Goal: Task Accomplishment & Management: Manage account settings

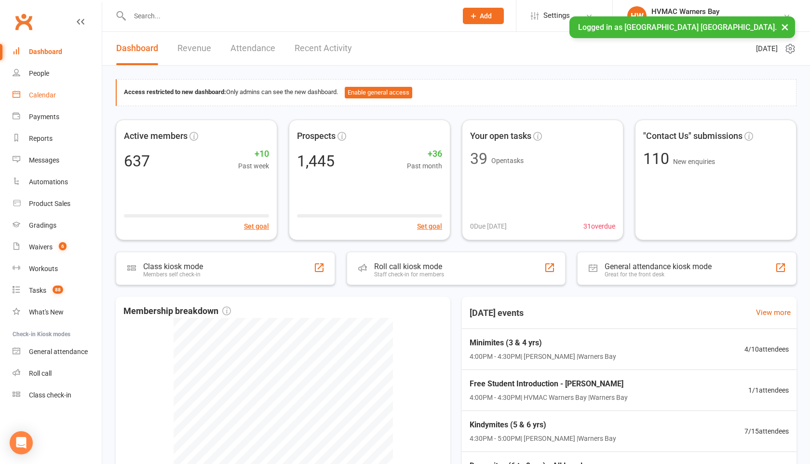
click at [53, 91] on div "Calendar" at bounding box center [42, 95] width 27 height 8
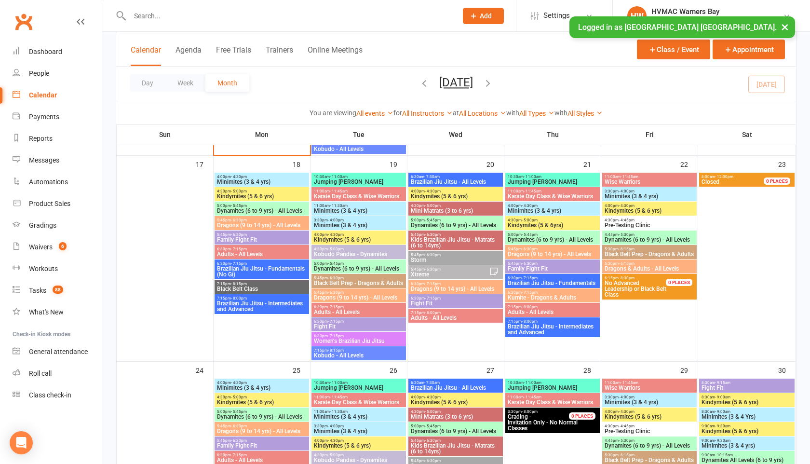
scroll to position [965, 0]
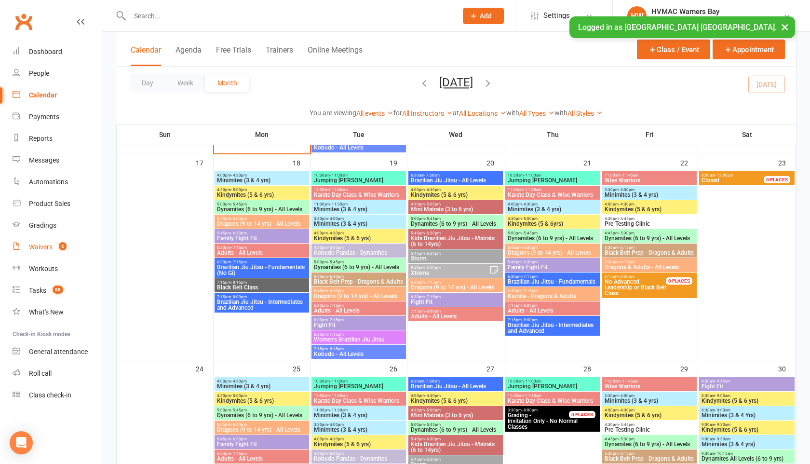
click at [42, 247] on div "Waivers" at bounding box center [41, 247] width 24 height 8
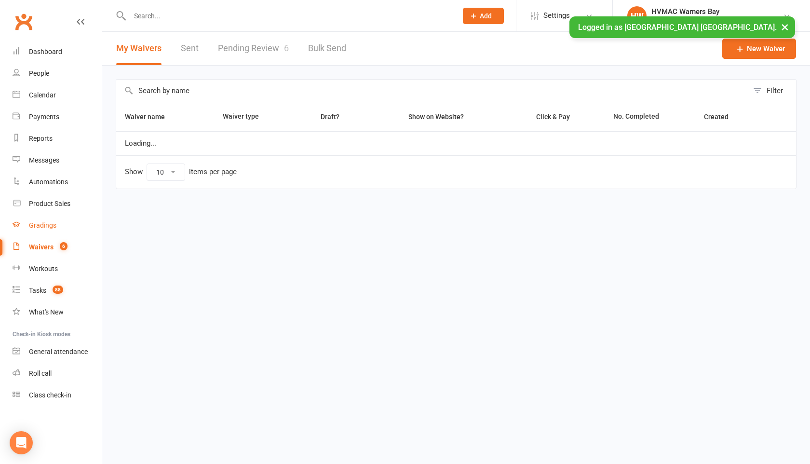
select select "100"
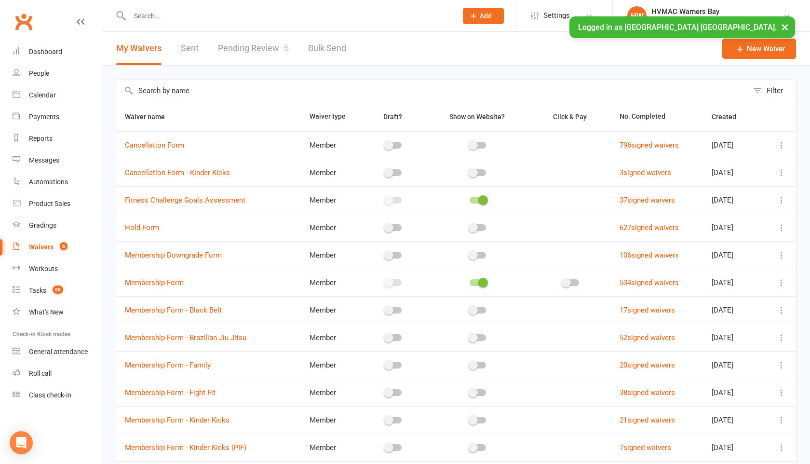
click at [277, 47] on link "Pending Review 6" at bounding box center [253, 48] width 71 height 33
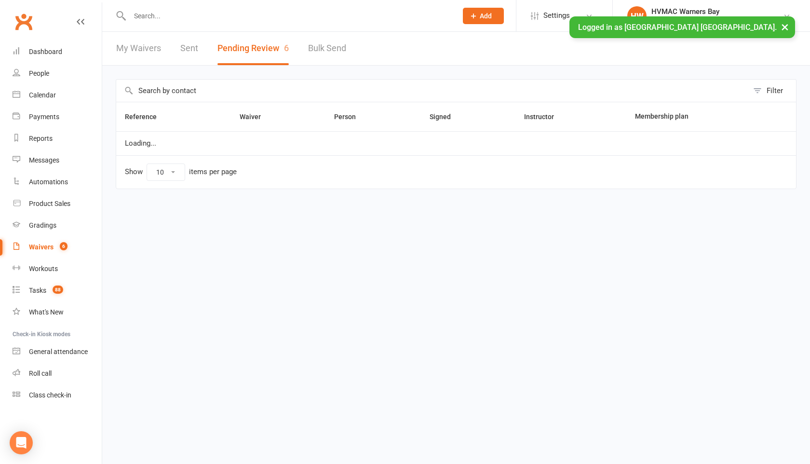
select select "100"
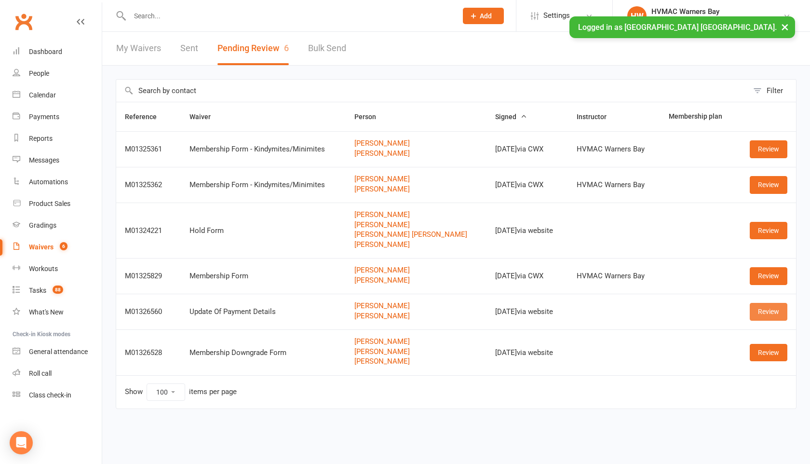
click at [764, 307] on link "Review" at bounding box center [769, 311] width 38 height 17
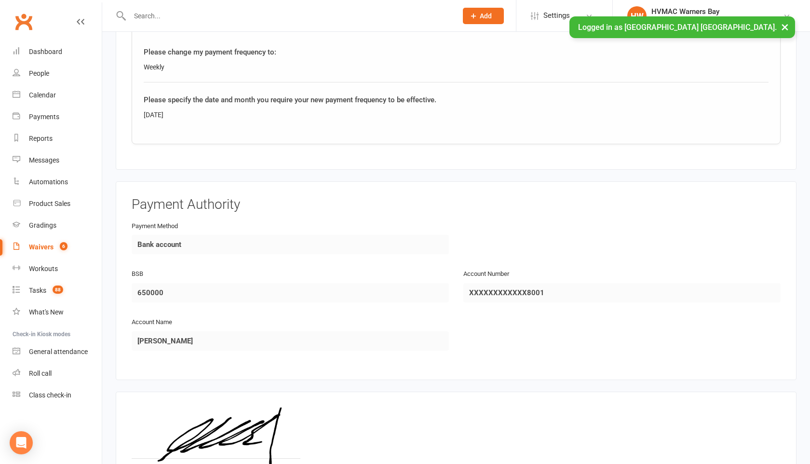
scroll to position [993, 0]
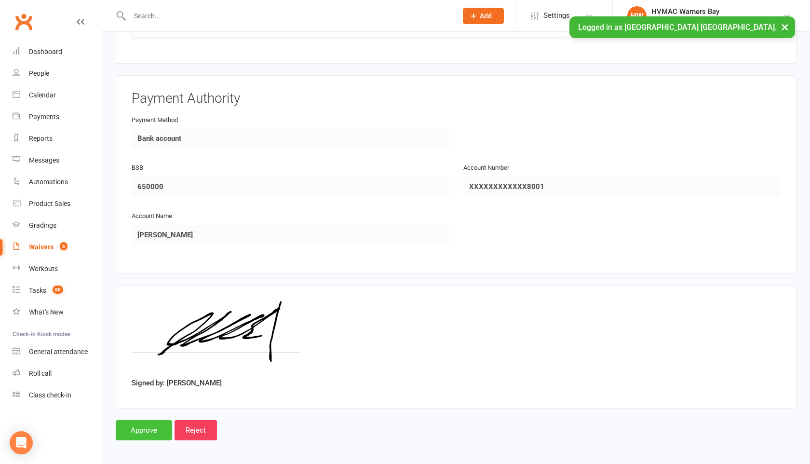
click at [146, 425] on input "Approve" at bounding box center [144, 430] width 56 height 20
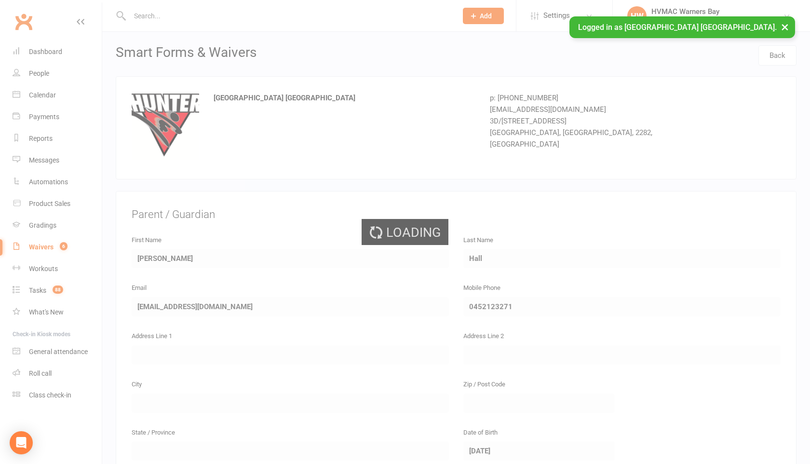
select select "100"
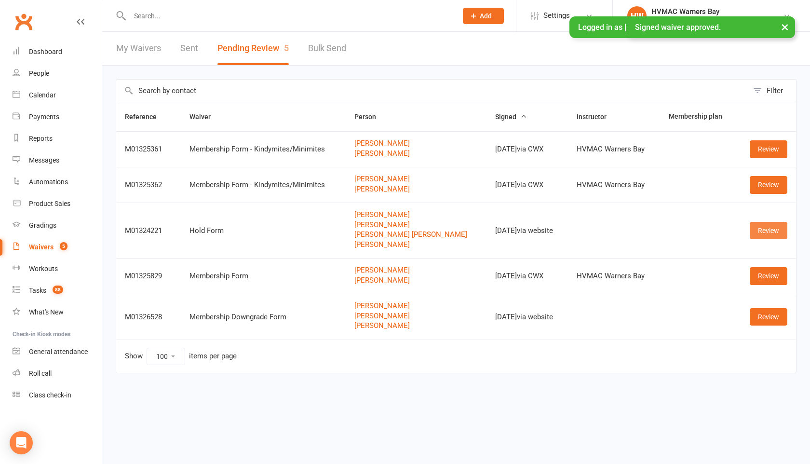
click at [765, 229] on link "Review" at bounding box center [769, 230] width 38 height 17
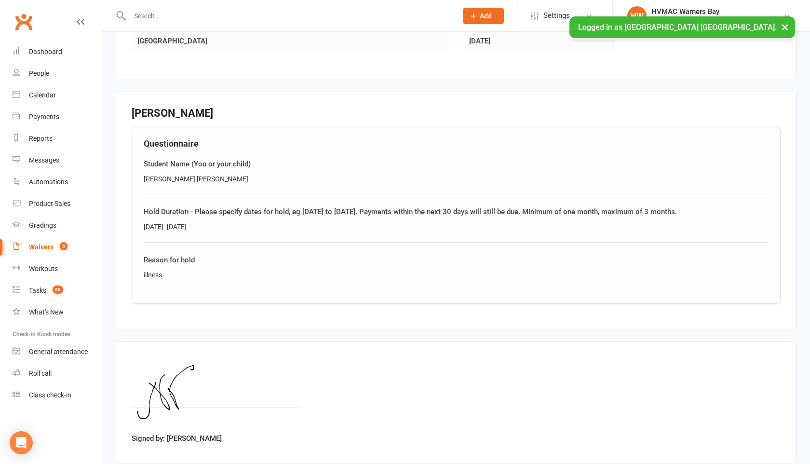
scroll to position [1371, 0]
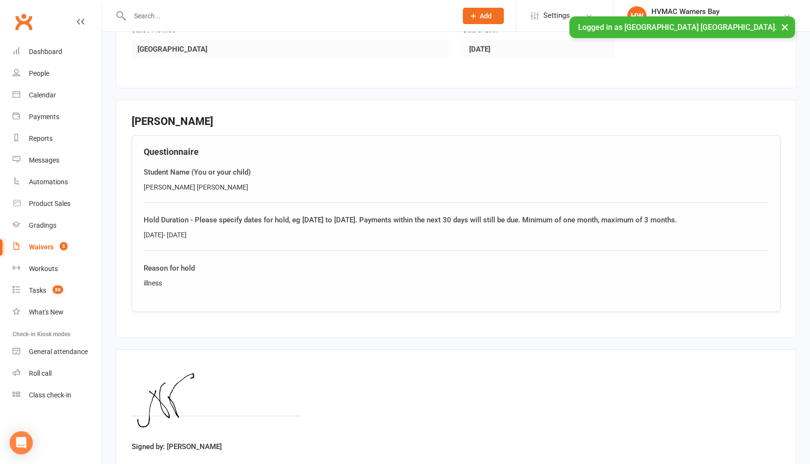
click at [160, 21] on input "text" at bounding box center [289, 16] width 324 height 14
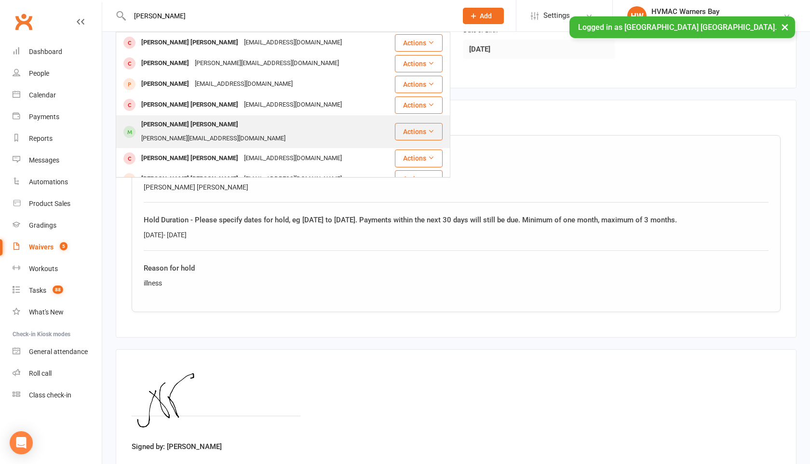
type input "flynn"
click at [173, 124] on div "Flynn Vasey" at bounding box center [189, 125] width 103 height 14
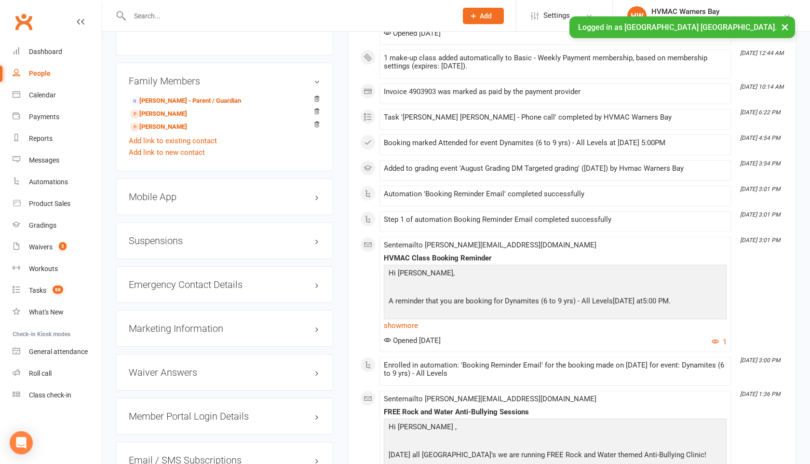
scroll to position [871, 0]
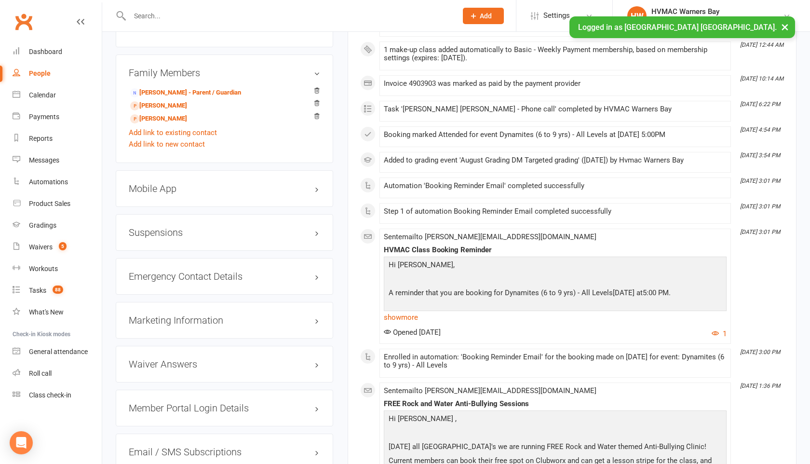
click at [255, 226] on div "Suspensions" at bounding box center [225, 232] width 218 height 37
click at [316, 227] on h3 "Suspensions" at bounding box center [225, 232] width 192 height 11
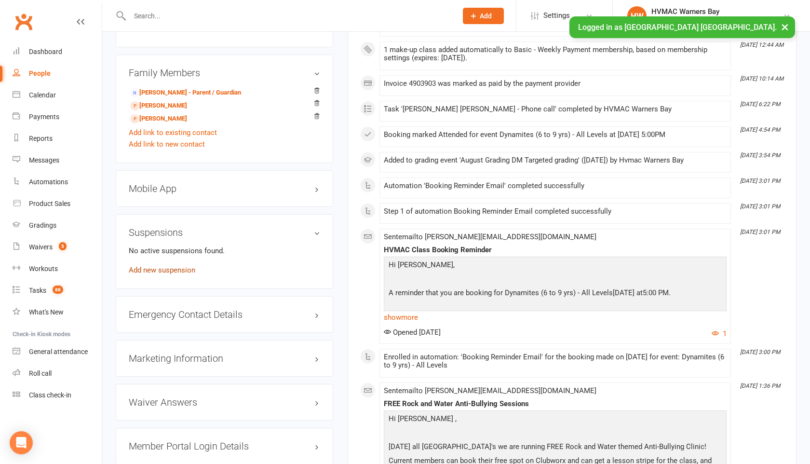
click at [173, 266] on link "Add new suspension" at bounding box center [162, 270] width 67 height 9
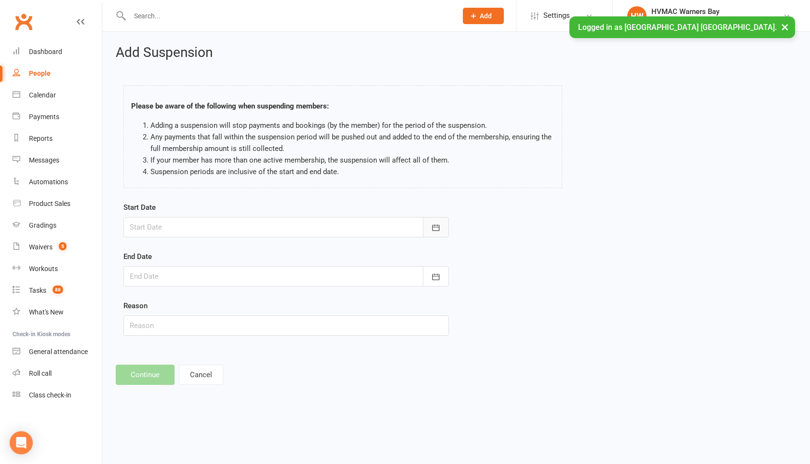
click at [437, 232] on icon "button" at bounding box center [436, 228] width 10 height 10
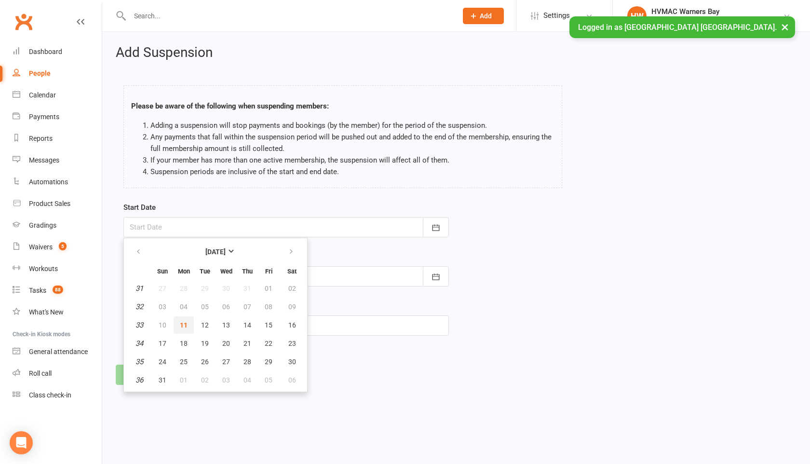
click at [182, 321] on span "11" at bounding box center [184, 325] width 8 height 8
type input "11 Aug 2025"
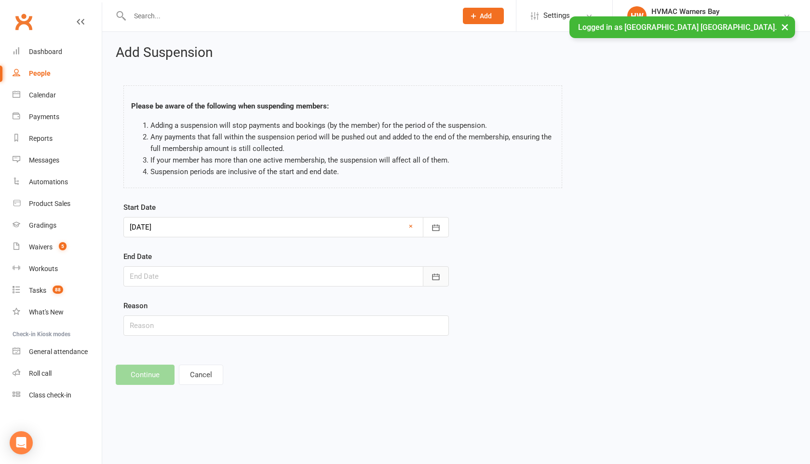
click at [442, 279] on button "button" at bounding box center [436, 276] width 26 height 20
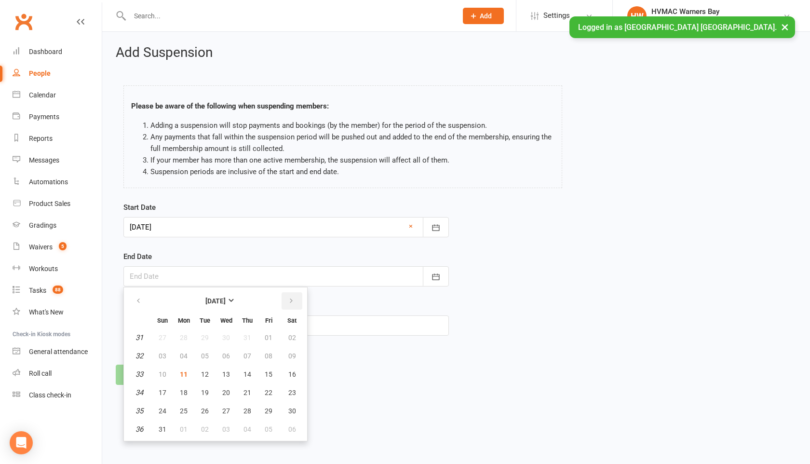
click at [291, 300] on icon "button" at bounding box center [291, 301] width 7 height 8
click at [249, 358] on span "11" at bounding box center [248, 356] width 8 height 8
type input "11 Sep 2025"
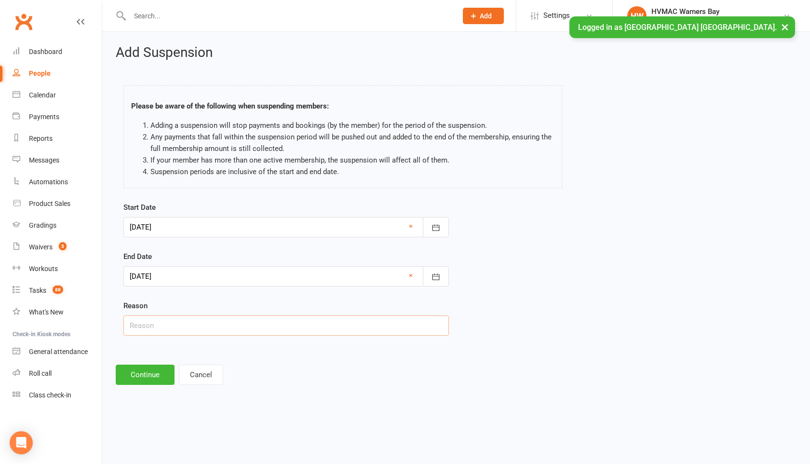
click at [205, 330] on input "text" at bounding box center [286, 325] width 326 height 20
type input "m"
type input "illness"
click at [151, 380] on button "Continue" at bounding box center [145, 375] width 59 height 20
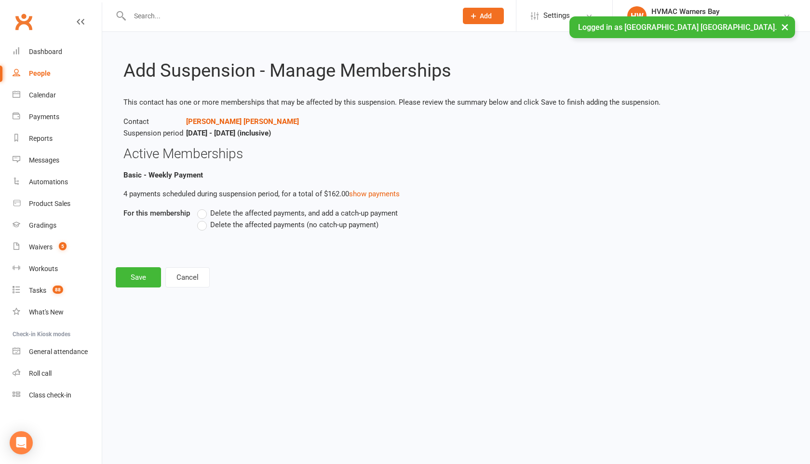
click at [202, 224] on label "Delete the affected payments (no catch-up payment)" at bounding box center [287, 225] width 181 height 12
click at [202, 219] on input "Delete the affected payments (no catch-up payment)" at bounding box center [200, 219] width 6 height 0
click at [141, 274] on button "Save" at bounding box center [138, 277] width 45 height 20
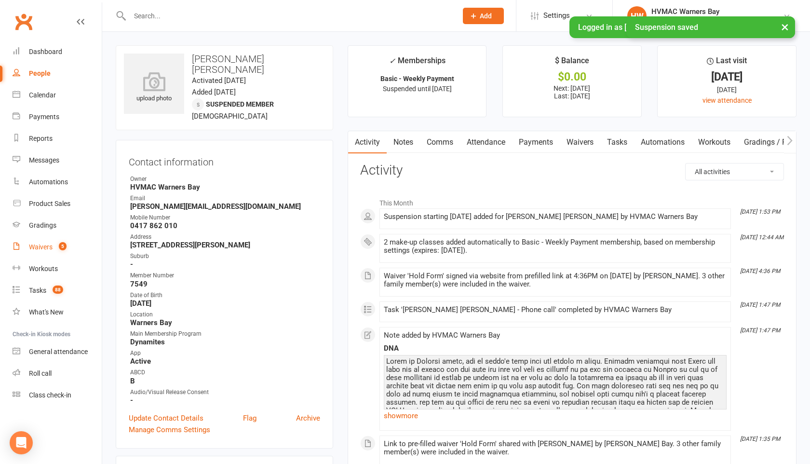
click at [41, 247] on div "Waivers" at bounding box center [41, 247] width 24 height 8
select select "100"
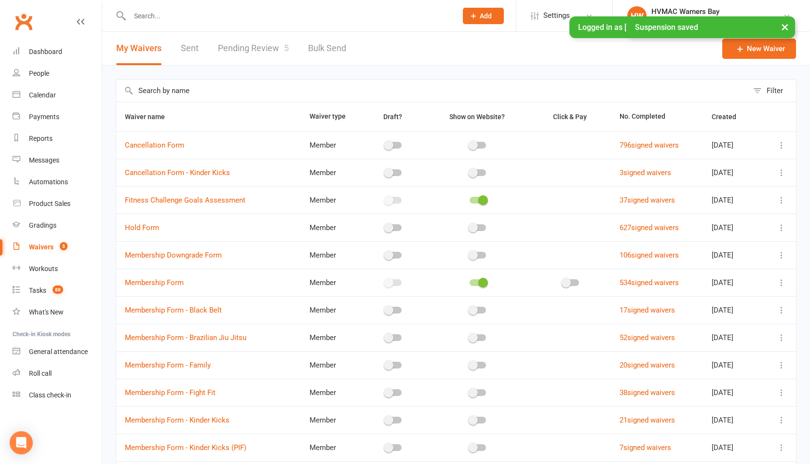
click at [255, 51] on link "Pending Review 5" at bounding box center [253, 48] width 71 height 33
select select "100"
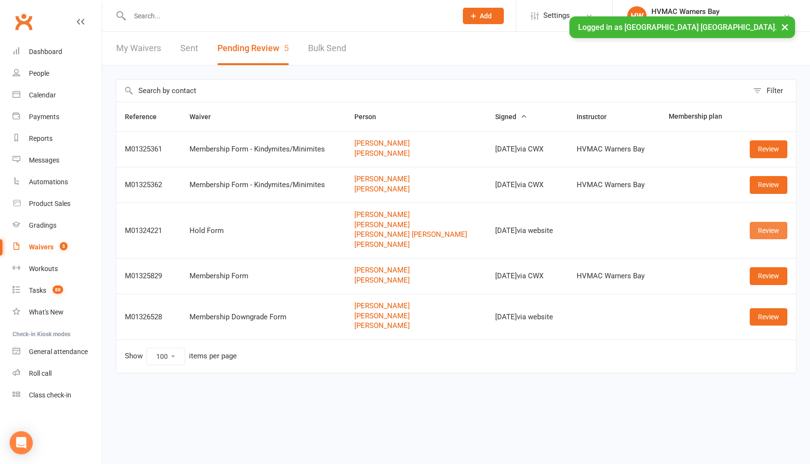
click at [769, 232] on link "Review" at bounding box center [769, 230] width 38 height 17
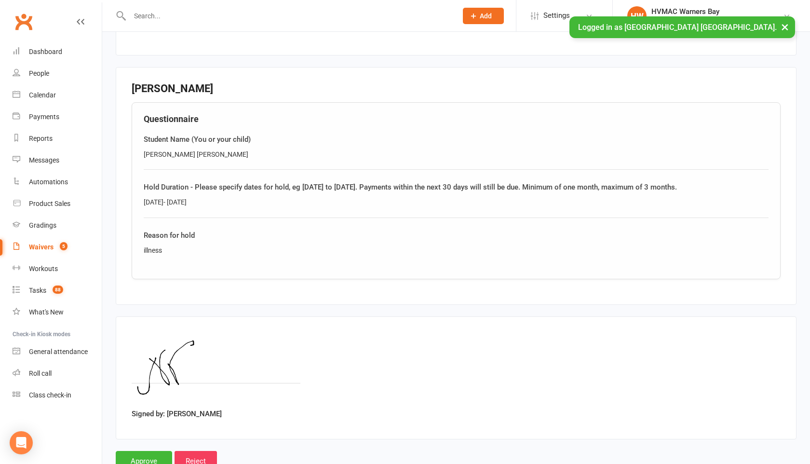
scroll to position [1434, 0]
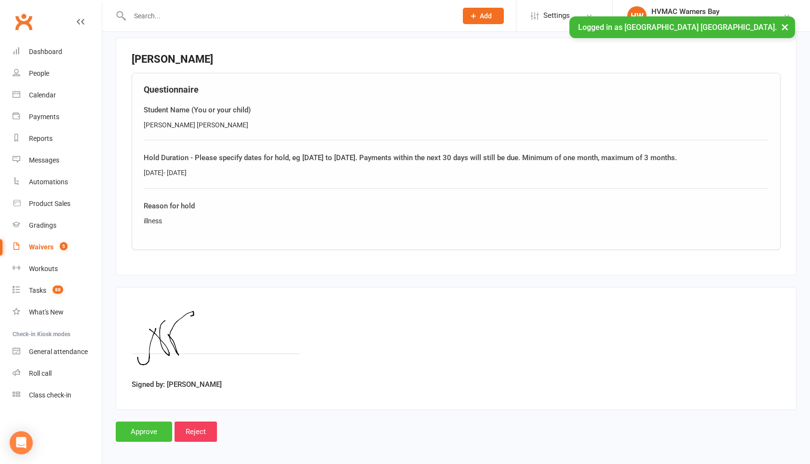
click at [132, 427] on input "Approve" at bounding box center [144, 432] width 56 height 20
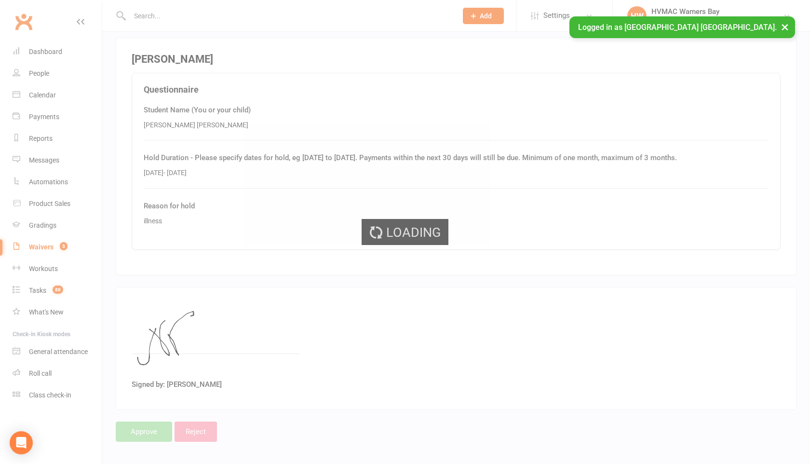
select select "100"
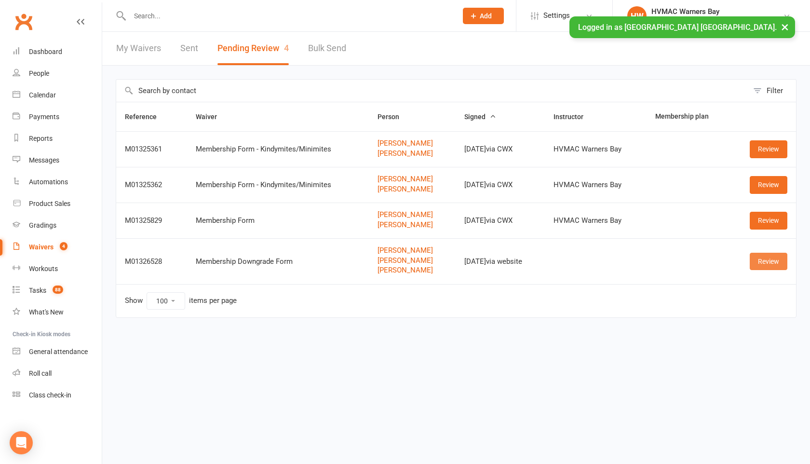
click at [771, 261] on link "Review" at bounding box center [769, 261] width 38 height 17
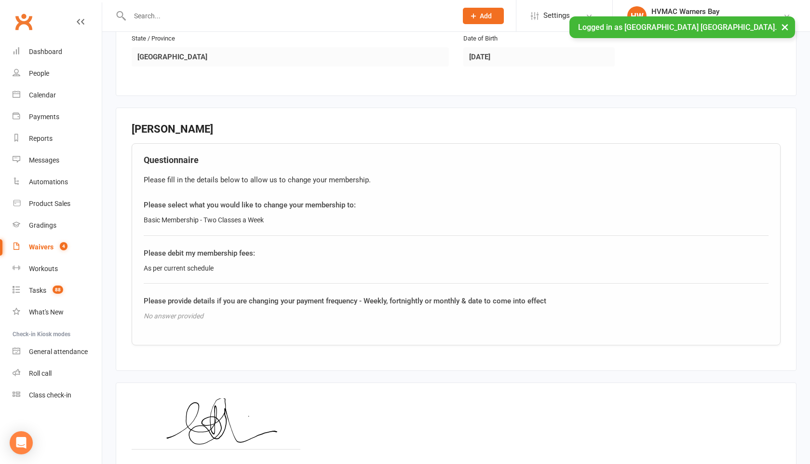
scroll to position [1111, 0]
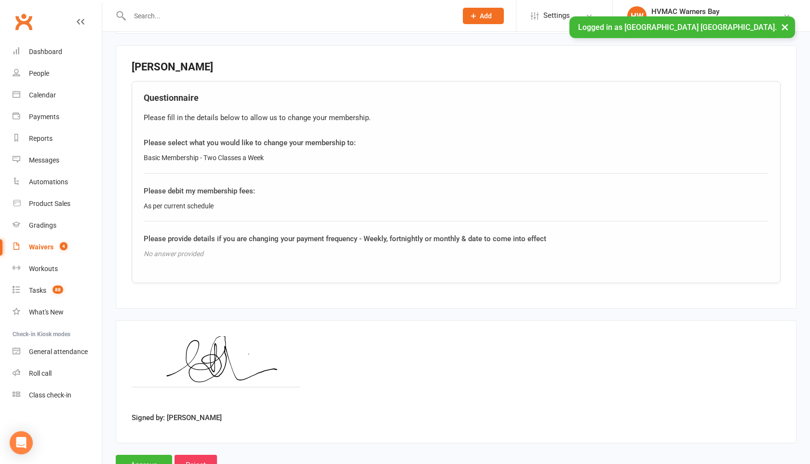
click at [185, 16] on input "text" at bounding box center [289, 16] width 324 height 14
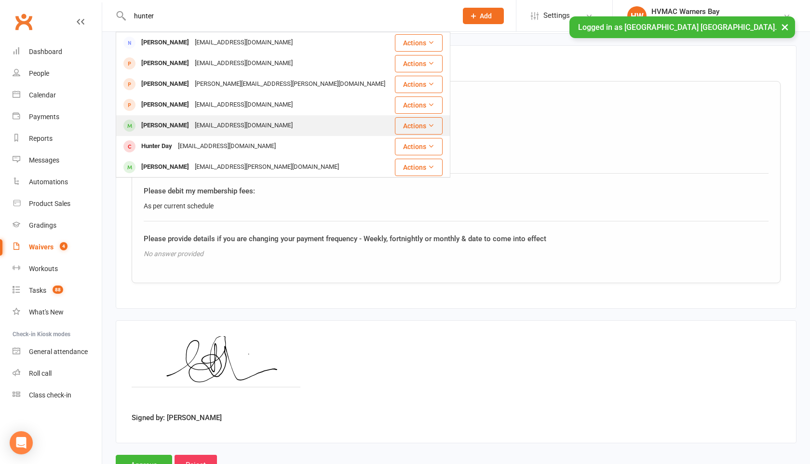
type input "hunter"
click at [192, 126] on div "christie.belic@gmail.com" at bounding box center [244, 126] width 104 height 14
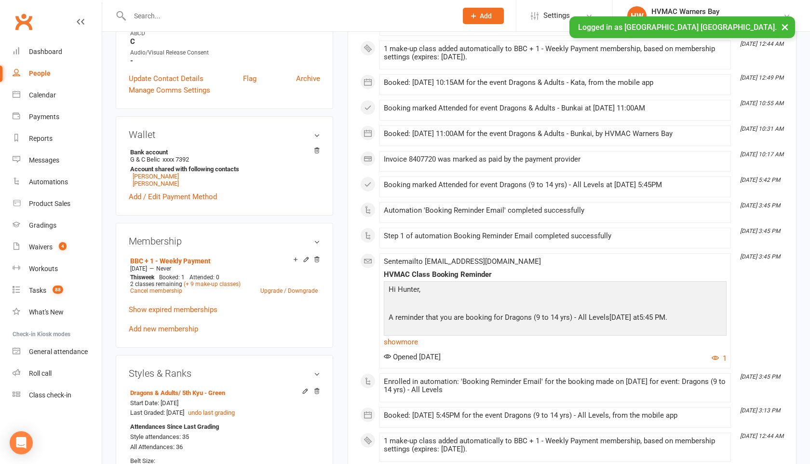
scroll to position [335, 0]
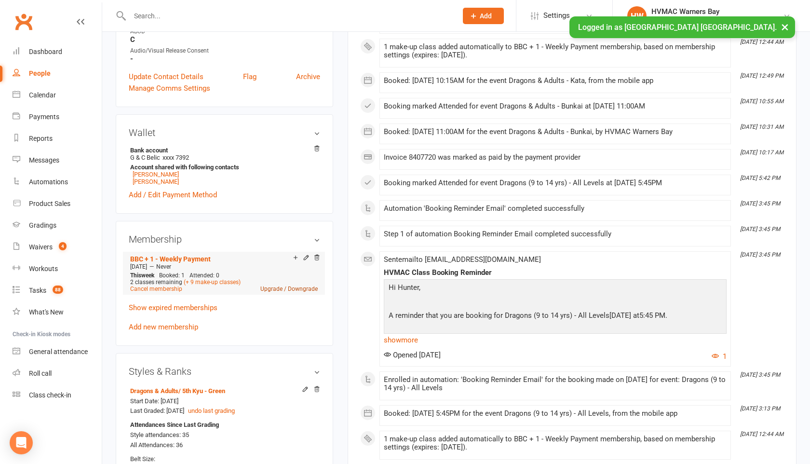
click at [293, 286] on link "Upgrade / Downgrade" at bounding box center [288, 289] width 57 height 7
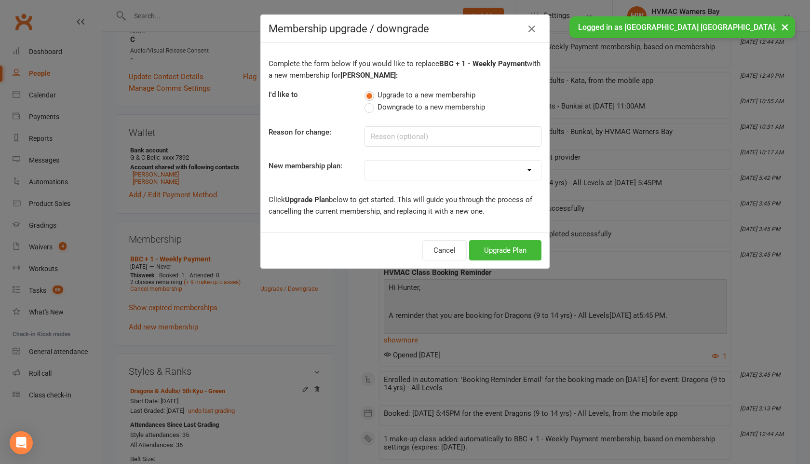
click at [369, 105] on label "Downgrade to a new membership" at bounding box center [425, 107] width 121 height 12
click at [369, 101] on input "Downgrade to a new membership" at bounding box center [368, 101] width 6 height 0
click at [529, 30] on icon "button" at bounding box center [532, 29] width 12 height 12
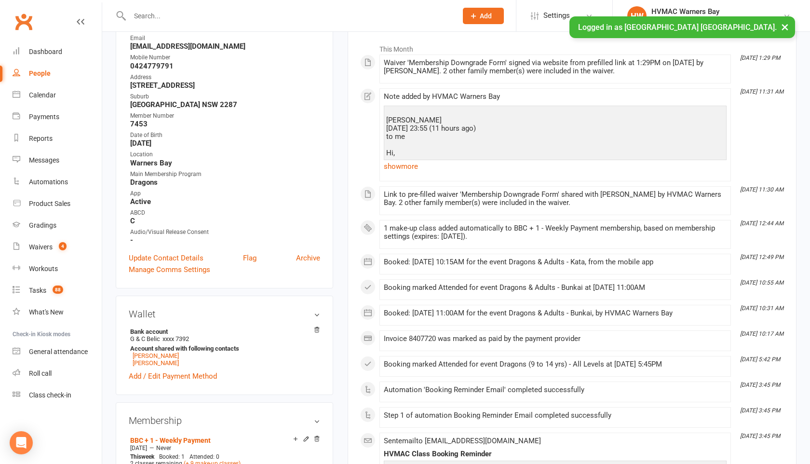
scroll to position [0, 0]
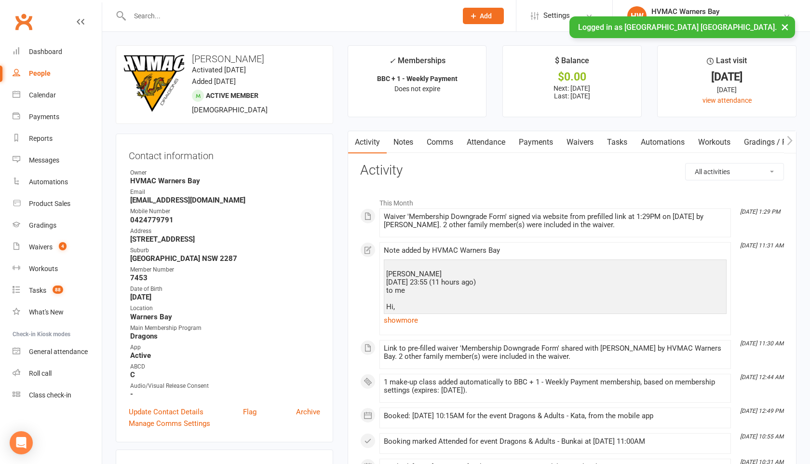
click at [549, 142] on link "Payments" at bounding box center [536, 142] width 48 height 22
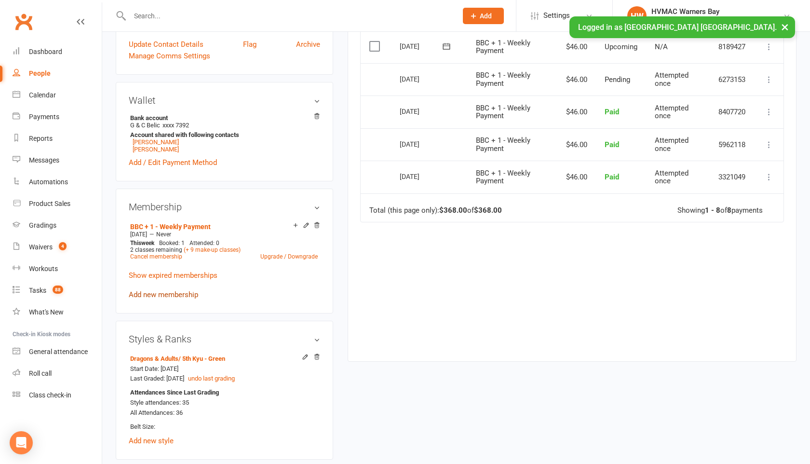
scroll to position [374, 0]
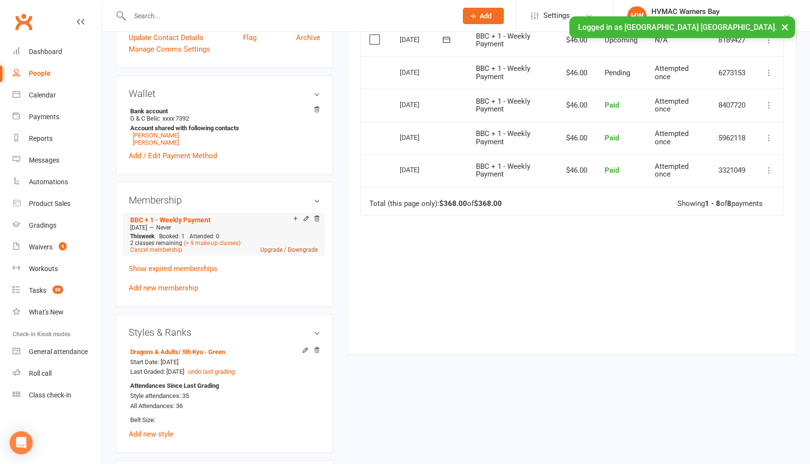
click at [277, 247] on link "Upgrade / Downgrade" at bounding box center [288, 250] width 57 height 7
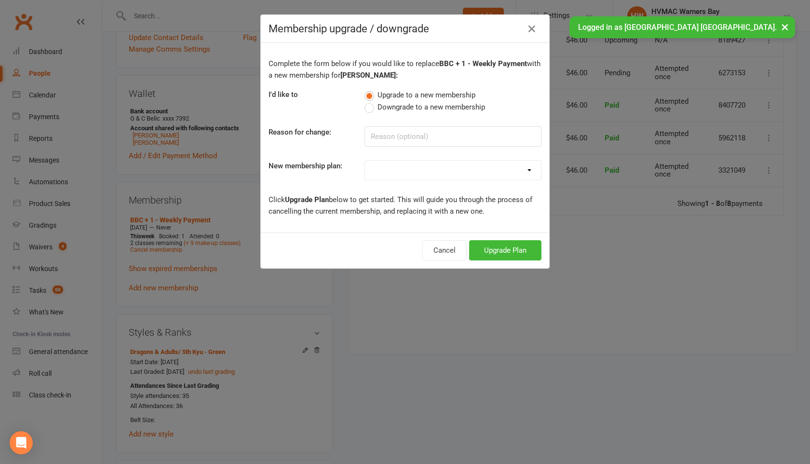
click at [372, 111] on label "Downgrade to a new membership" at bounding box center [425, 107] width 121 height 12
click at [371, 101] on input "Downgrade to a new membership" at bounding box center [368, 101] width 6 height 0
click at [403, 176] on select "OAW KM/MM - Weekly Payment OAW KM/MM - Fortnightly Payment OAW KM/MM - Monthly …" at bounding box center [453, 170] width 176 height 19
select select "6"
click at [394, 133] on input at bounding box center [453, 136] width 177 height 20
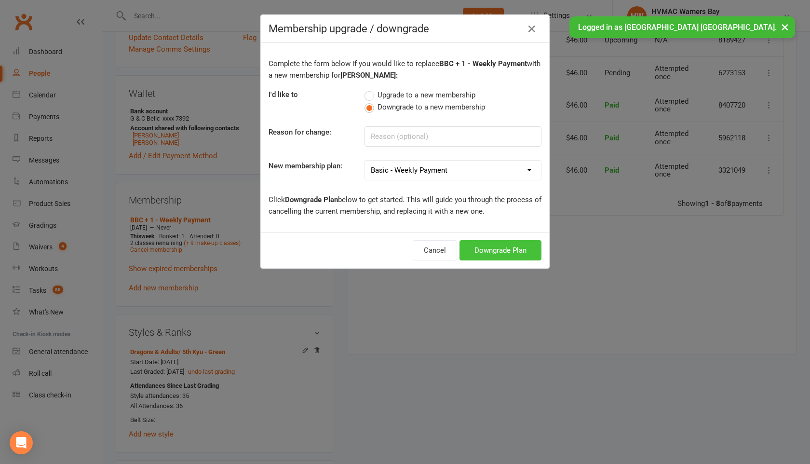
click at [479, 248] on button "Downgrade Plan" at bounding box center [501, 250] width 82 height 20
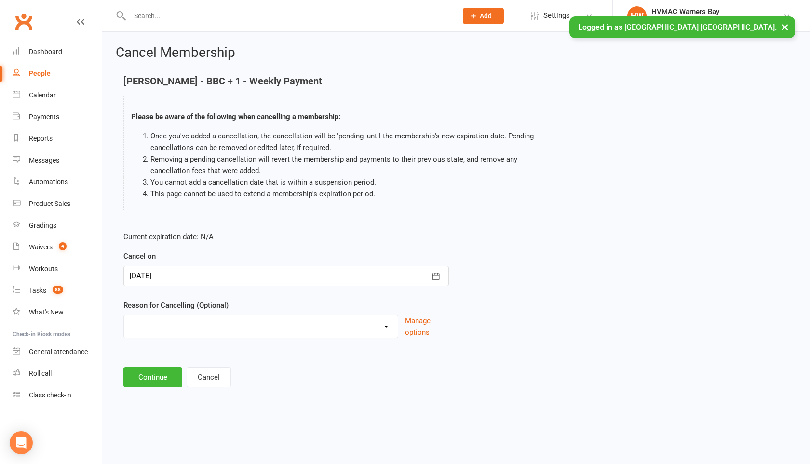
click at [376, 325] on select "Family commitments/circumstances Financial Holiday Lost interest Medical/Injury…" at bounding box center [261, 324] width 274 height 19
click at [141, 382] on button "Continue" at bounding box center [152, 377] width 59 height 20
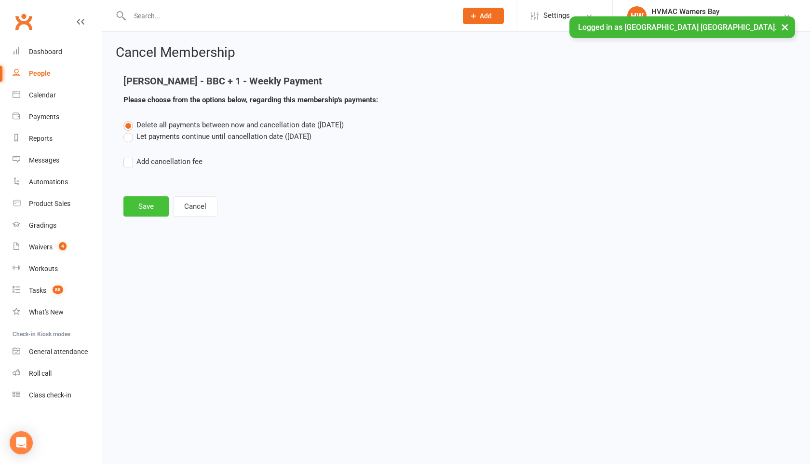
click at [147, 201] on button "Save" at bounding box center [145, 206] width 45 height 20
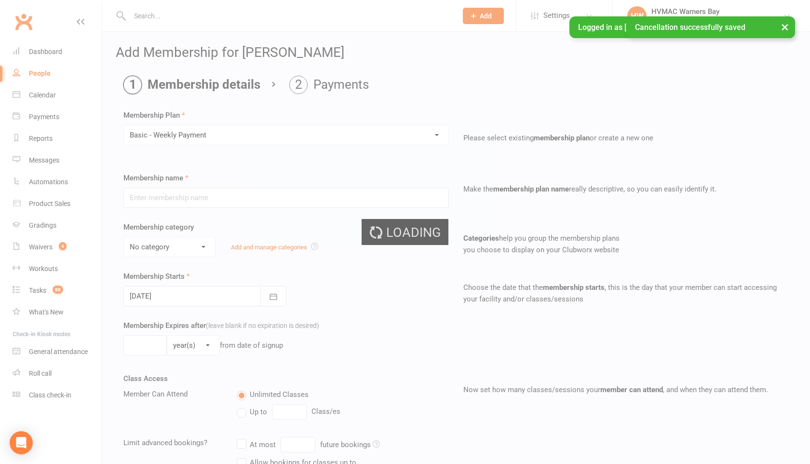
type input "Basic - Weekly Payment"
select select "0"
type input "0"
select select "2"
type input "2"
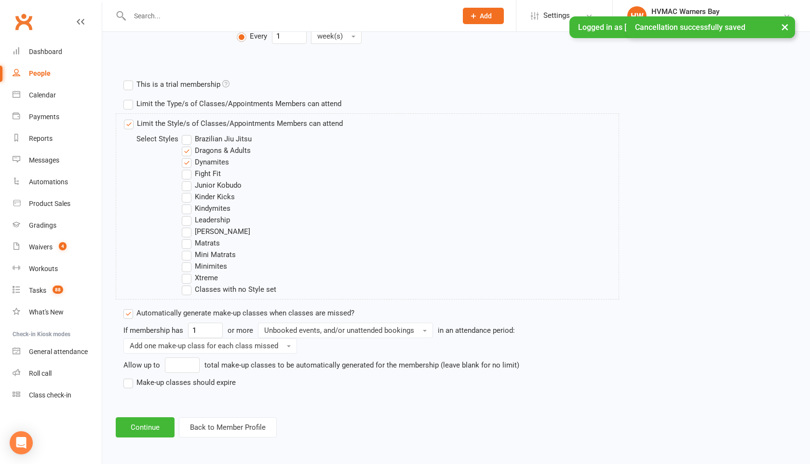
scroll to position [425, 0]
click at [140, 435] on button "Continue" at bounding box center [145, 426] width 59 height 20
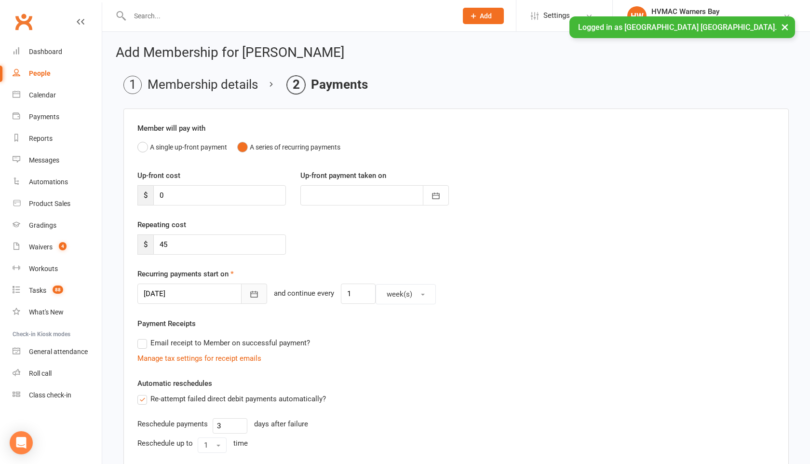
click at [249, 295] on icon "button" at bounding box center [254, 294] width 10 height 10
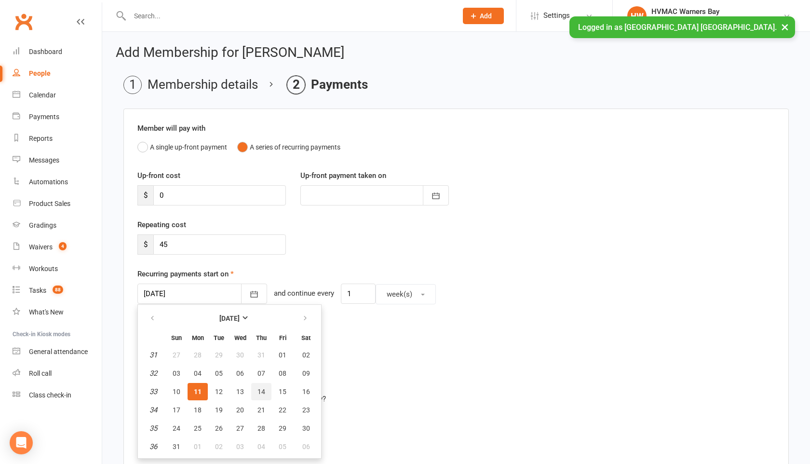
click at [260, 390] on span "14" at bounding box center [262, 392] width 8 height 8
type input "14 Aug 2025"
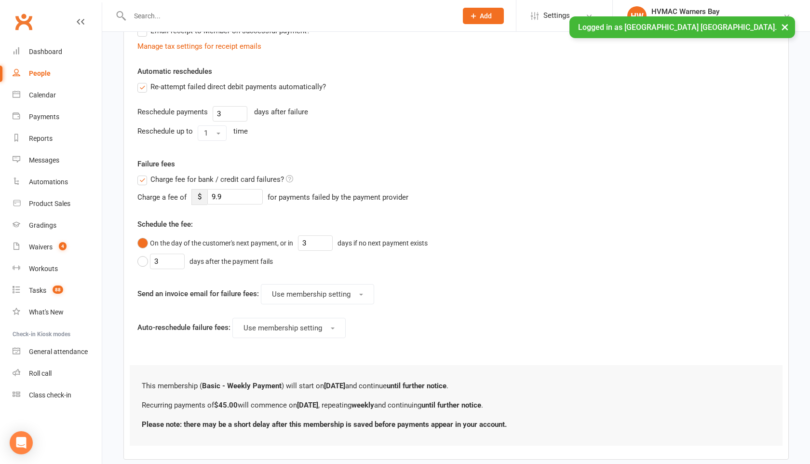
scroll to position [365, 0]
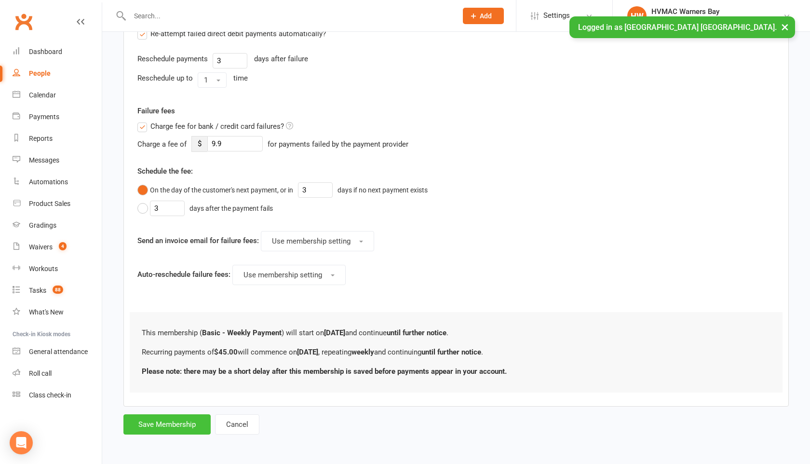
click at [182, 422] on button "Save Membership" at bounding box center [166, 424] width 87 height 20
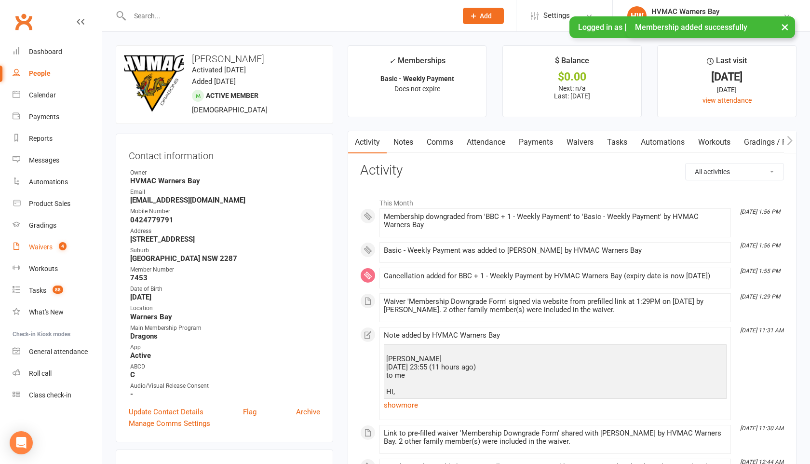
click at [48, 244] on div "Waivers" at bounding box center [41, 247] width 24 height 8
select select "100"
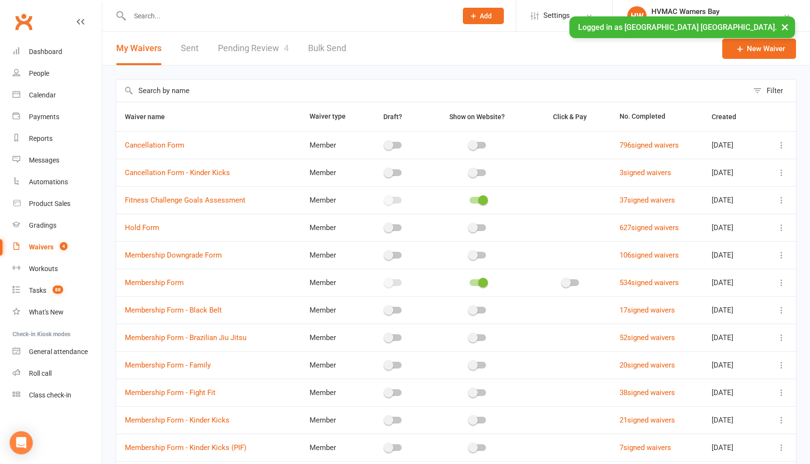
click at [261, 52] on link "Pending Review 4" at bounding box center [253, 48] width 71 height 33
select select "100"
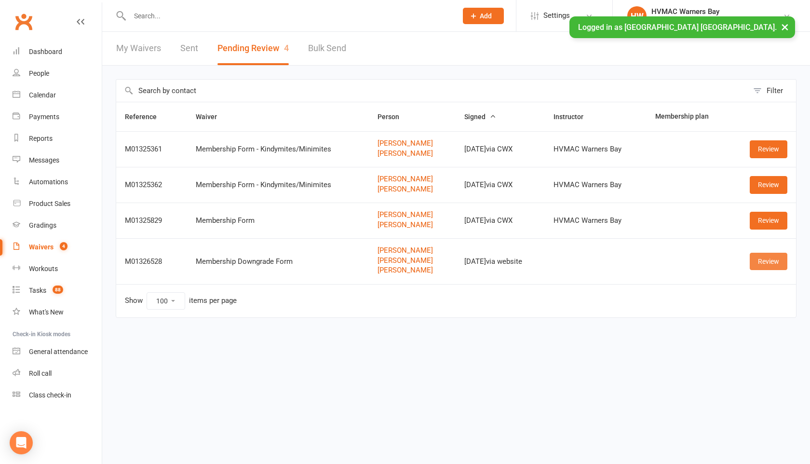
click at [760, 263] on link "Review" at bounding box center [769, 261] width 38 height 17
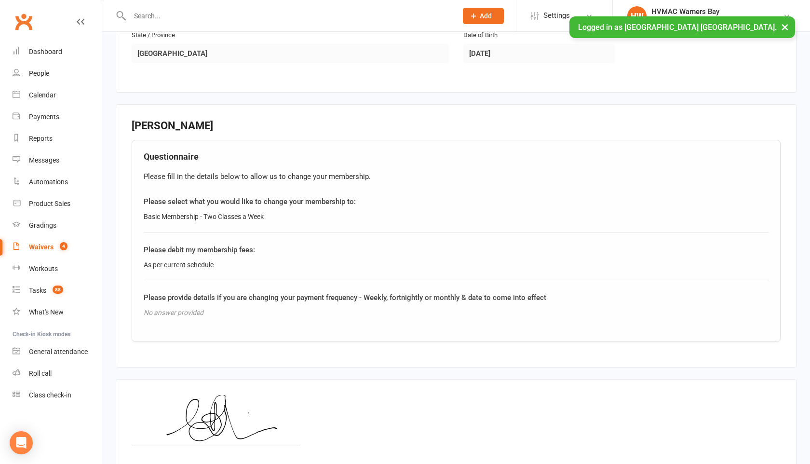
scroll to position [1145, 0]
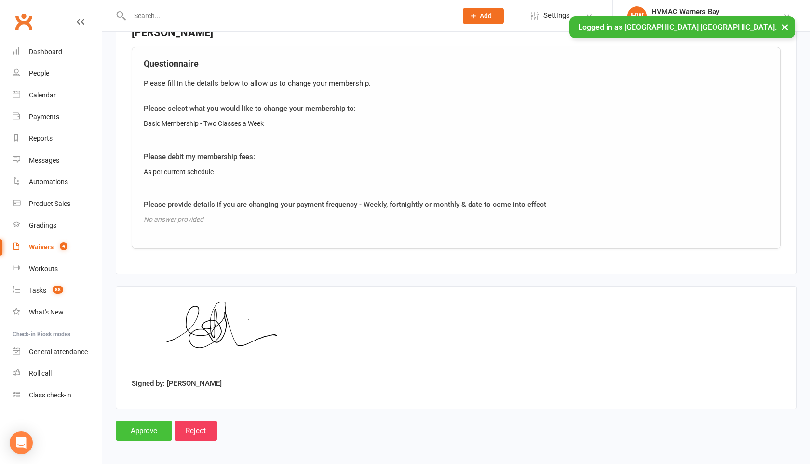
click at [131, 426] on input "Approve" at bounding box center [144, 431] width 56 height 20
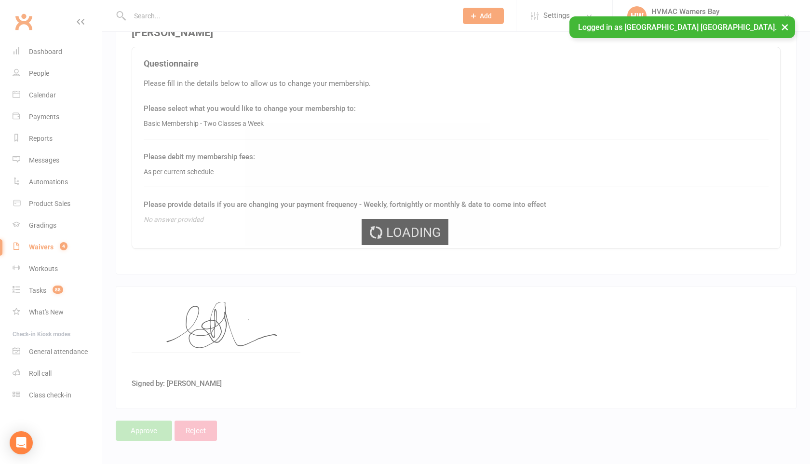
select select "100"
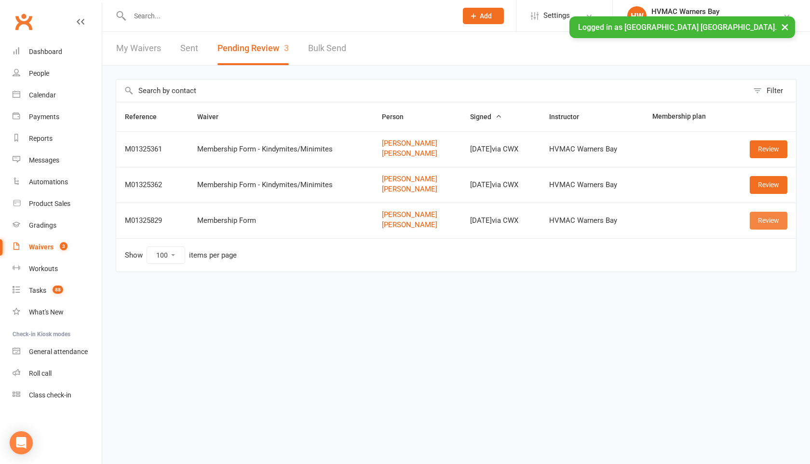
click at [772, 218] on link "Review" at bounding box center [769, 220] width 38 height 17
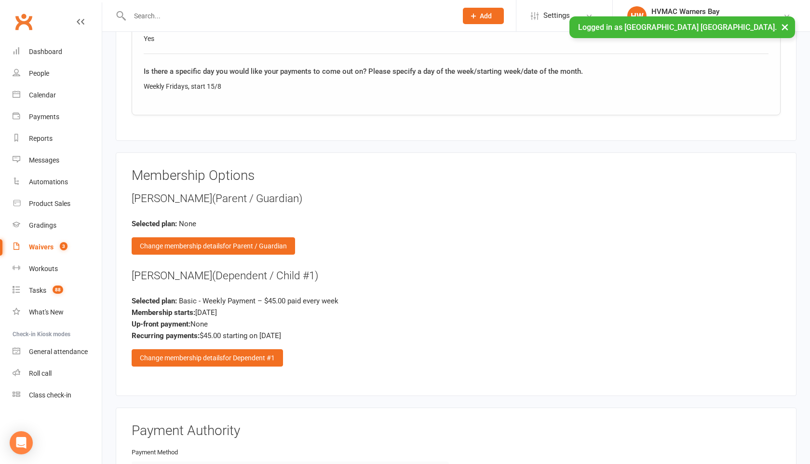
scroll to position [1228, 0]
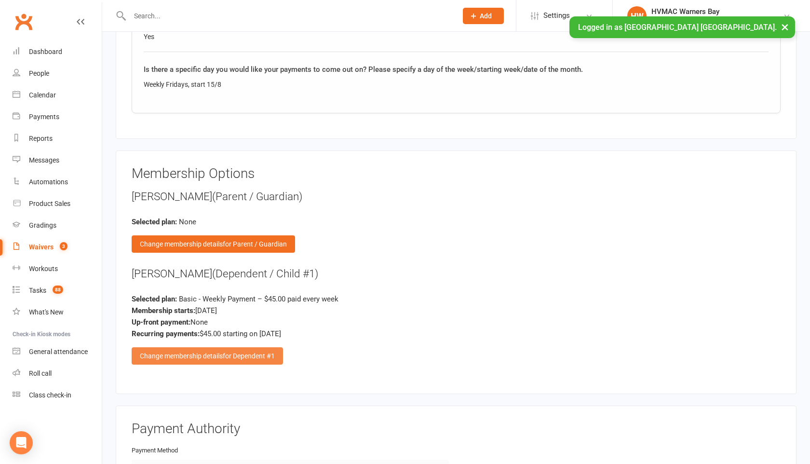
click at [247, 353] on span "for Dependent #1" at bounding box center [249, 356] width 52 height 8
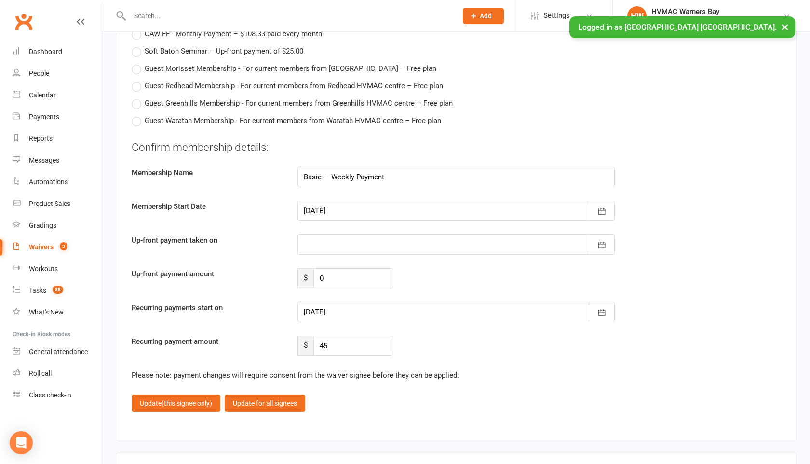
scroll to position [2653, 0]
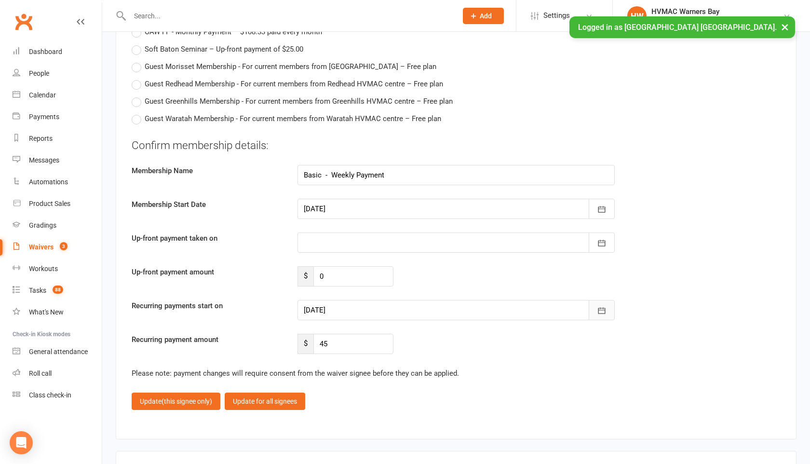
click at [603, 312] on button "button" at bounding box center [602, 310] width 26 height 20
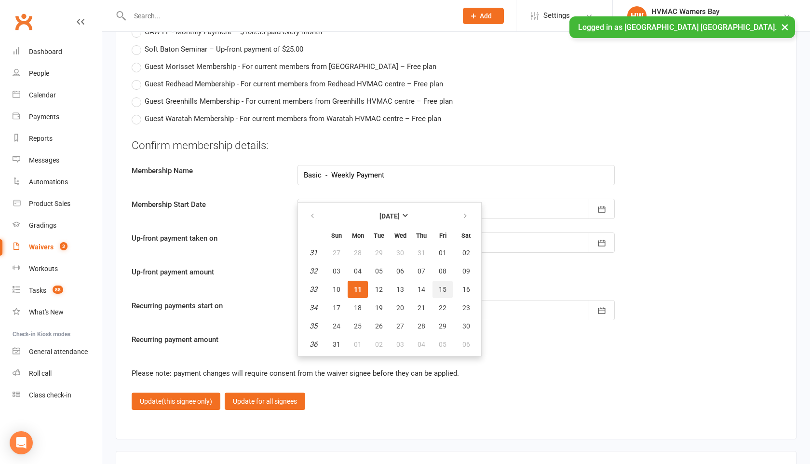
click at [449, 281] on button "15" at bounding box center [443, 289] width 20 height 17
type input "15 Aug 2025"
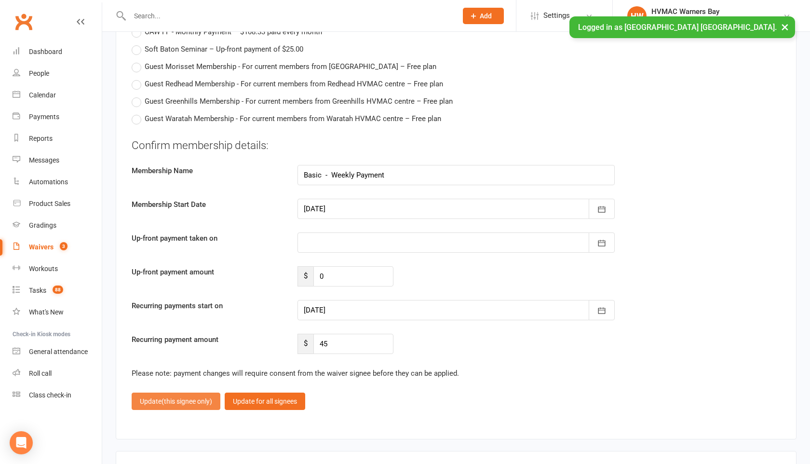
click at [196, 397] on span "(this signee only)" at bounding box center [187, 401] width 51 height 8
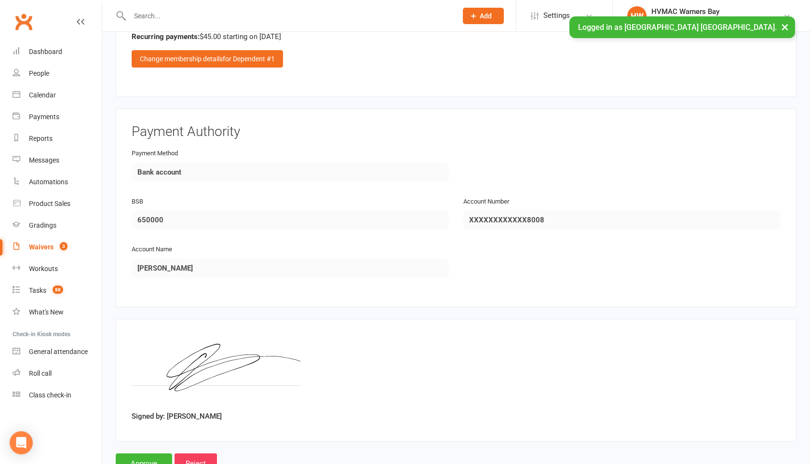
scroll to position [1526, 0]
click at [153, 454] on input "Approve" at bounding box center [144, 463] width 56 height 20
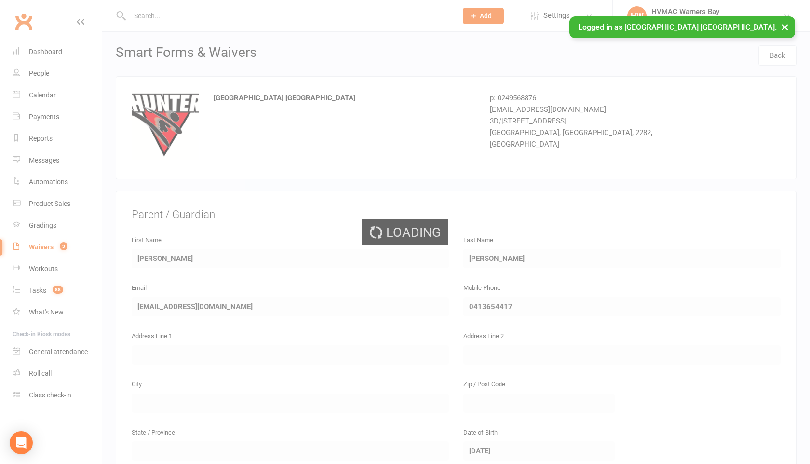
select select "100"
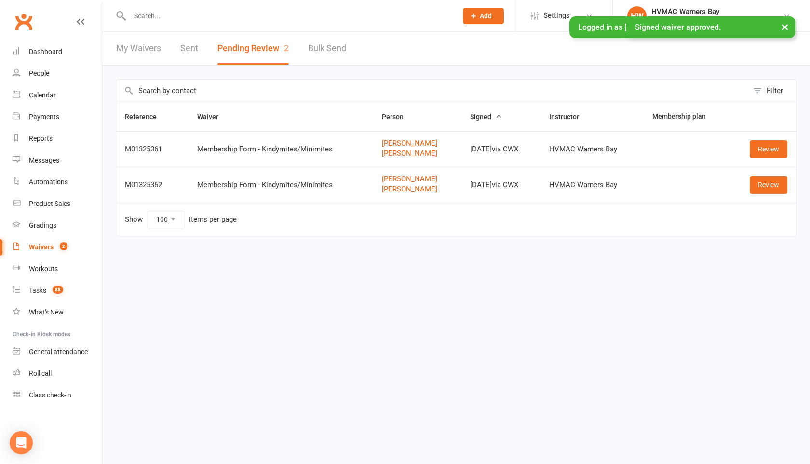
click at [167, 16] on div "× Signed waiver approved." at bounding box center [399, 16] width 798 height 0
click at [153, 16] on div "× Signed waiver approved." at bounding box center [399, 16] width 798 height 0
click at [153, 16] on input "text" at bounding box center [289, 16] width 324 height 14
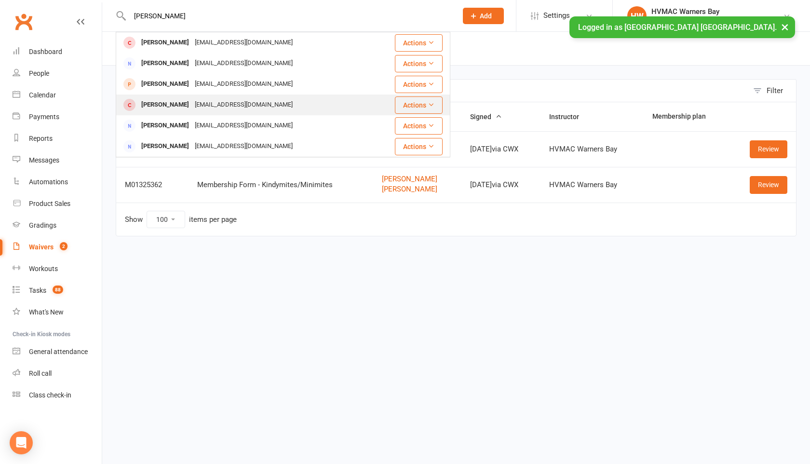
type input "wyatt"
click at [167, 111] on div "Logan Wyatt" at bounding box center [165, 105] width 54 height 14
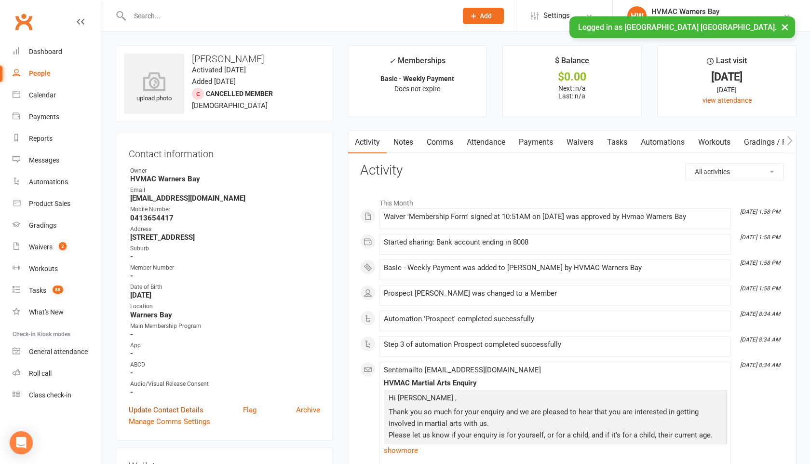
click at [164, 410] on link "Update Contact Details" at bounding box center [166, 410] width 75 height 12
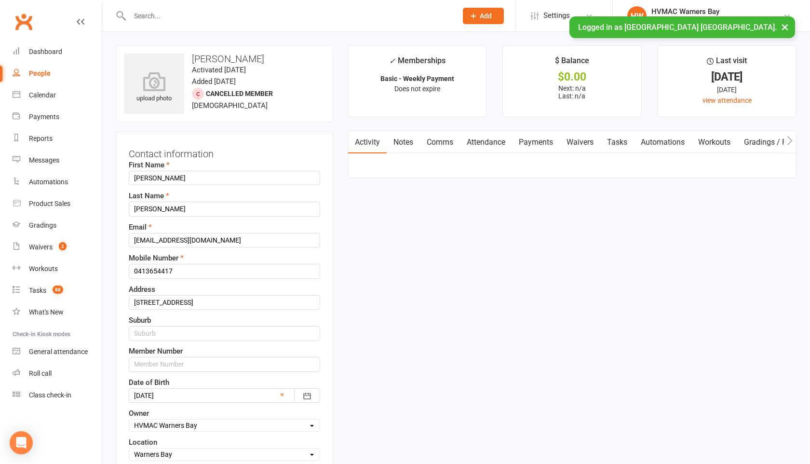
scroll to position [45, 0]
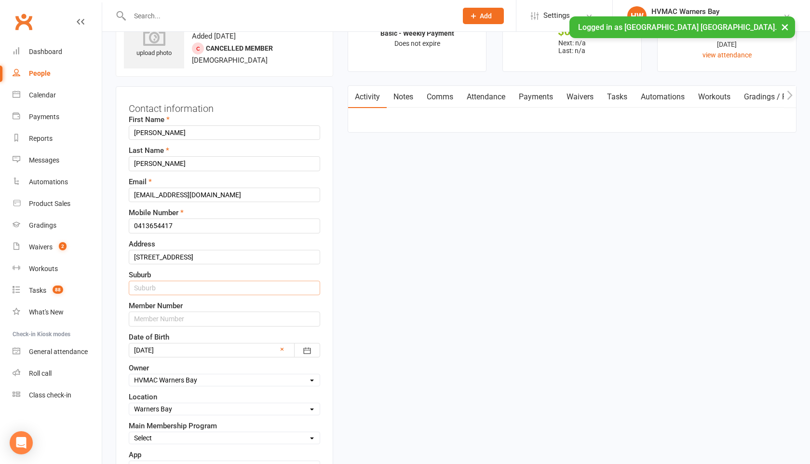
click at [159, 288] on input "text" at bounding box center [225, 288] width 192 height 14
type input "Warners Bay"
drag, startPoint x: 258, startPoint y: 256, endPoint x: 184, endPoint y: 254, distance: 73.3
click at [184, 254] on input "29 Fairfax Road Warners Bay NSW 2282" at bounding box center [225, 257] width 192 height 14
type input "29 Fairfax Road"
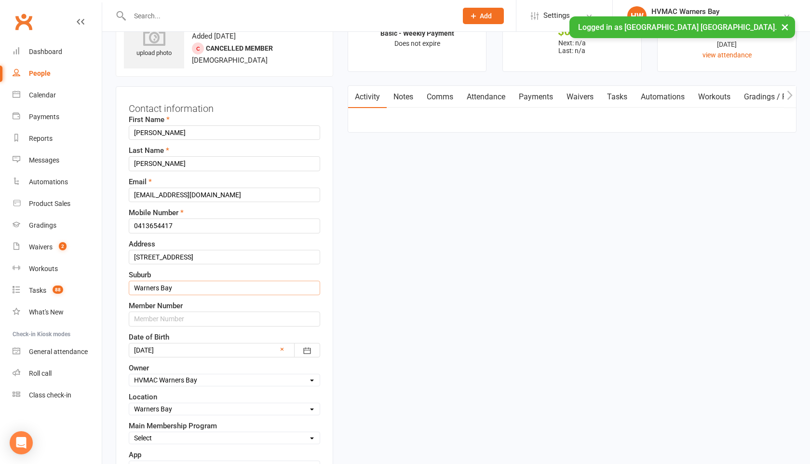
click at [182, 291] on input "Warners Bay" at bounding box center [225, 288] width 192 height 14
type input "Warners Bay NSW 2282"
click at [178, 318] on input "text" at bounding box center [225, 319] width 192 height 14
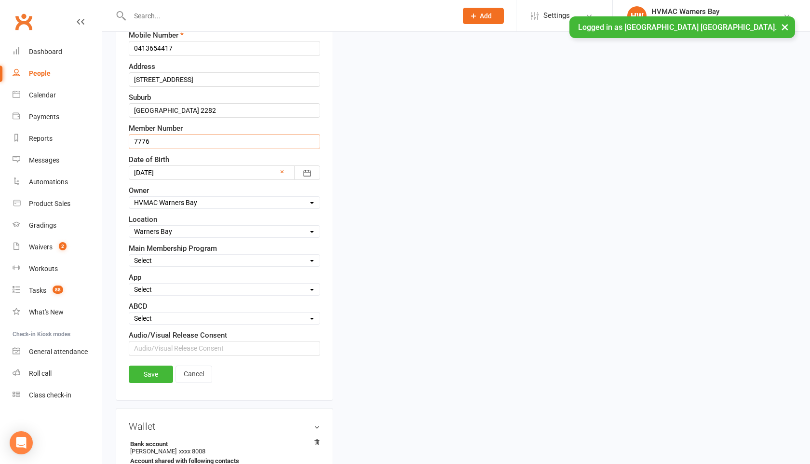
scroll to position [232, 0]
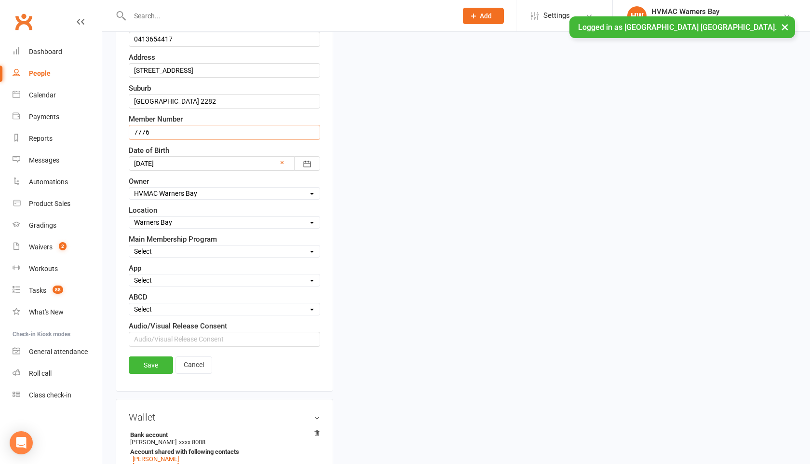
type input "7776"
click at [191, 254] on select "Select Minimites Dynamites Kindymites Dragons Adults Fight Fit BJJ Kobudo Kinde…" at bounding box center [224, 251] width 191 height 11
select select "Dynamites"
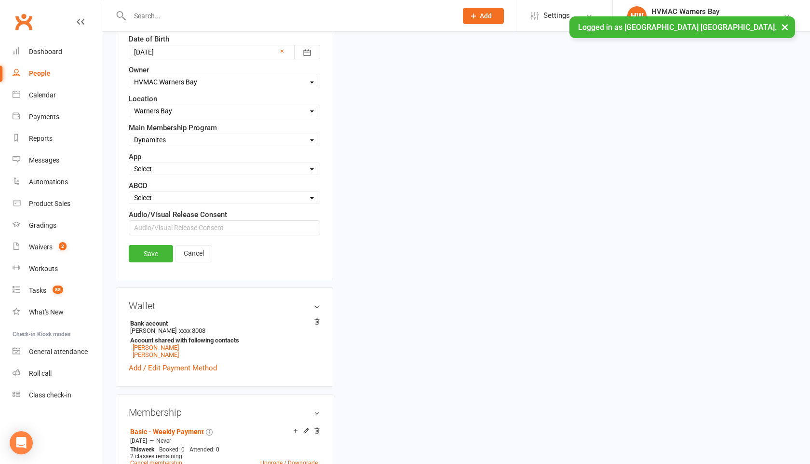
scroll to position [348, 0]
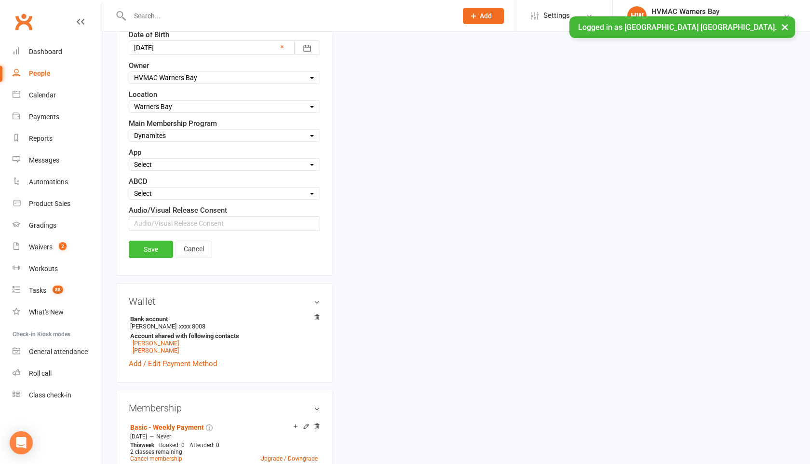
click at [157, 243] on link "Save" at bounding box center [151, 249] width 44 height 17
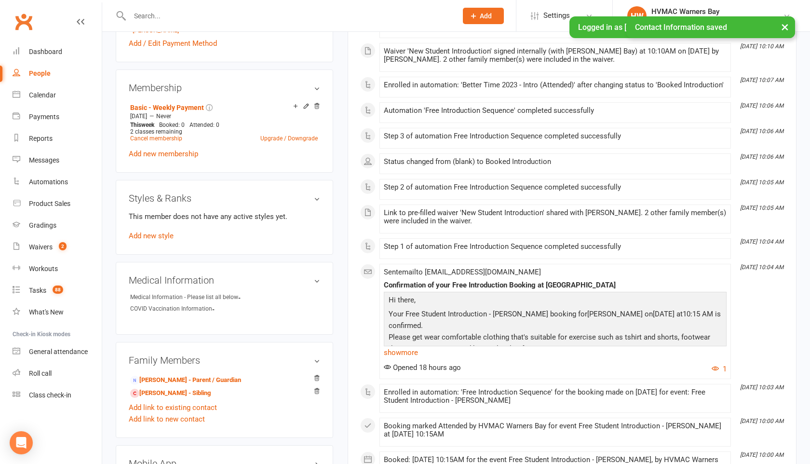
scroll to position [500, 0]
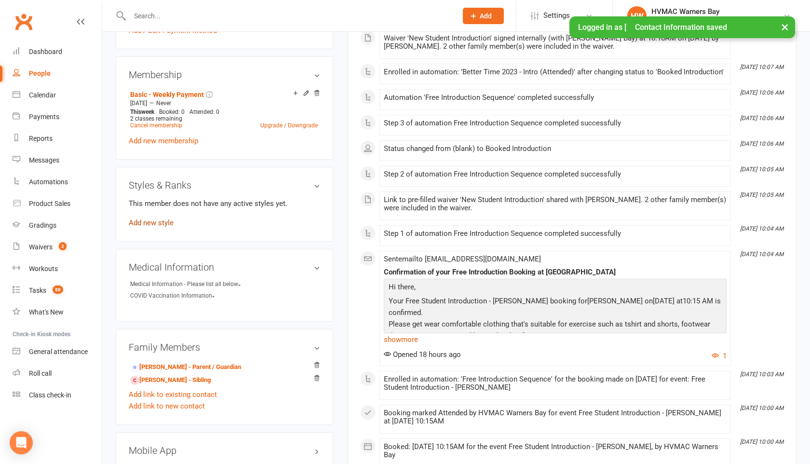
click at [159, 219] on link "Add new style" at bounding box center [151, 223] width 45 height 9
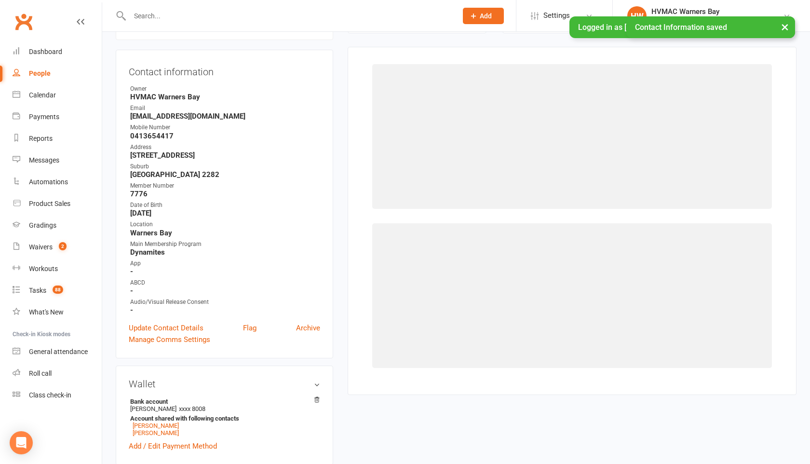
scroll to position [82, 0]
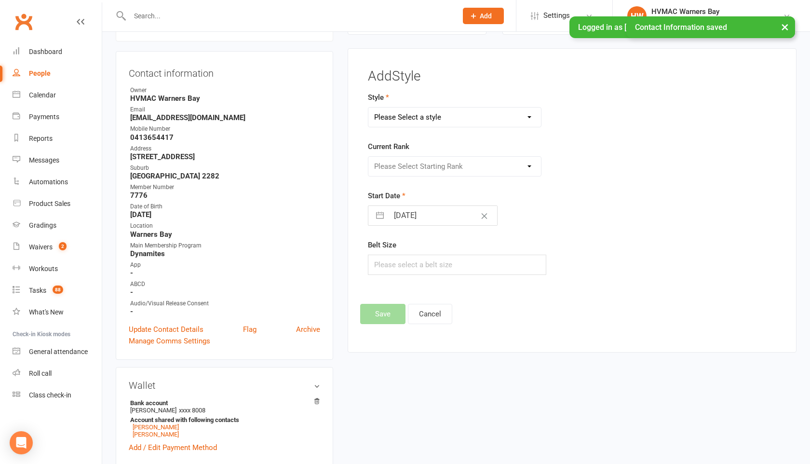
click at [426, 117] on select "Please Select a style Brazilian Jiu Jitsu Dragons & Adults Dynamites Fight Fit …" at bounding box center [455, 117] width 173 height 19
select select "1277"
click at [421, 162] on select "Please Select Starting Rank White 10th Kyu 9th Kyu 8th Kyu - Yellow 7th Kyu - O…" at bounding box center [455, 166] width 173 height 19
select select "12527"
click at [386, 310] on button "Save" at bounding box center [382, 314] width 45 height 20
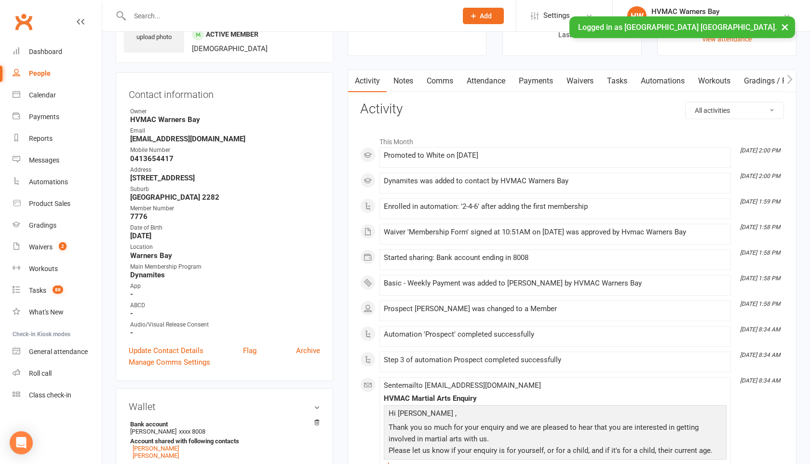
scroll to position [0, 0]
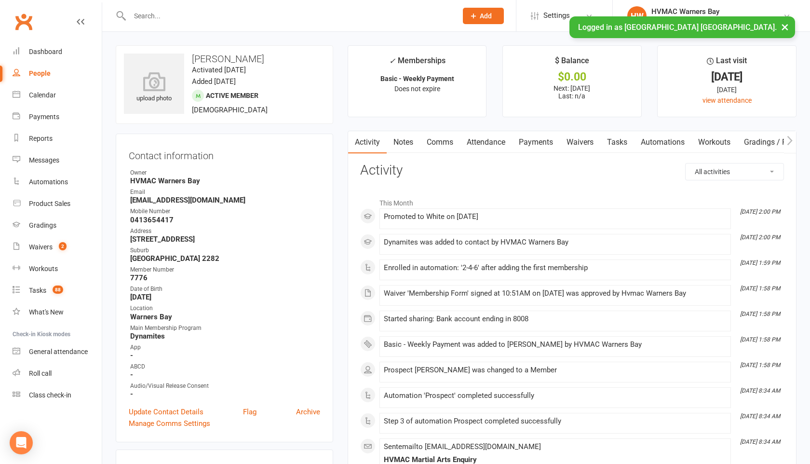
click at [412, 139] on link "Notes" at bounding box center [403, 142] width 33 height 22
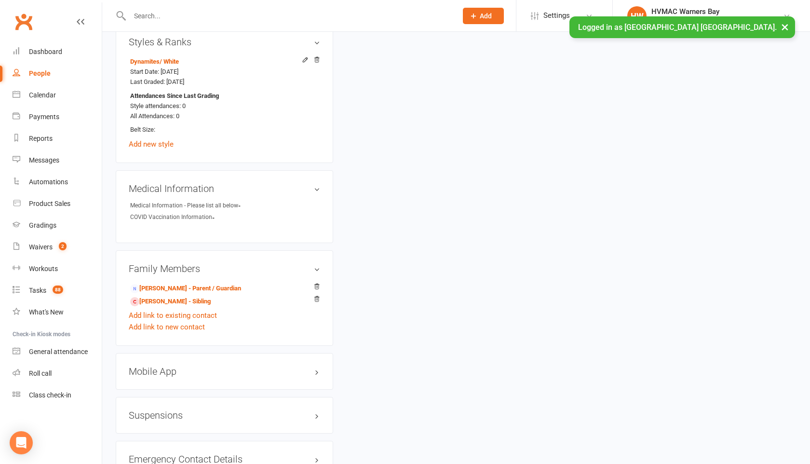
scroll to position [671, 0]
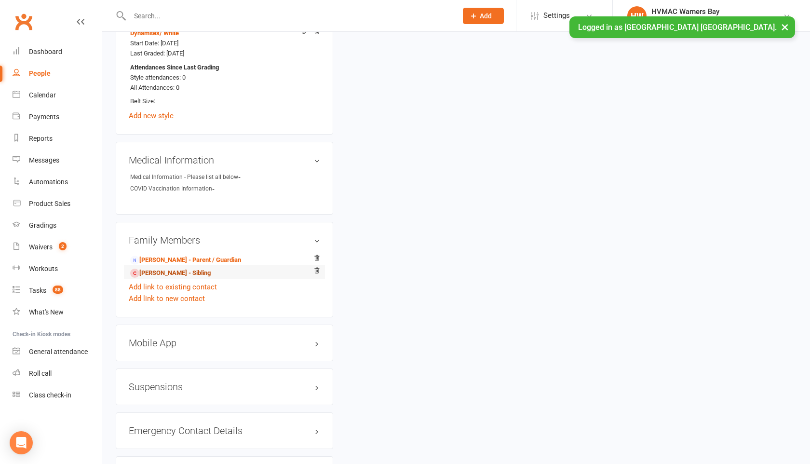
click at [187, 270] on link "Seth Wyatt - Sibling" at bounding box center [170, 273] width 81 height 10
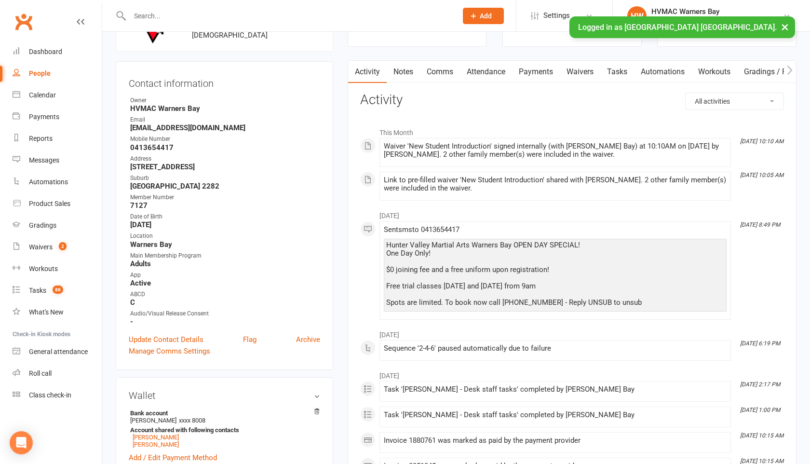
scroll to position [71, 0]
click at [408, 74] on link "Notes" at bounding box center [403, 71] width 33 height 22
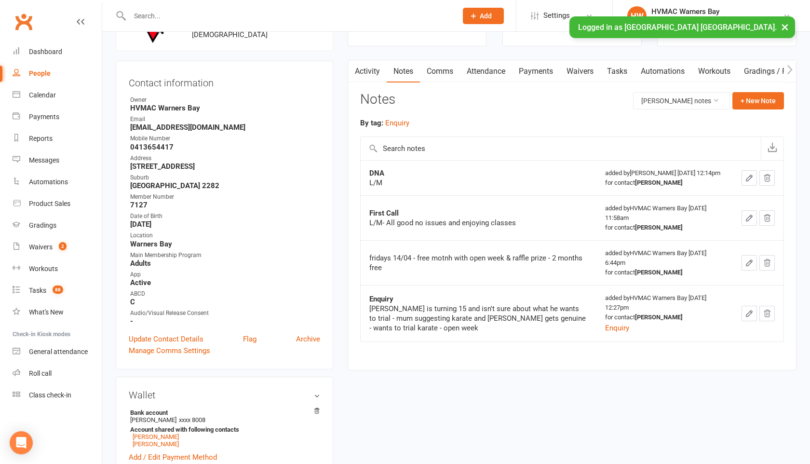
click at [368, 69] on link "Activity" at bounding box center [367, 71] width 39 height 22
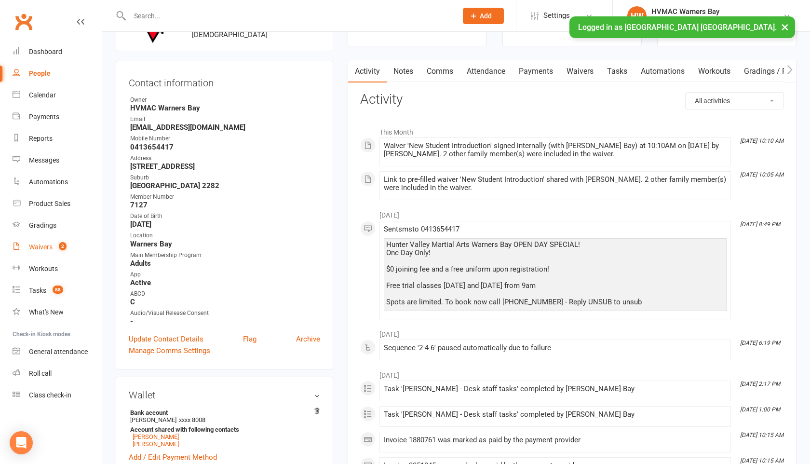
click at [43, 247] on div "Waivers" at bounding box center [41, 247] width 24 height 8
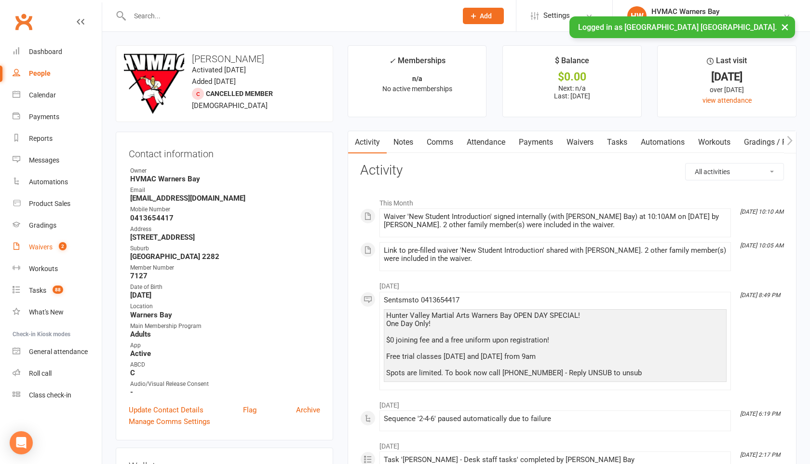
select select "100"
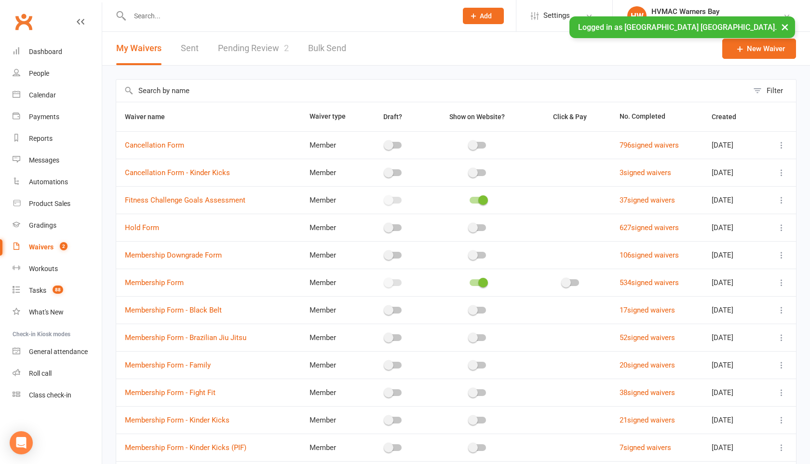
click at [234, 48] on link "Pending Review 2" at bounding box center [253, 48] width 71 height 33
select select "100"
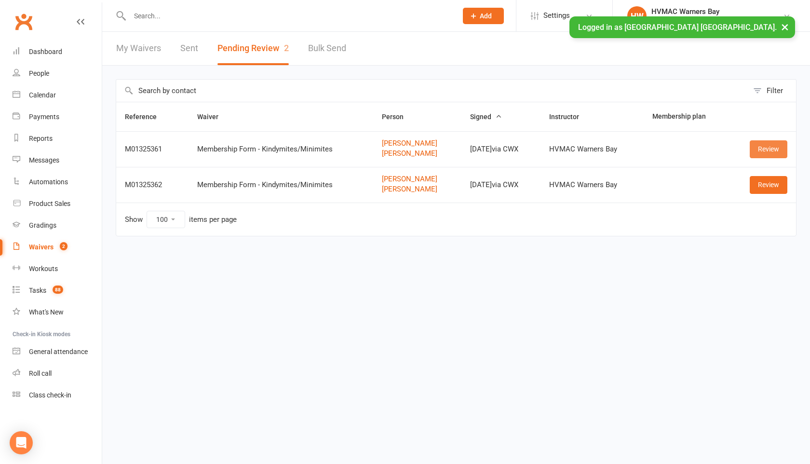
click at [757, 142] on link "Review" at bounding box center [769, 148] width 38 height 17
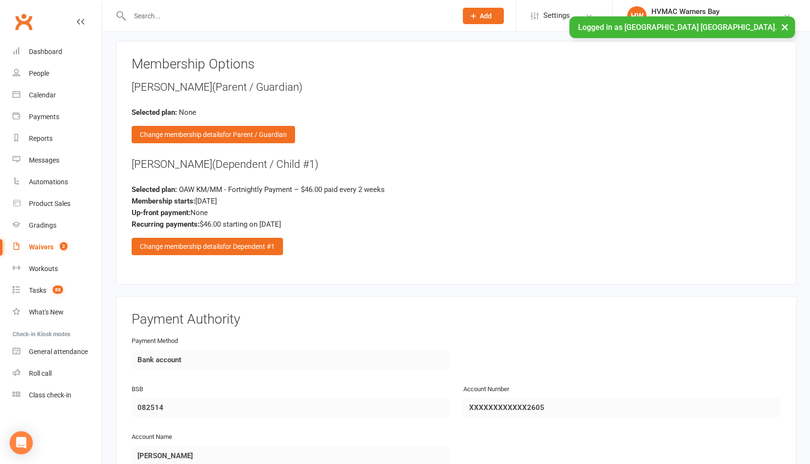
scroll to position [1347, 0]
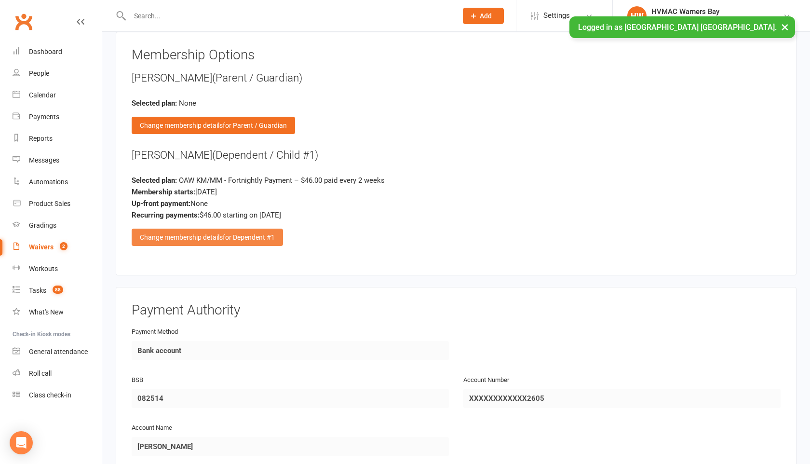
click at [258, 233] on span "for Dependent #1" at bounding box center [249, 237] width 52 height 8
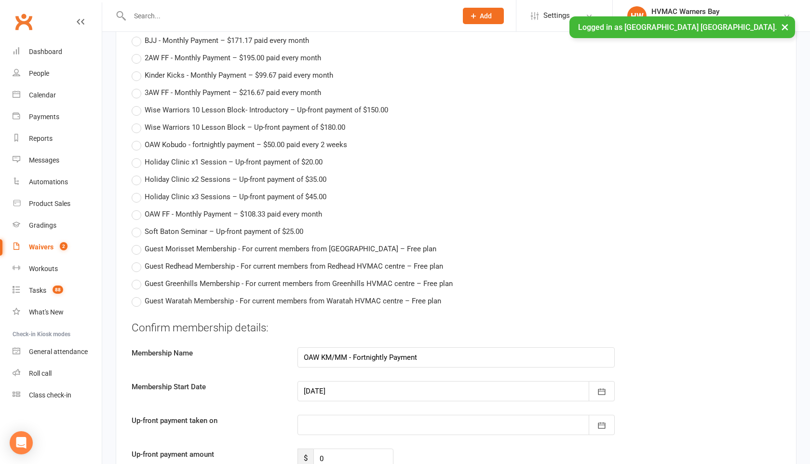
scroll to position [2646, 0]
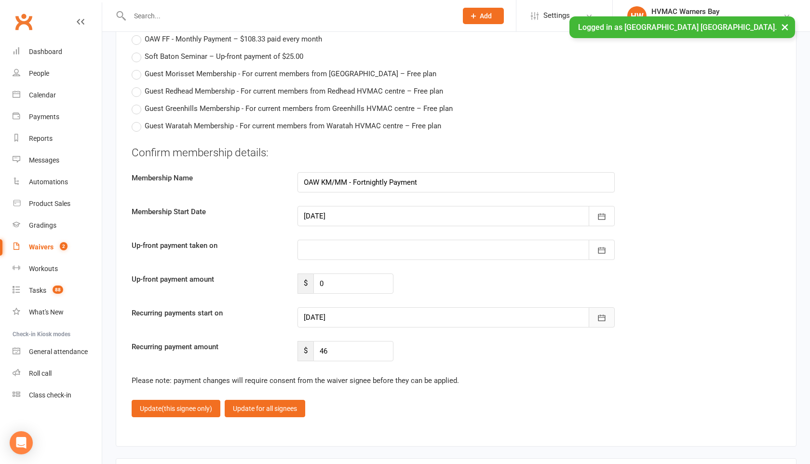
click at [602, 313] on icon "button" at bounding box center [602, 318] width 10 height 10
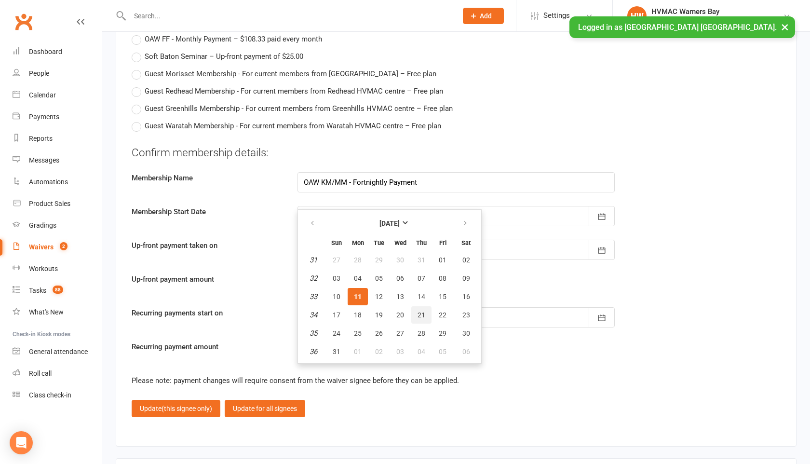
click at [425, 314] on button "21" at bounding box center [421, 314] width 20 height 17
type input "21 Aug 2025"
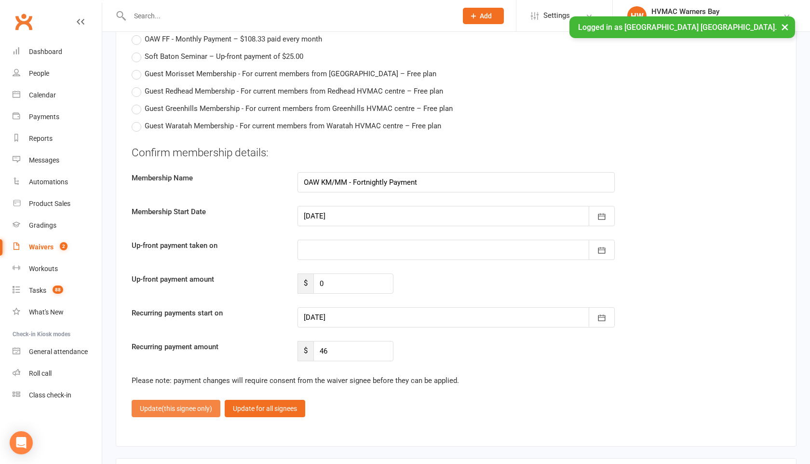
click at [178, 400] on button "Update (this signee only)" at bounding box center [176, 408] width 89 height 17
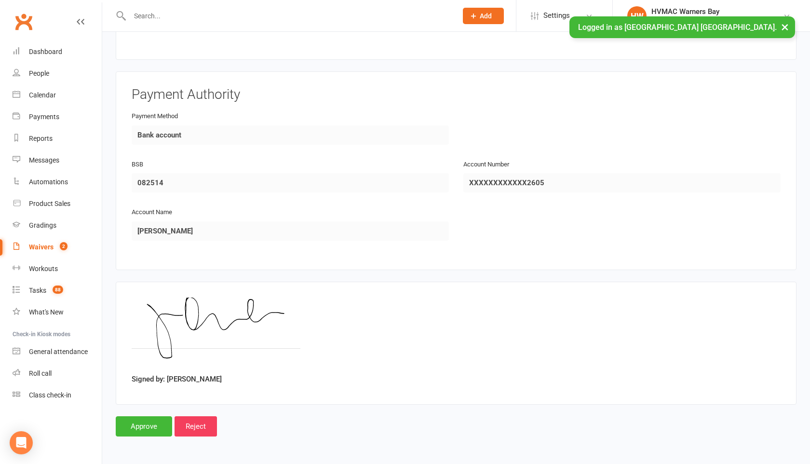
scroll to position [1558, 0]
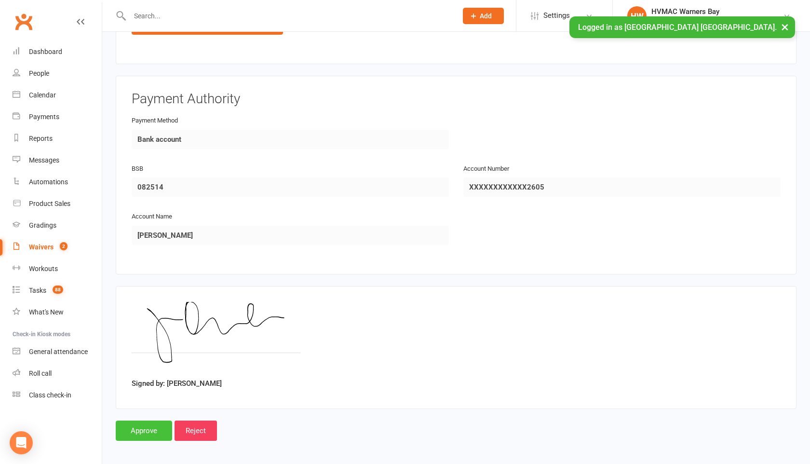
click at [149, 430] on input "Approve" at bounding box center [144, 431] width 56 height 20
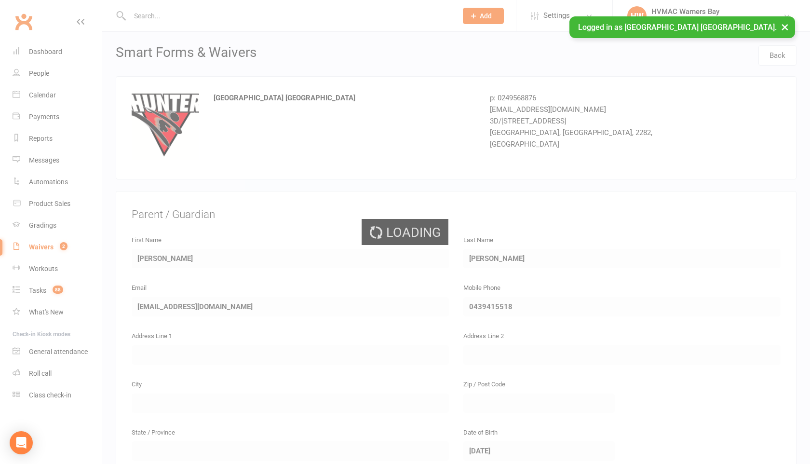
select select "100"
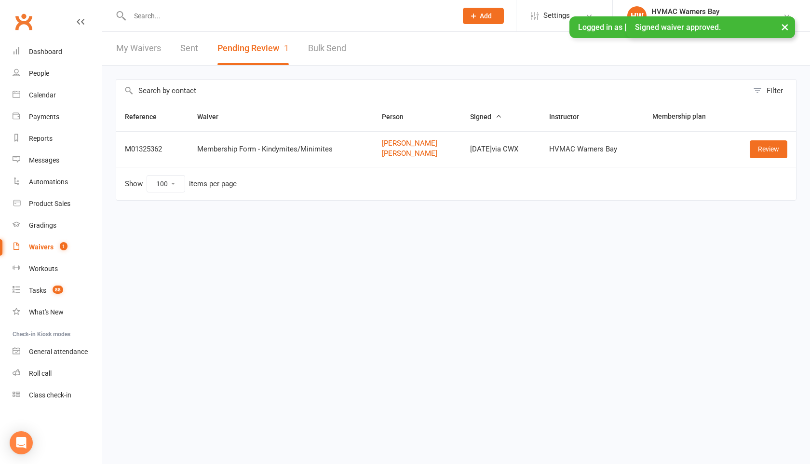
click at [142, 14] on input "text" at bounding box center [289, 16] width 324 height 14
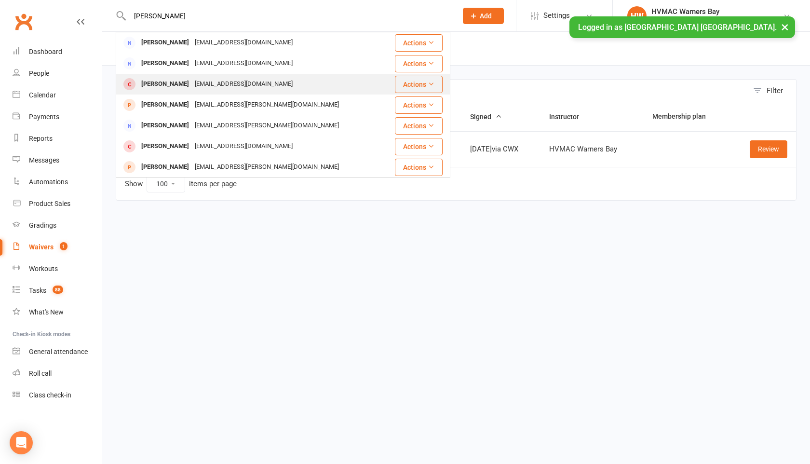
type input "quinlan"
click at [149, 81] on div "Everett Quinlan" at bounding box center [165, 84] width 54 height 14
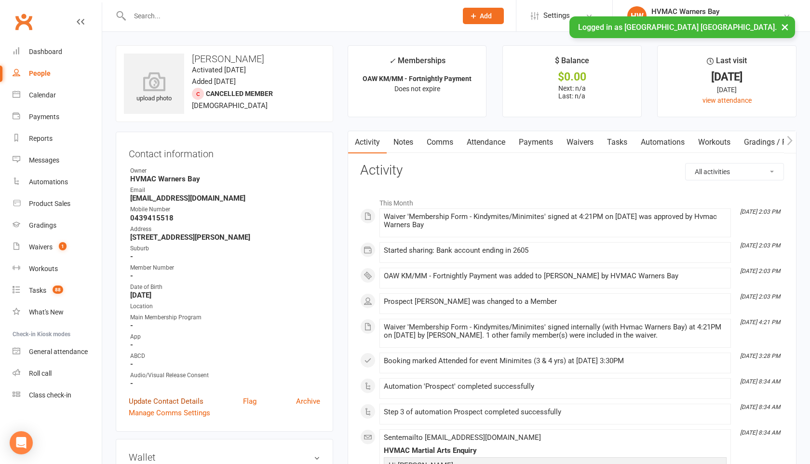
click at [171, 396] on link "Update Contact Details" at bounding box center [166, 402] width 75 height 12
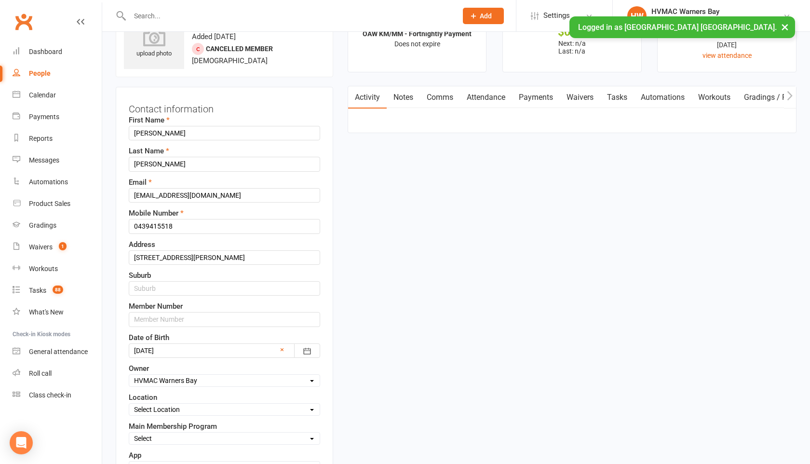
scroll to position [45, 0]
click at [162, 288] on input "text" at bounding box center [225, 288] width 192 height 14
type input "Charlestown NSW 2290"
drag, startPoint x: 246, startPoint y: 260, endPoint x: 173, endPoint y: 253, distance: 72.7
click at [173, 253] on input "59 Felton St Charlestown NSW 2290" at bounding box center [225, 257] width 192 height 14
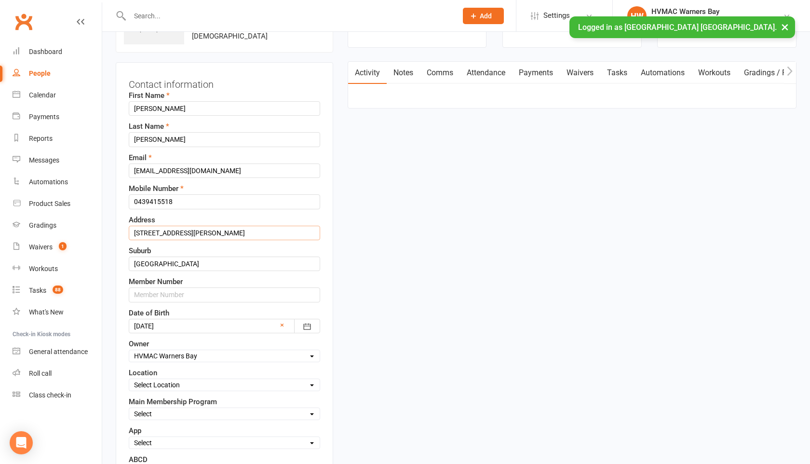
scroll to position [96, 0]
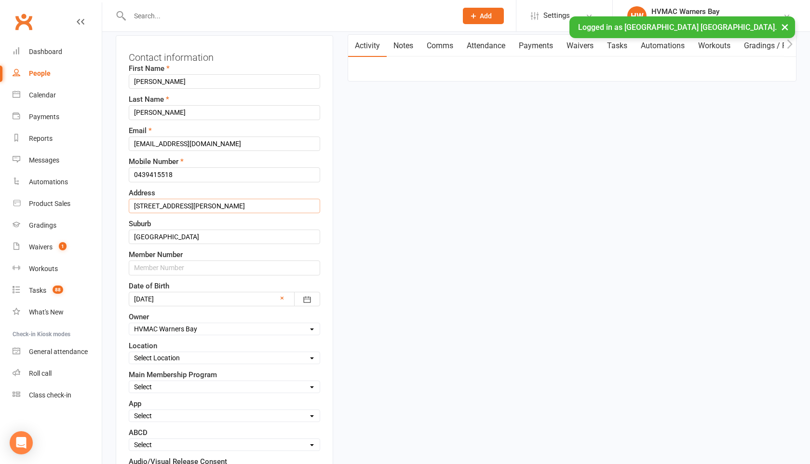
type input "59 Felton St"
click at [178, 269] on input "text" at bounding box center [225, 267] width 192 height 14
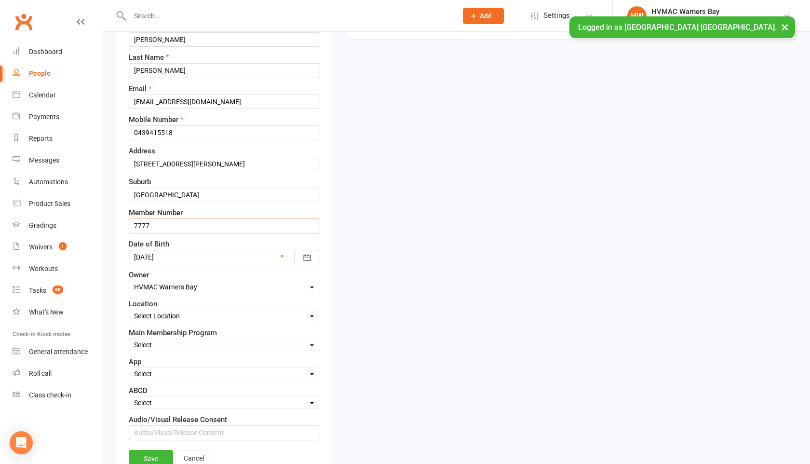
scroll to position [150, 0]
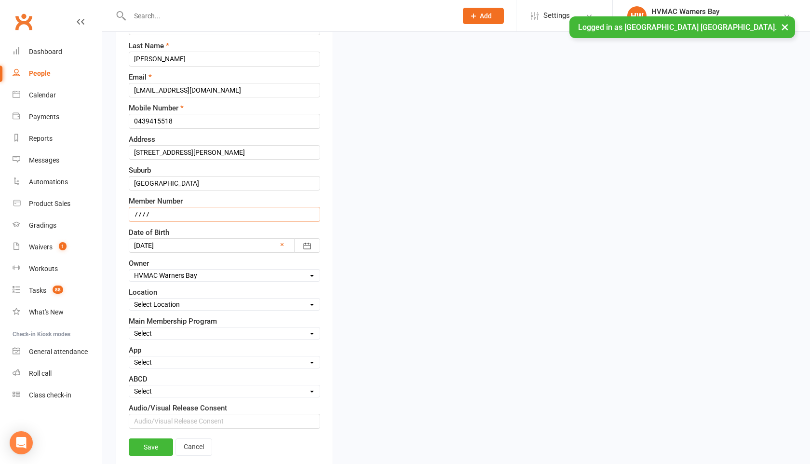
type input "7777"
click at [179, 305] on select "Select Location Warners Bay" at bounding box center [224, 304] width 191 height 11
select select "0"
click at [178, 333] on select "Select Minimites Dynamites Kindymites Dragons Adults Fight Fit BJJ Kobudo Kinde…" at bounding box center [224, 333] width 191 height 11
select select "Minimites"
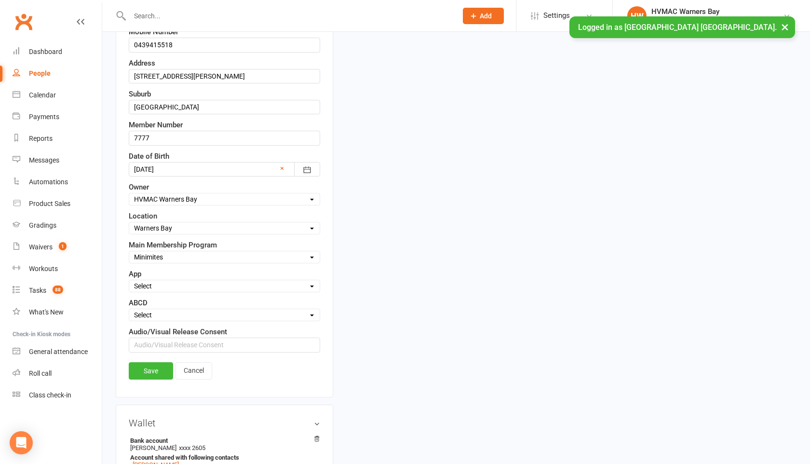
scroll to position [233, 0]
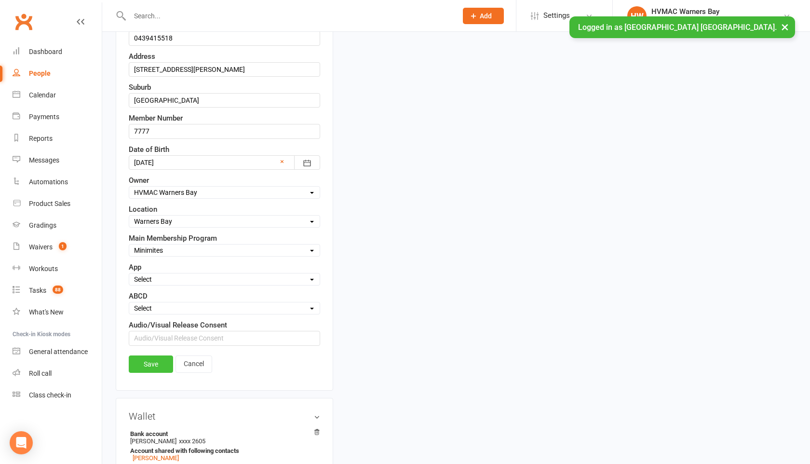
click at [165, 369] on link "Save" at bounding box center [151, 364] width 44 height 17
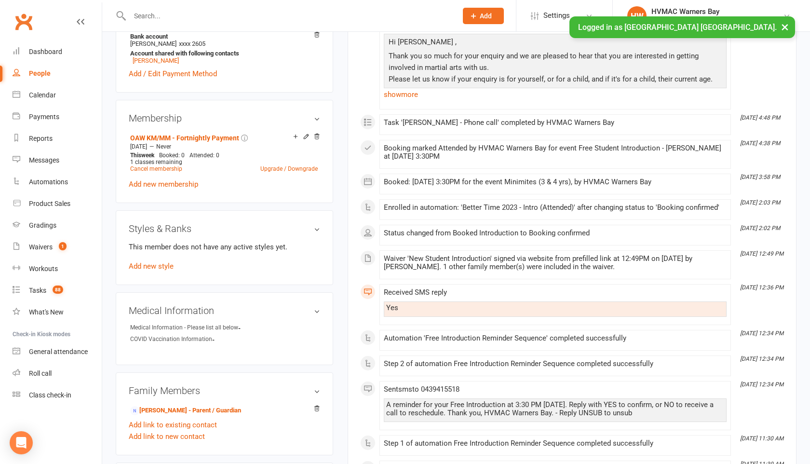
scroll to position [459, 0]
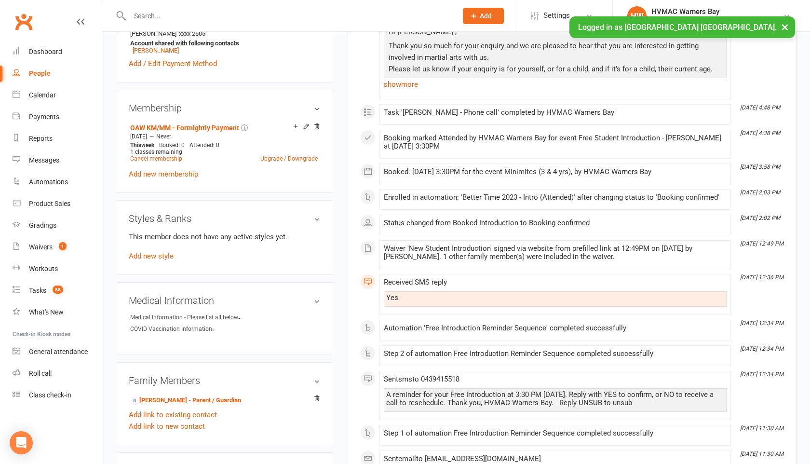
click at [168, 260] on div "Styles & Ranks This member does not have any active styles yet. Add new style" at bounding box center [225, 237] width 218 height 75
click at [168, 254] on link "Add new style" at bounding box center [151, 256] width 45 height 9
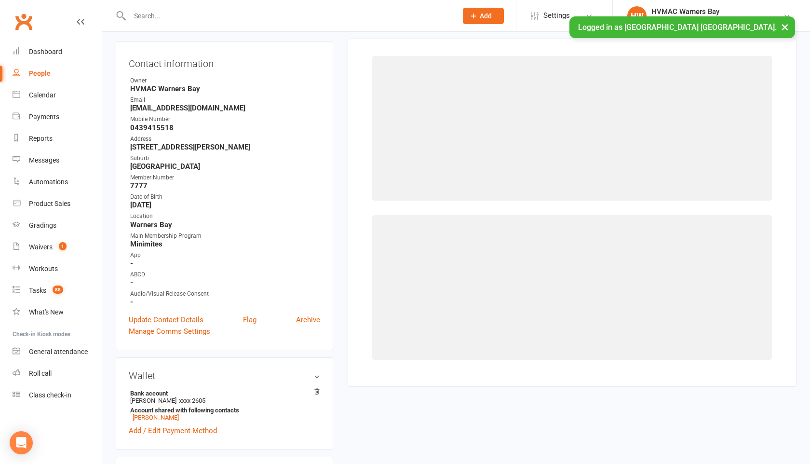
scroll to position [82, 0]
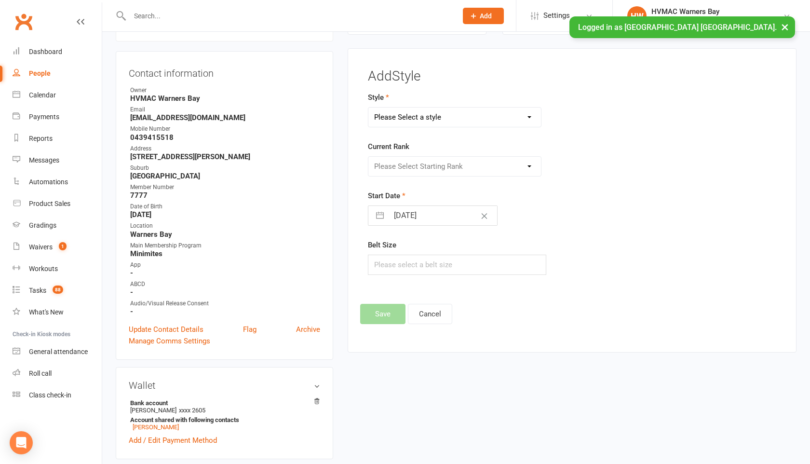
click at [453, 125] on select "Please Select a style Brazilian Jiu Jitsu Dragons & Adults Dynamites Fight Fit …" at bounding box center [455, 117] width 173 height 19
select select "1718"
click at [433, 167] on select "Please Select Starting Rank White Yellow Red Green Blue Brown Black" at bounding box center [455, 166] width 173 height 19
select select "16761"
click at [379, 315] on button "Save" at bounding box center [382, 314] width 45 height 20
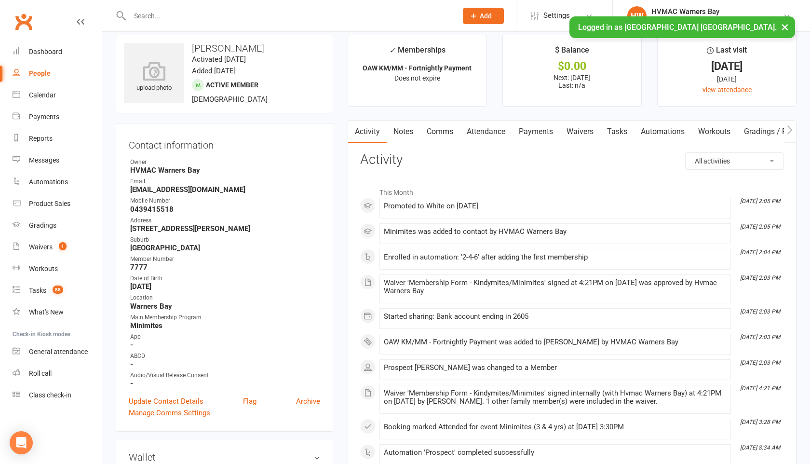
scroll to position [0, 0]
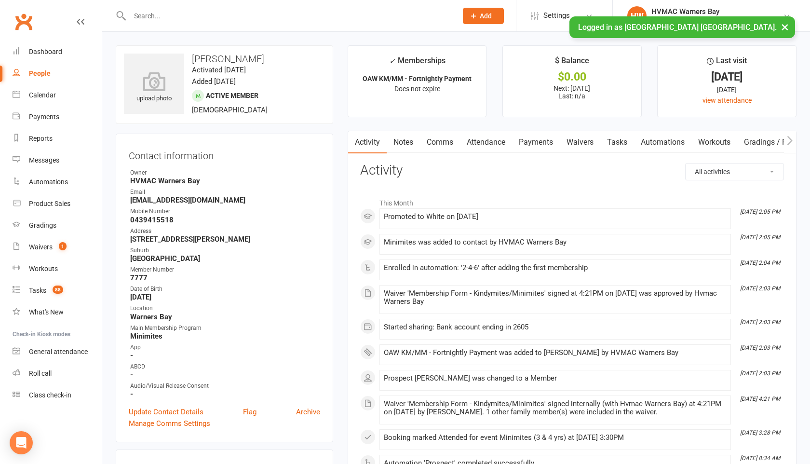
click at [589, 143] on link "Waivers" at bounding box center [580, 142] width 41 height 22
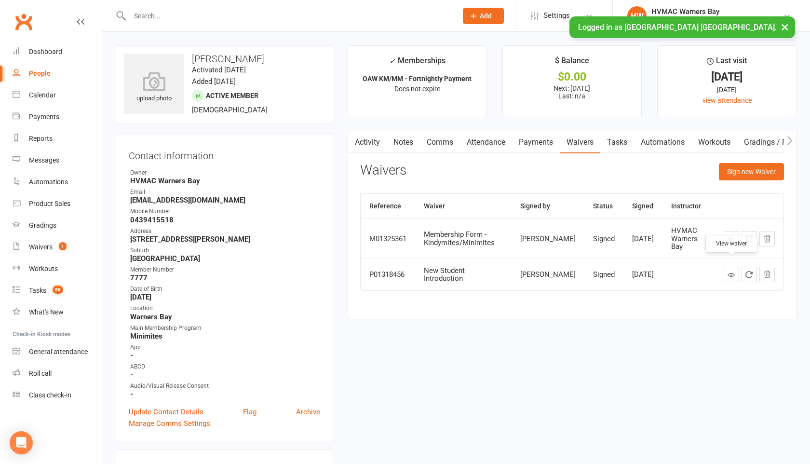
click at [729, 271] on icon at bounding box center [731, 274] width 7 height 7
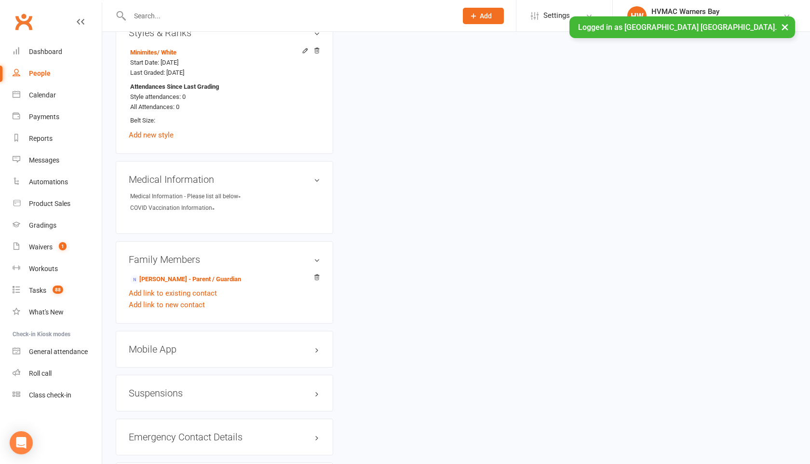
scroll to position [652, 0]
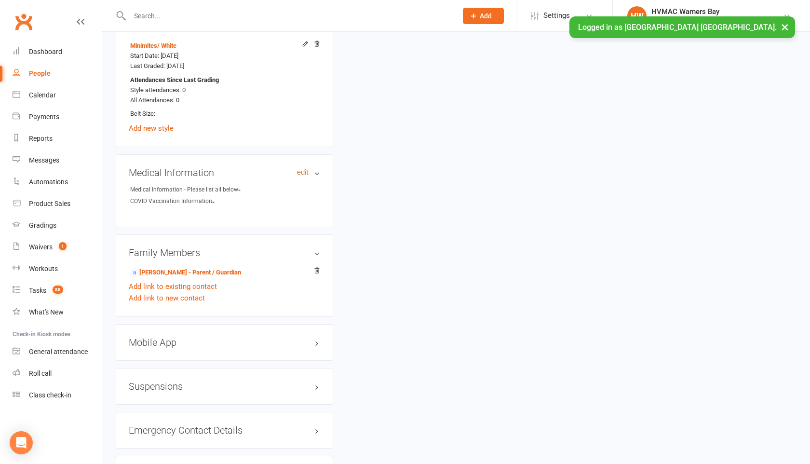
click at [303, 168] on link "edit" at bounding box center [303, 172] width 12 height 8
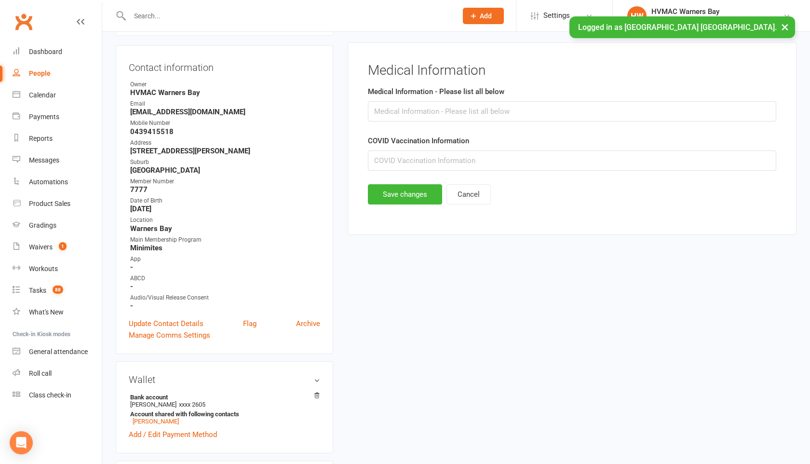
scroll to position [82, 0]
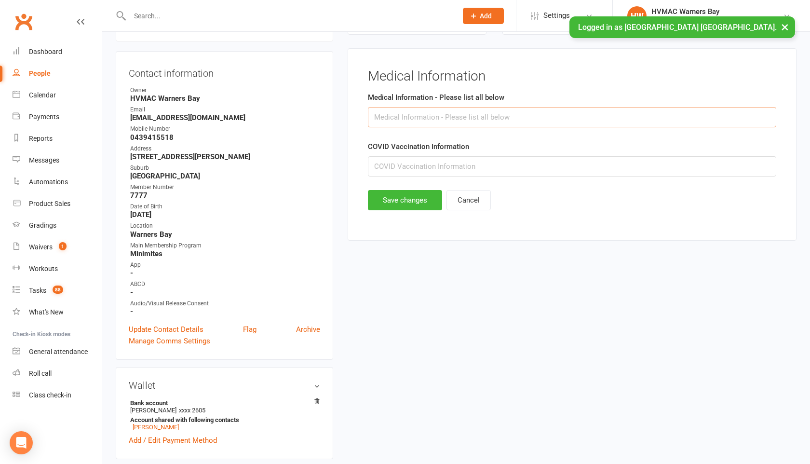
click at [382, 120] on input "text" at bounding box center [572, 117] width 409 height 20
paste input "Speech delay"
type input "Speech delay"
click at [390, 209] on button "Save changes" at bounding box center [405, 200] width 74 height 20
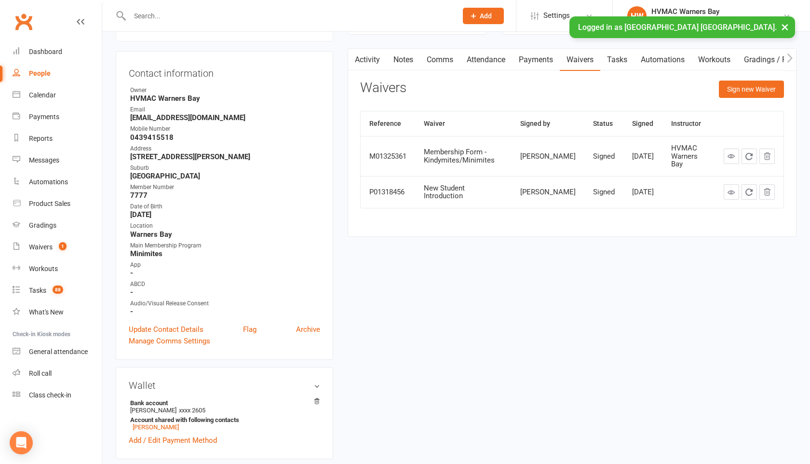
click at [153, 11] on input "text" at bounding box center [289, 16] width 324 height 14
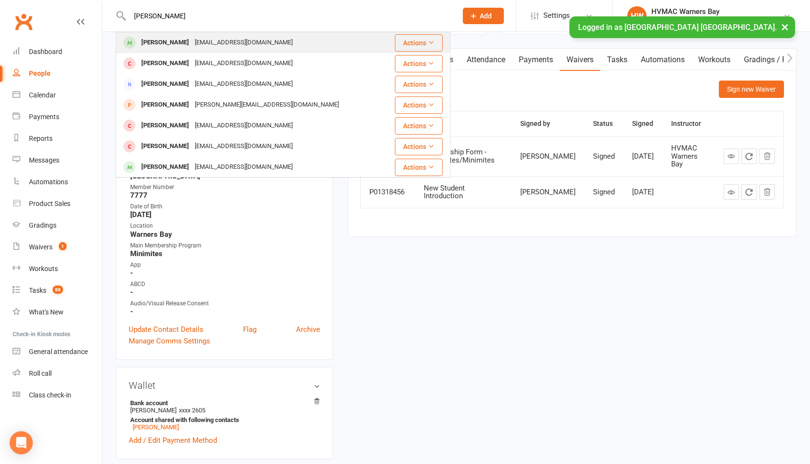
type input "logan watt"
click at [155, 41] on div "Logan Wyatt" at bounding box center [165, 43] width 54 height 14
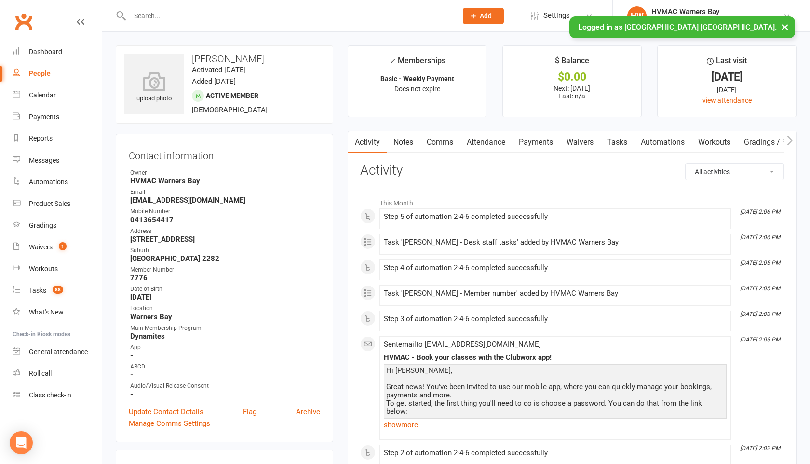
click at [583, 141] on link "Waivers" at bounding box center [580, 142] width 41 height 22
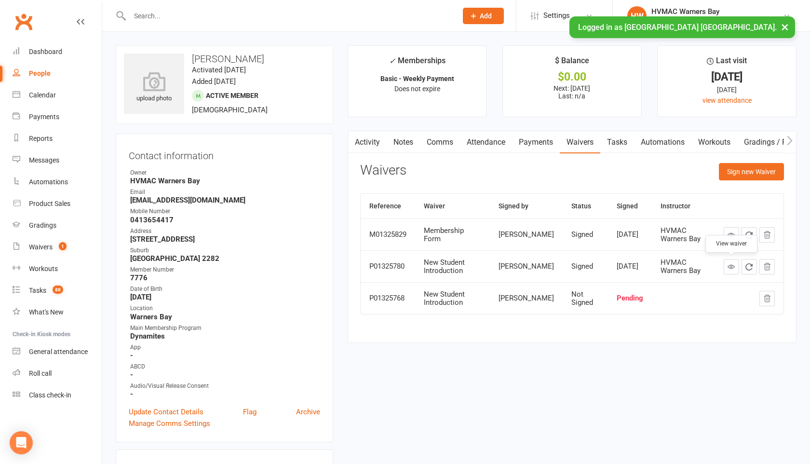
click at [732, 268] on icon at bounding box center [731, 266] width 7 height 7
click at [49, 242] on link "Waivers 1" at bounding box center [57, 247] width 89 height 22
select select "100"
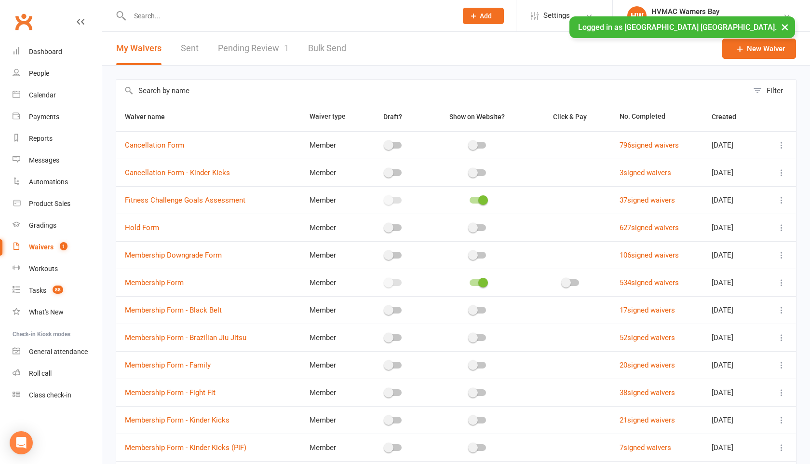
click at [249, 51] on link "Pending Review 1" at bounding box center [253, 48] width 71 height 33
select select "100"
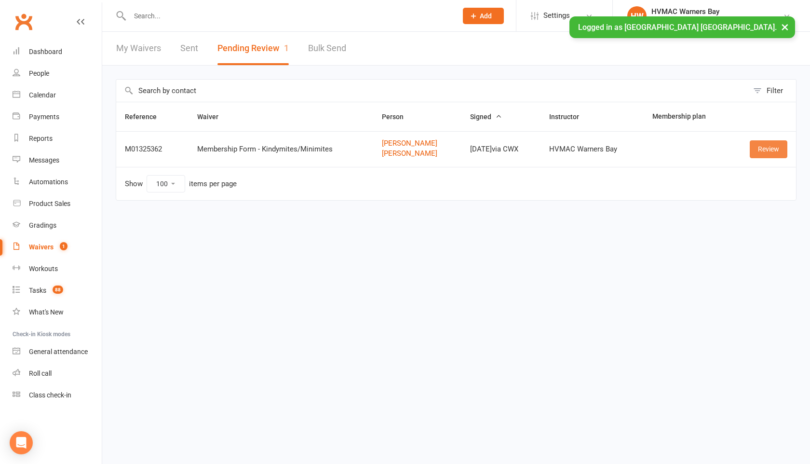
click at [769, 151] on link "Review" at bounding box center [769, 148] width 38 height 17
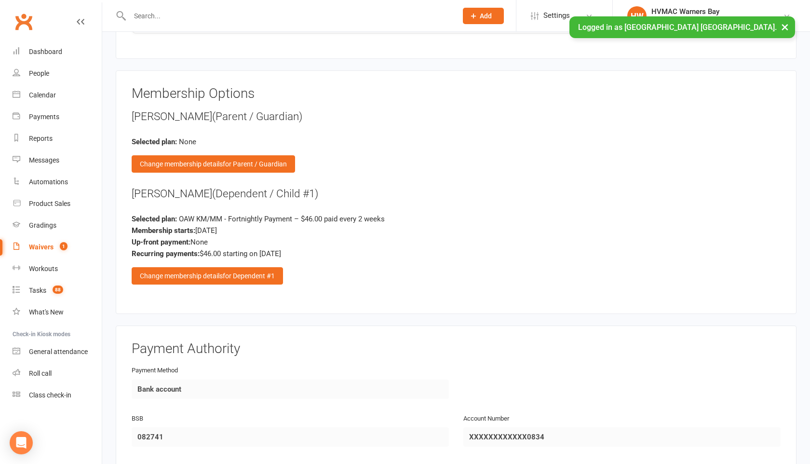
scroll to position [1342, 0]
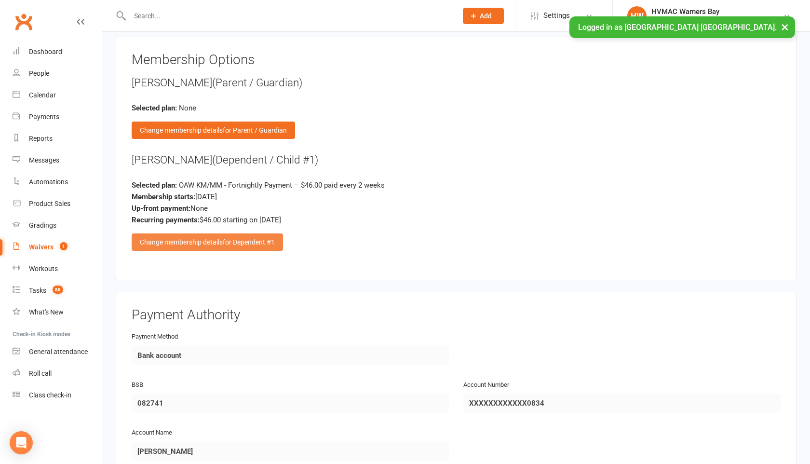
click at [255, 233] on div "Change membership details for Dependent #1" at bounding box center [207, 241] width 151 height 17
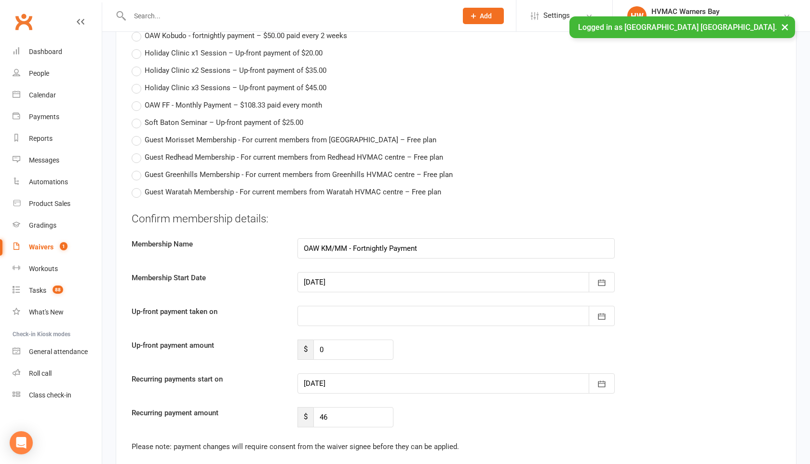
scroll to position [2603, 0]
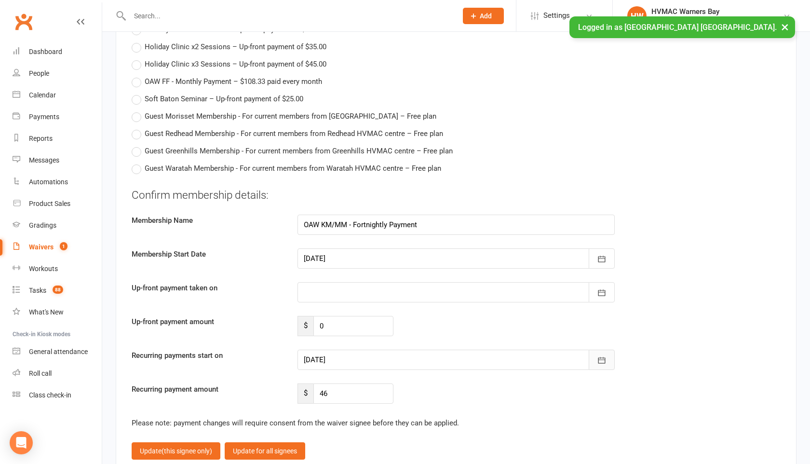
click at [606, 359] on icon "button" at bounding box center [602, 361] width 10 height 10
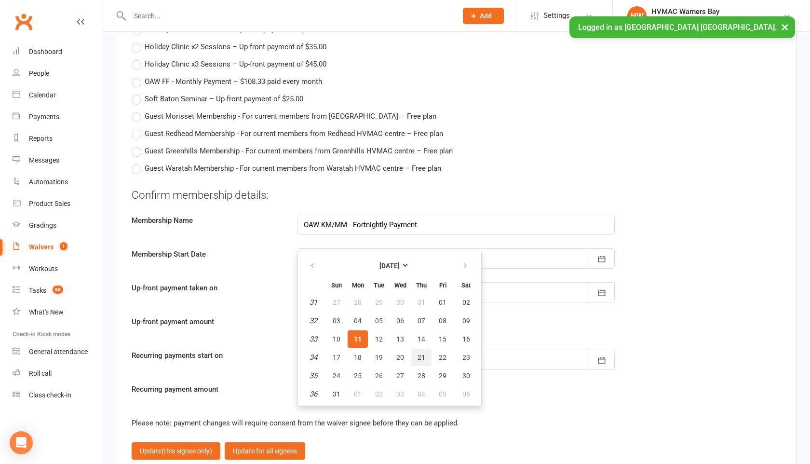
click at [426, 352] on button "21" at bounding box center [421, 357] width 20 height 17
type input "21 Aug 2025"
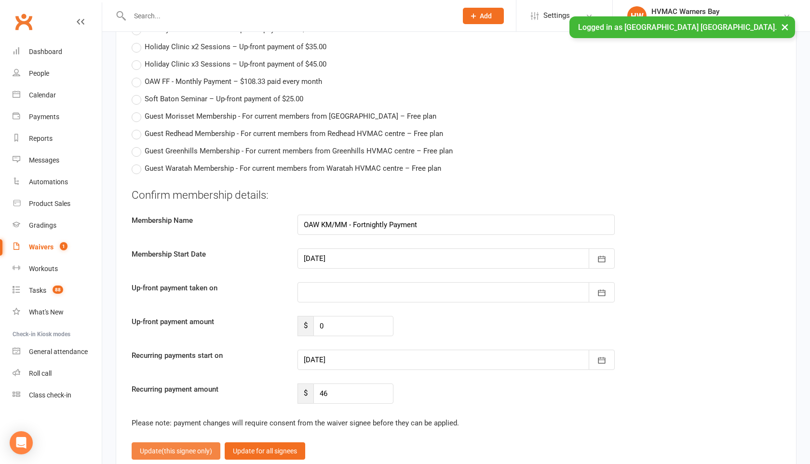
click at [194, 447] on span "(this signee only)" at bounding box center [187, 451] width 51 height 8
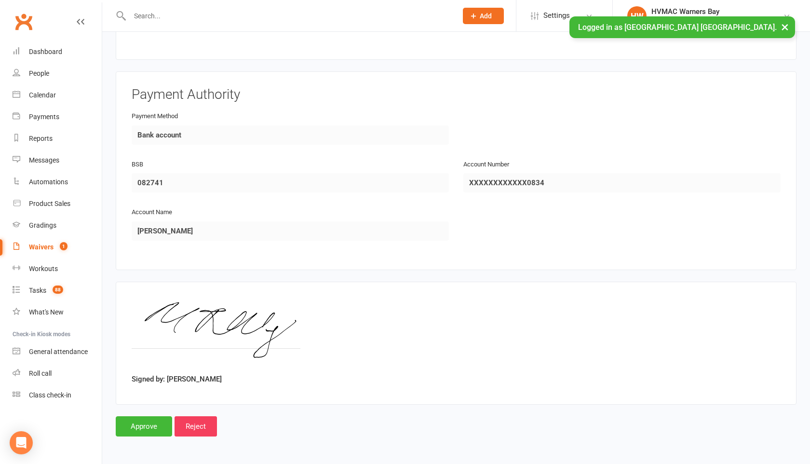
scroll to position [1558, 0]
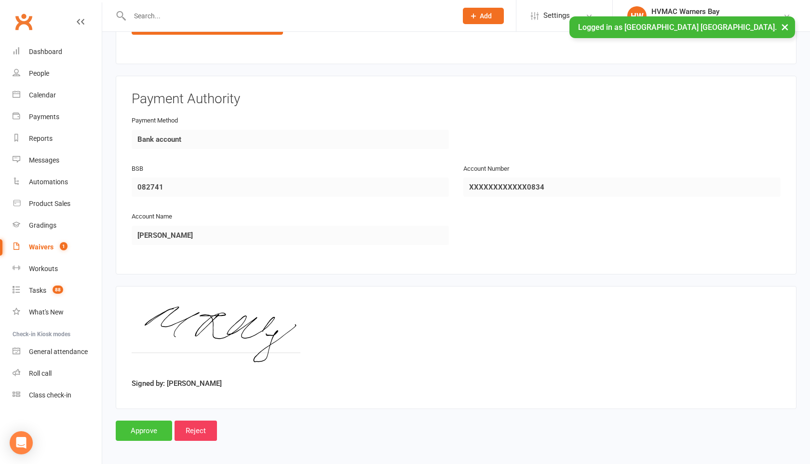
click at [160, 428] on input "Approve" at bounding box center [144, 431] width 56 height 20
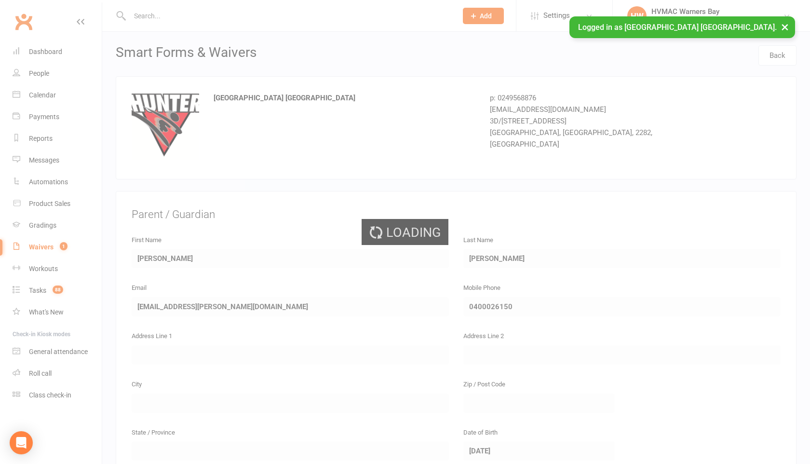
select select "100"
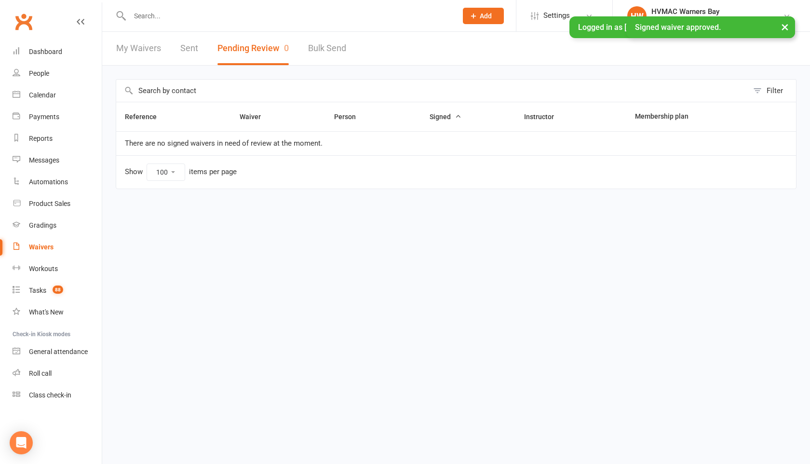
click at [157, 14] on input "text" at bounding box center [289, 16] width 324 height 14
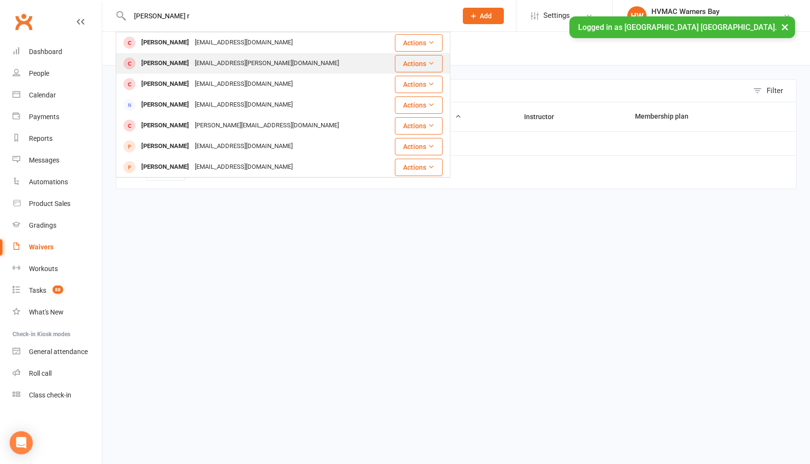
type input "myles r"
click at [171, 58] on div "Myles Rielly" at bounding box center [165, 63] width 54 height 14
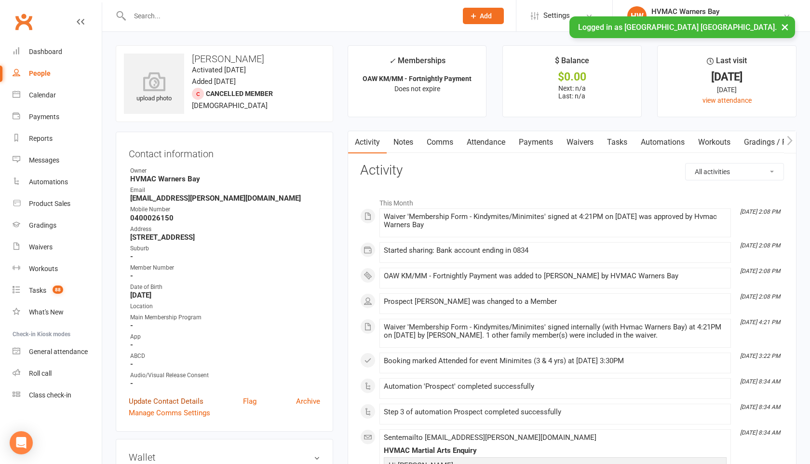
click at [181, 398] on link "Update Contact Details" at bounding box center [166, 402] width 75 height 12
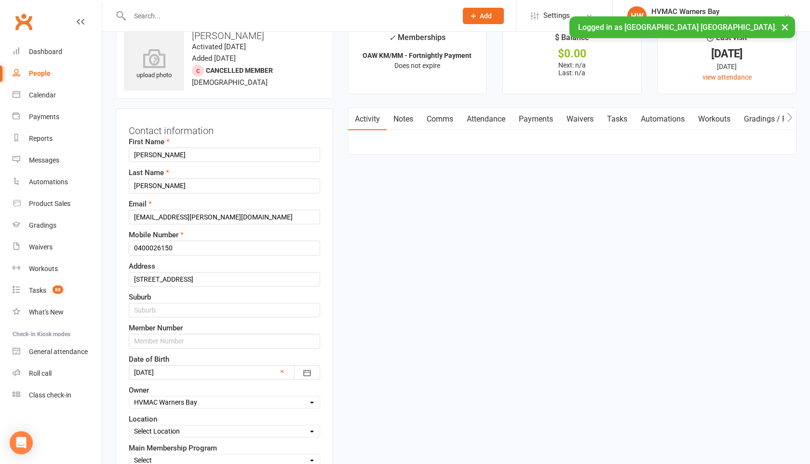
scroll to position [45, 0]
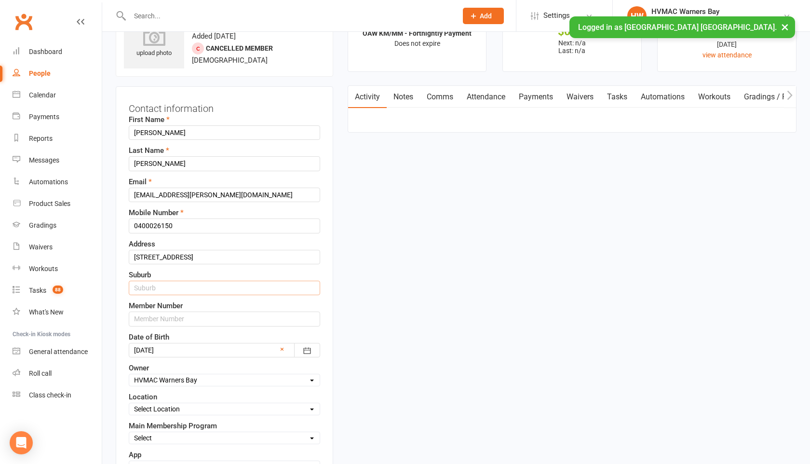
click at [182, 286] on input "text" at bounding box center [225, 288] width 192 height 14
type input "North Lambton"
drag, startPoint x: 260, startPoint y: 258, endPoint x: 227, endPoint y: 252, distance: 34.2
click at [227, 252] on input "17 Second Ave North Lambton NSW 2299" at bounding box center [225, 257] width 192 height 14
type input "17 Second Ave North Lambton"
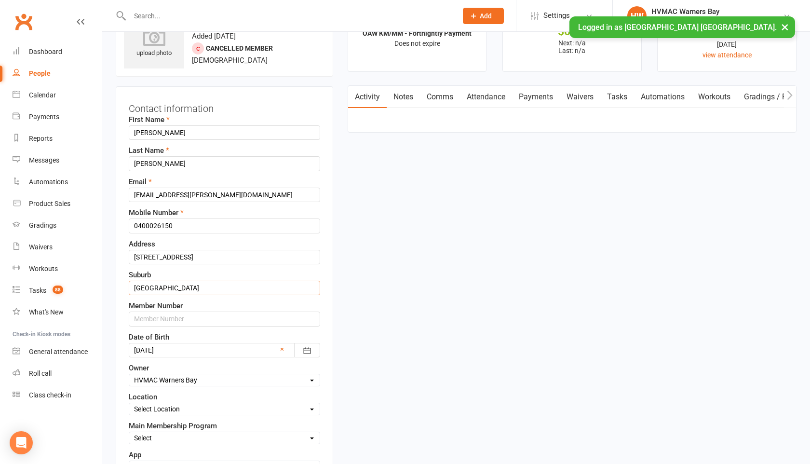
click at [189, 286] on input "North Lambton" at bounding box center [225, 288] width 192 height 14
paste input "NSW 2299"
type input "North Lambton NSW 2299"
drag, startPoint x: 238, startPoint y: 258, endPoint x: 181, endPoint y: 253, distance: 57.1
click at [181, 253] on input "17 Second Ave North Lambton" at bounding box center [225, 257] width 192 height 14
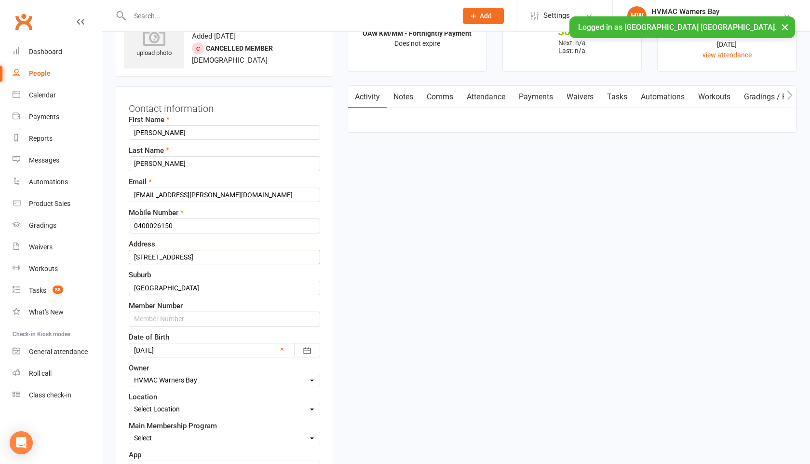
type input "17 Second Ave"
click at [174, 325] on input "text" at bounding box center [225, 319] width 192 height 14
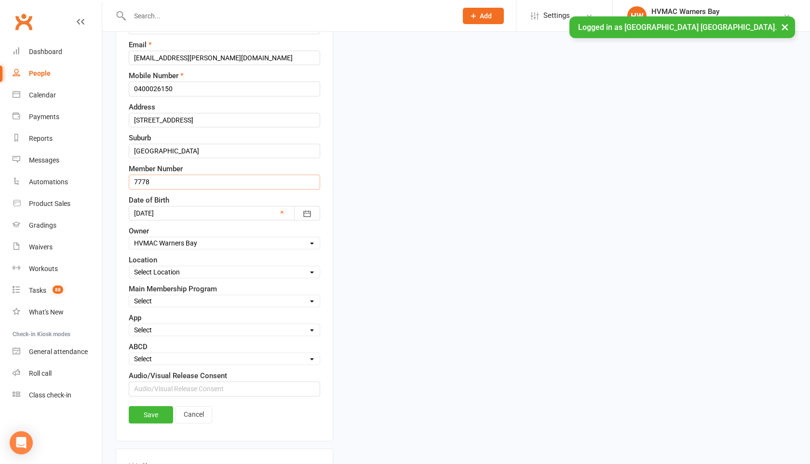
scroll to position [213, 0]
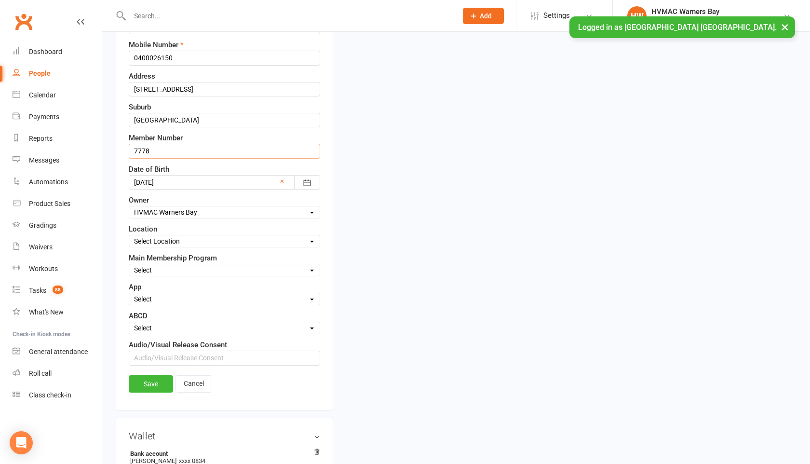
type input "7778"
click at [155, 242] on select "Select Location Warners Bay" at bounding box center [224, 241] width 191 height 11
select select "0"
click at [157, 270] on select "Select Minimites Dynamites Kindymites Dragons Adults Fight Fit BJJ Kobudo Kinde…" at bounding box center [224, 270] width 191 height 11
select select "Minimites"
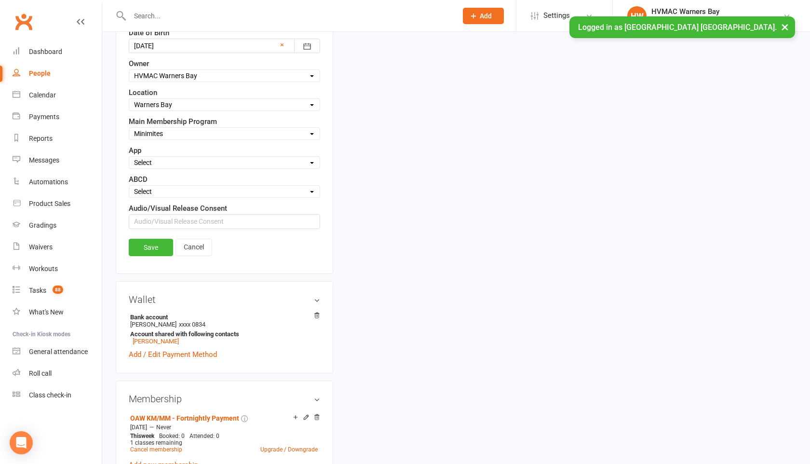
scroll to position [344, 0]
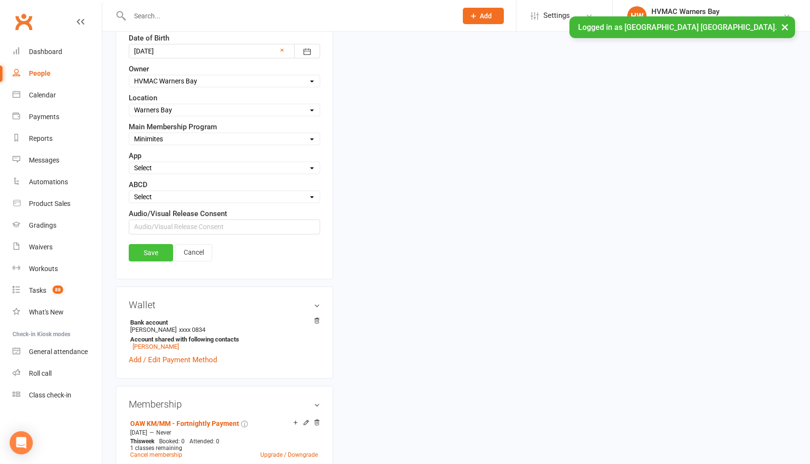
click at [150, 250] on link "Save" at bounding box center [151, 252] width 44 height 17
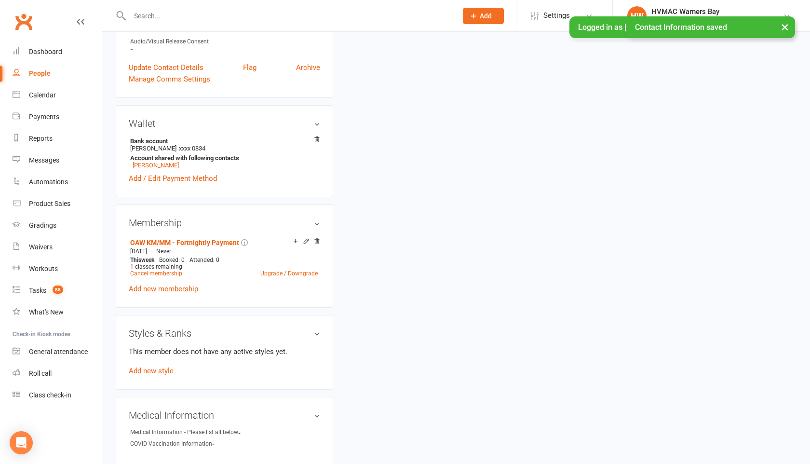
scroll to position [346, 0]
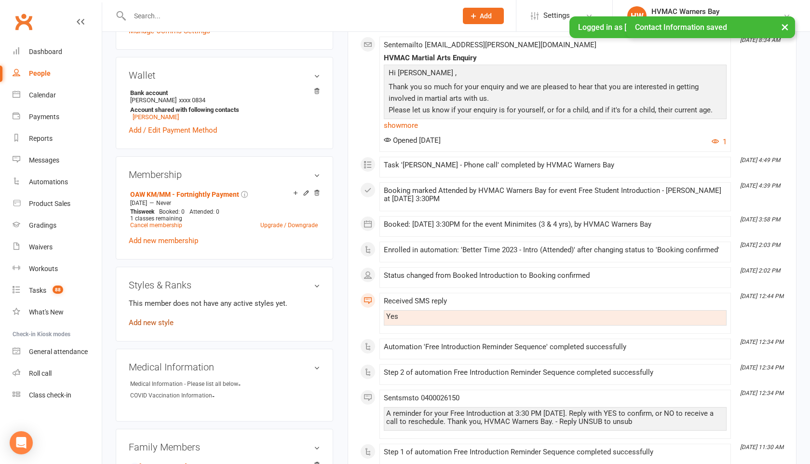
click at [153, 320] on link "Add new style" at bounding box center [151, 322] width 45 height 9
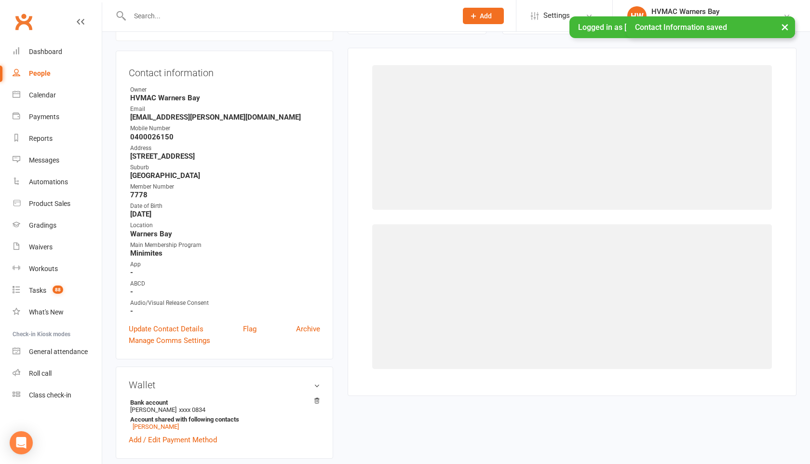
scroll to position [82, 0]
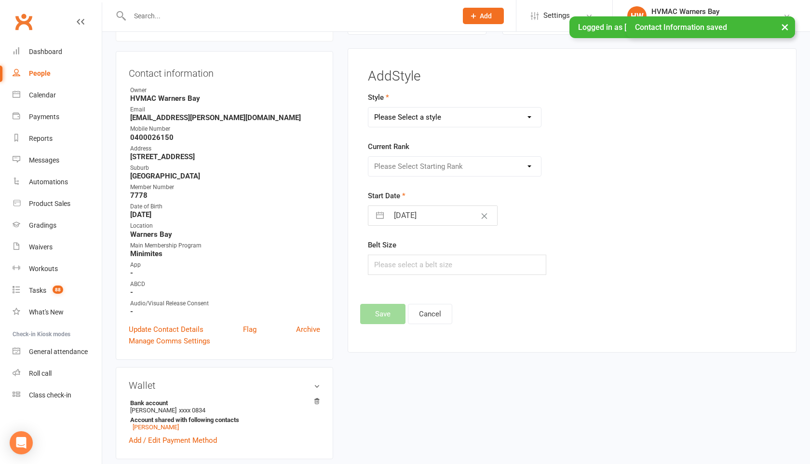
click at [435, 114] on select "Please Select a style Brazilian Jiu Jitsu Dragons & Adults Dynamites Fight Fit …" at bounding box center [455, 117] width 173 height 19
select select "1718"
click at [431, 161] on select "Please Select Starting Rank White Yellow Red Green Blue Brown Black" at bounding box center [455, 166] width 173 height 19
select select "16761"
click at [384, 316] on button "Save" at bounding box center [382, 314] width 45 height 20
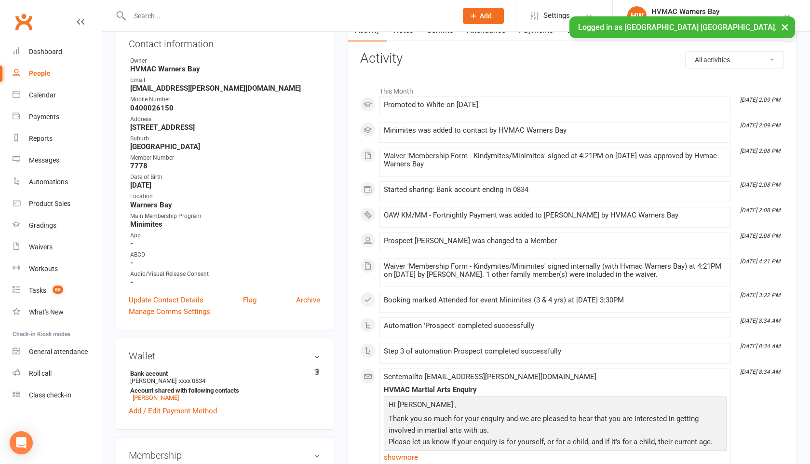
scroll to position [0, 0]
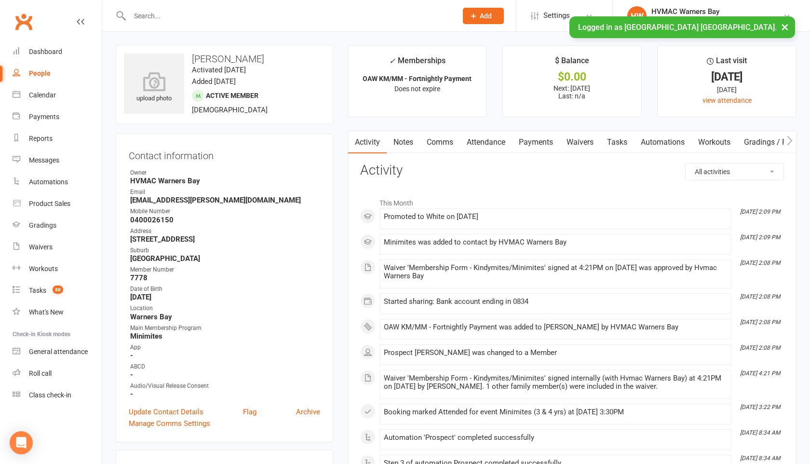
click at [535, 141] on link "Payments" at bounding box center [536, 142] width 48 height 22
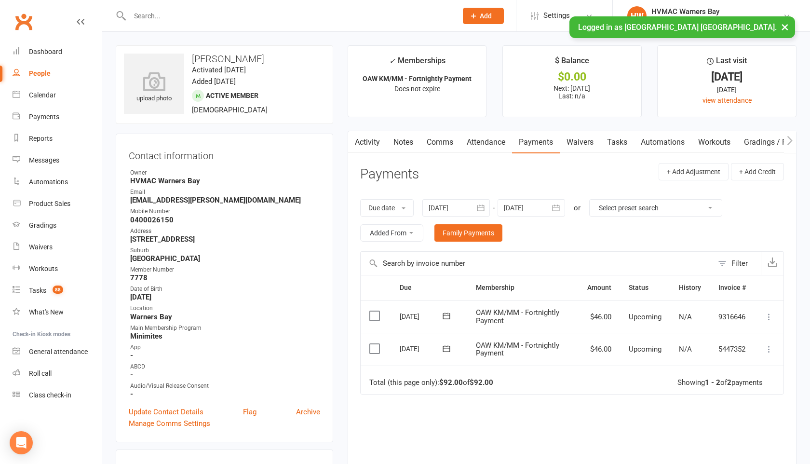
click at [620, 138] on link "Tasks" at bounding box center [618, 142] width 34 height 22
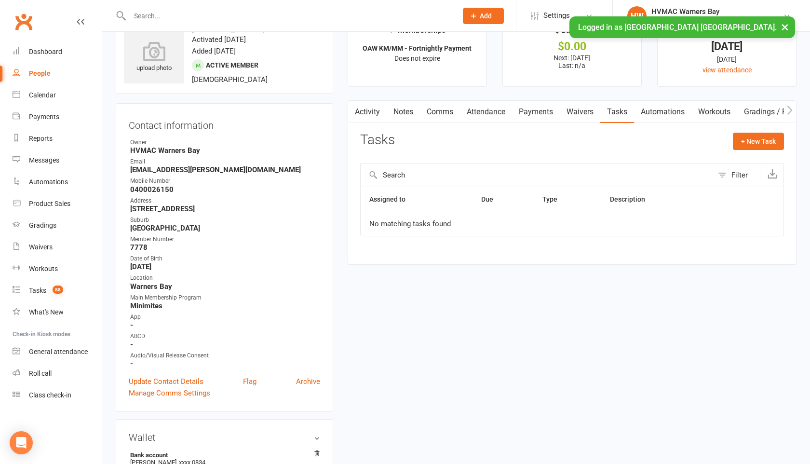
scroll to position [23, 0]
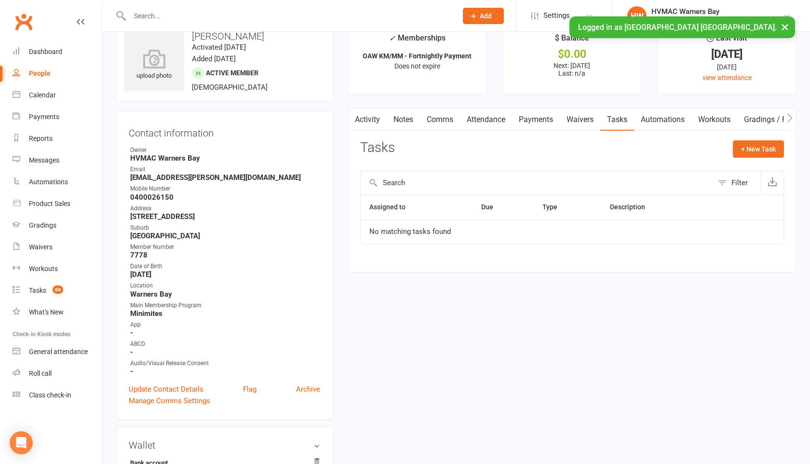
click at [585, 119] on link "Waivers" at bounding box center [580, 120] width 41 height 22
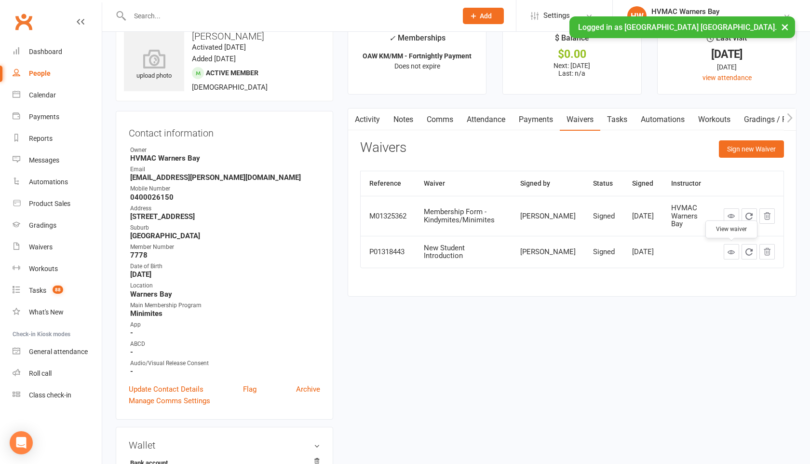
click at [735, 253] on icon at bounding box center [731, 251] width 7 height 7
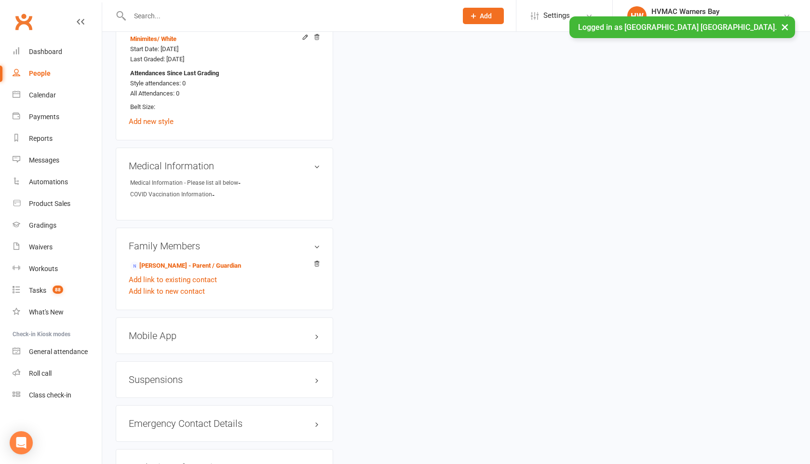
scroll to position [706, 0]
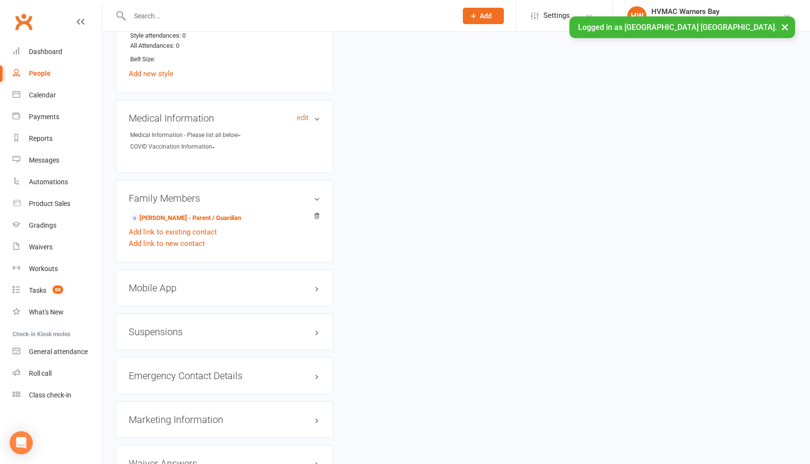
click at [302, 115] on link "edit" at bounding box center [303, 118] width 12 height 8
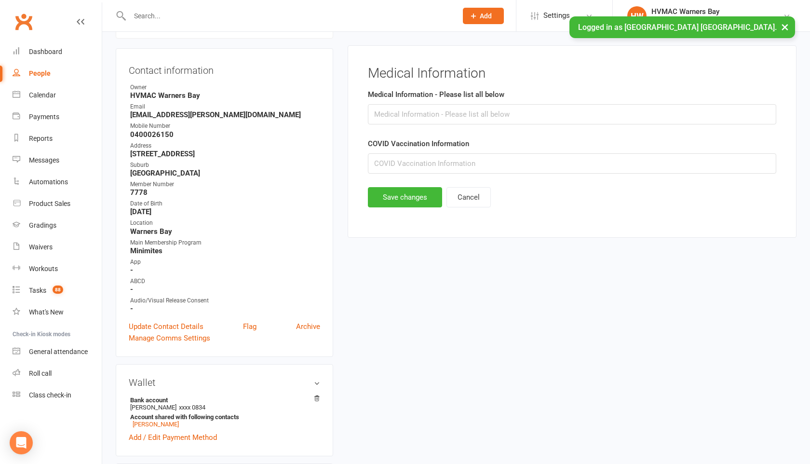
scroll to position [82, 0]
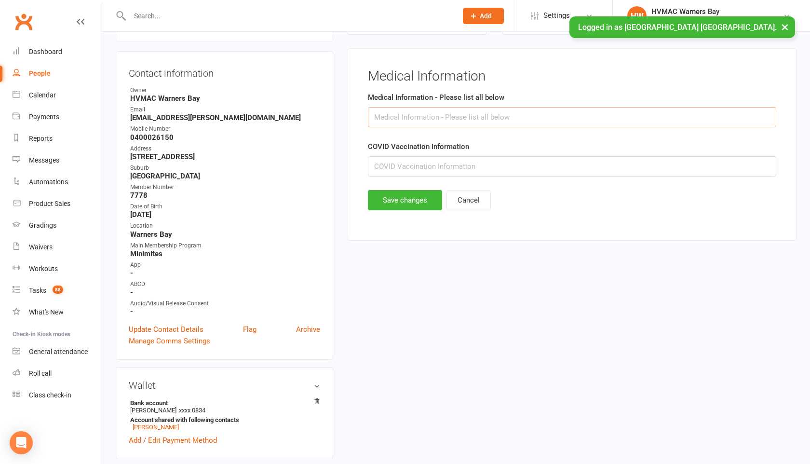
click at [385, 122] on input "text" at bounding box center [572, 117] width 409 height 20
type input "N/A"
click at [401, 204] on button "Save changes" at bounding box center [405, 200] width 74 height 20
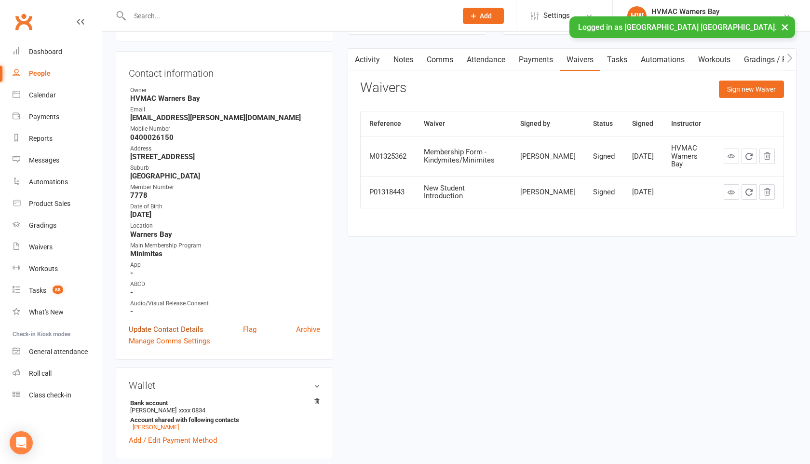
click at [170, 328] on link "Update Contact Details" at bounding box center [166, 330] width 75 height 12
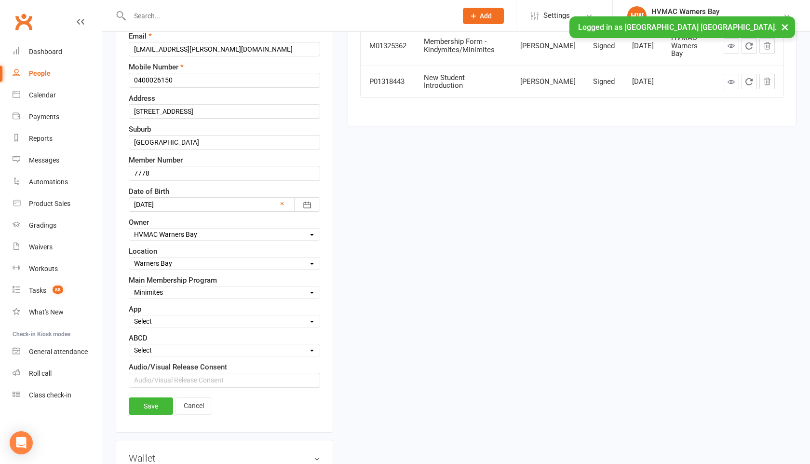
scroll to position [207, 0]
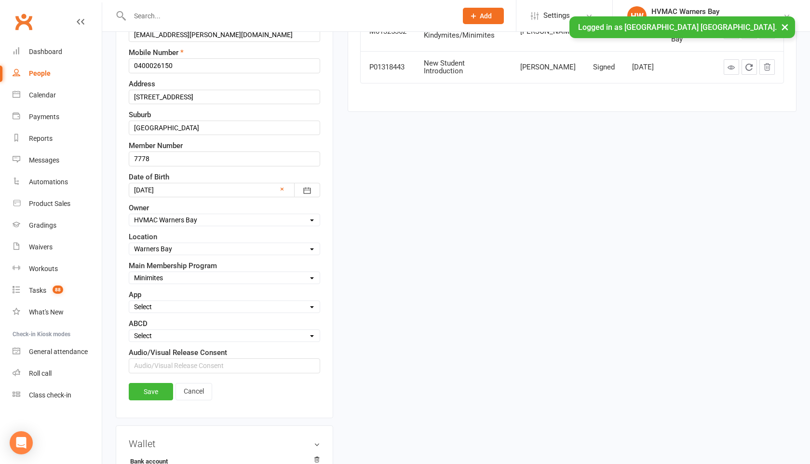
click at [167, 309] on select "Select Active Family Suspended Opt Out N/A" at bounding box center [224, 306] width 191 height 11
click at [165, 338] on select "Select A B C D" at bounding box center [224, 335] width 191 height 11
select select "B"
click at [159, 393] on link "Save" at bounding box center [151, 391] width 44 height 17
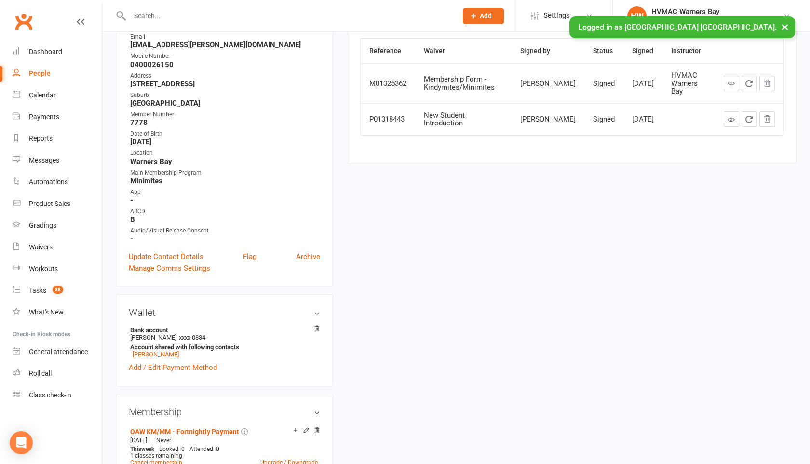
scroll to position [0, 0]
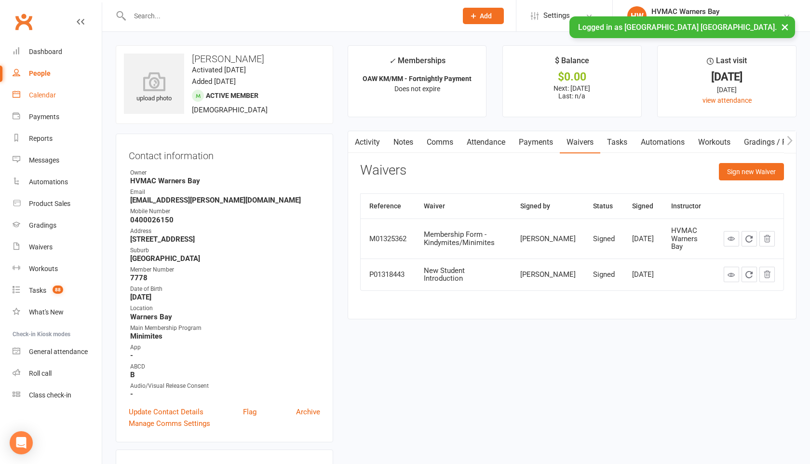
click at [46, 97] on div "Calendar" at bounding box center [42, 95] width 27 height 8
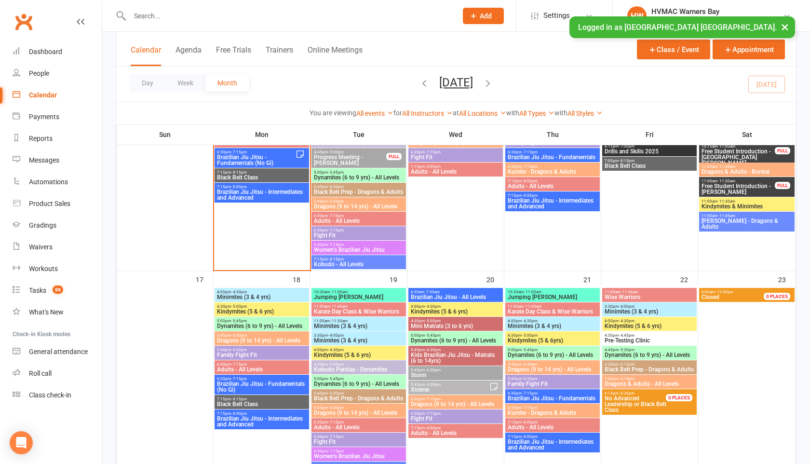
scroll to position [707, 0]
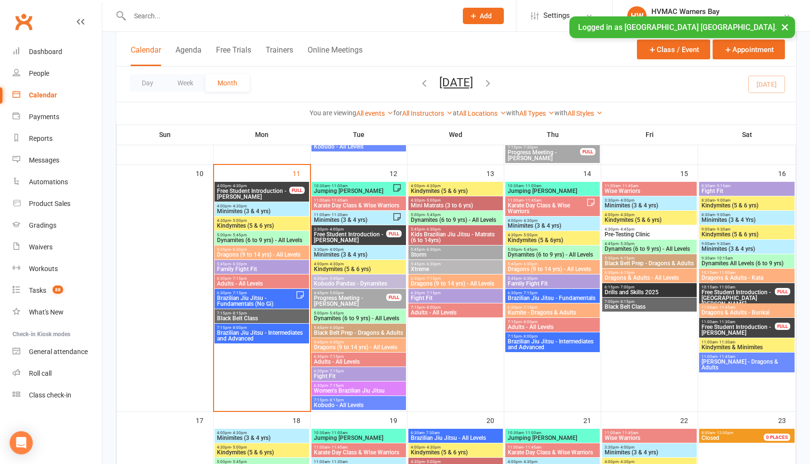
click at [281, 205] on span "4:00pm - 4:30pm" at bounding box center [262, 206] width 91 height 4
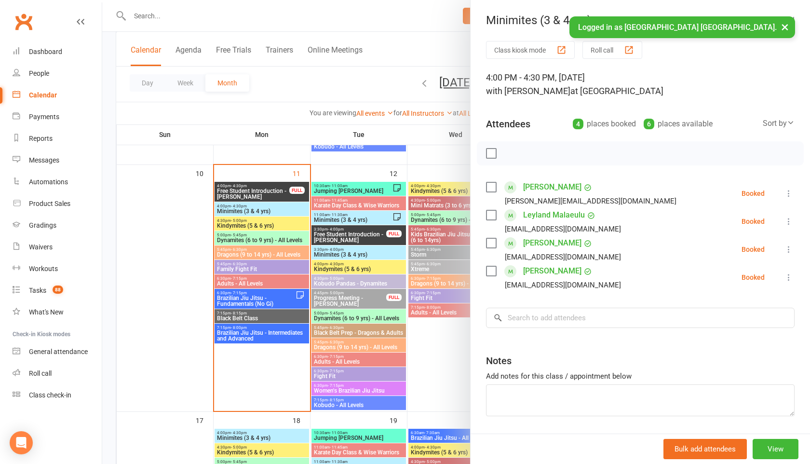
click at [789, 26] on button "×" at bounding box center [785, 26] width 17 height 21
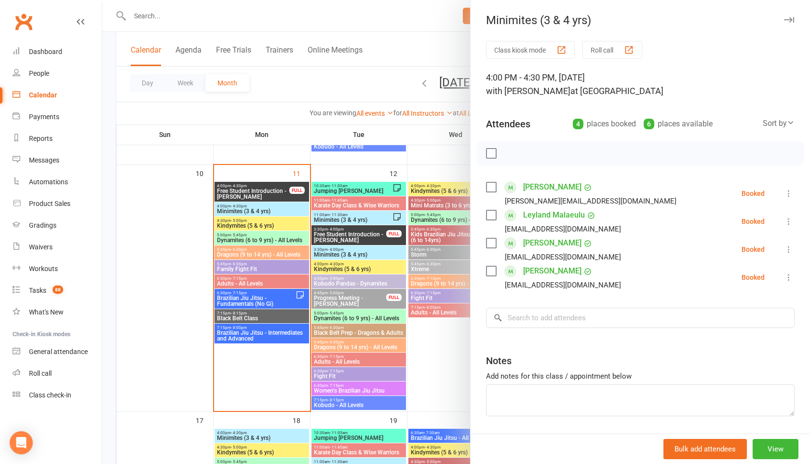
click at [789, 22] on icon "button" at bounding box center [789, 20] width 10 height 6
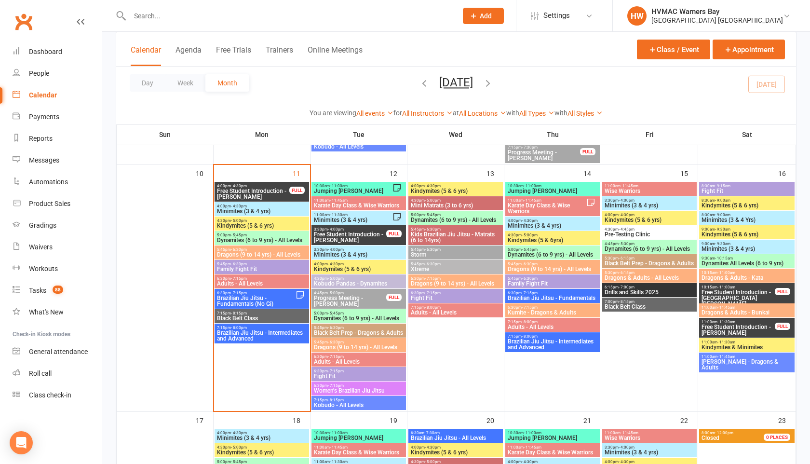
click at [177, 19] on input "text" at bounding box center [289, 16] width 324 height 14
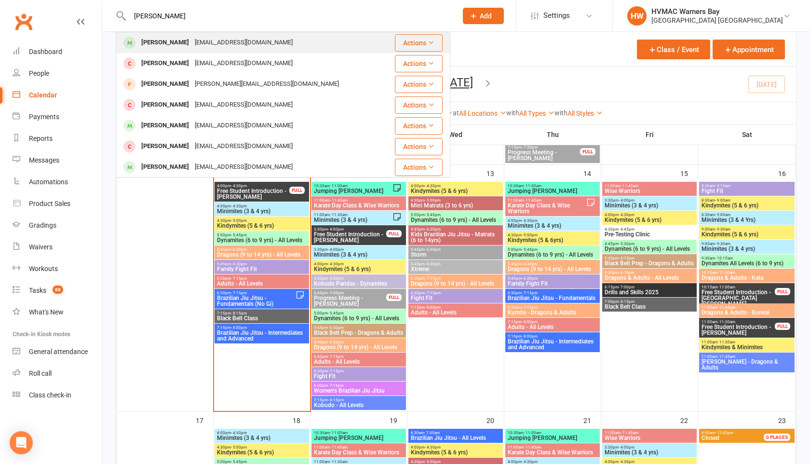
type input "logan wyatt"
click at [192, 41] on div "melroworth@outlook.com" at bounding box center [244, 43] width 104 height 14
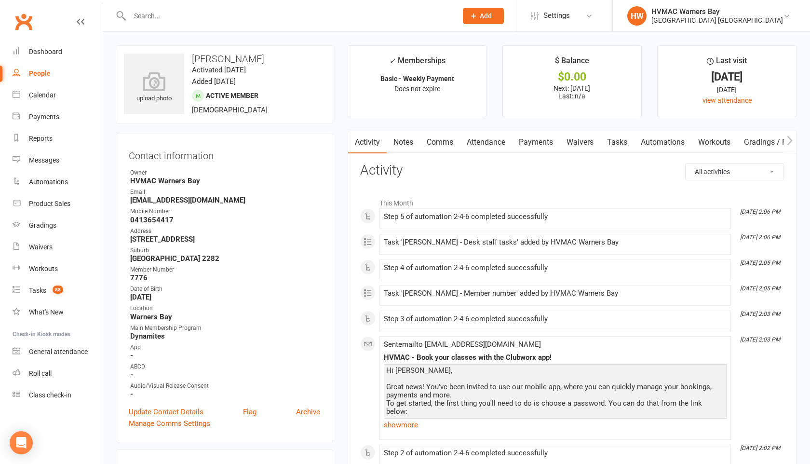
click at [613, 143] on link "Tasks" at bounding box center [618, 142] width 34 height 22
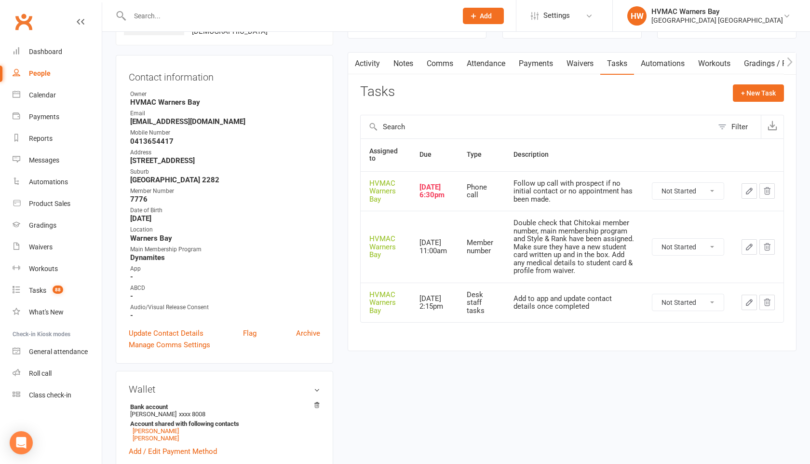
scroll to position [83, 0]
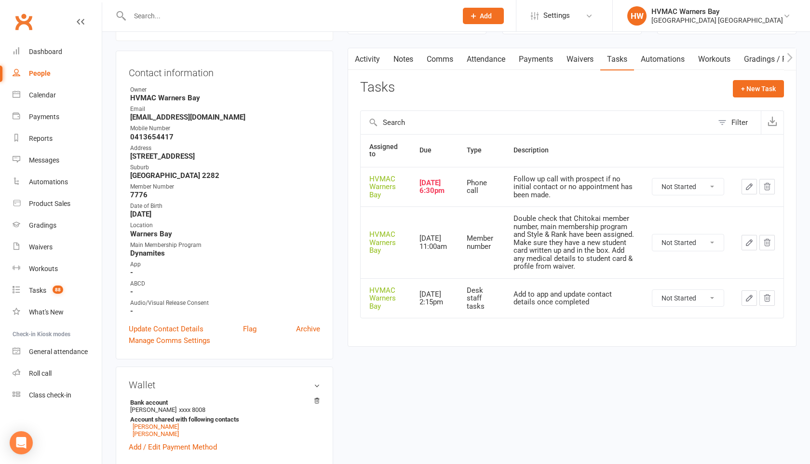
click at [707, 186] on select "Not Started In Progress Waiting Complete" at bounding box center [688, 186] width 71 height 16
click at [773, 187] on button "button" at bounding box center [767, 186] width 15 height 15
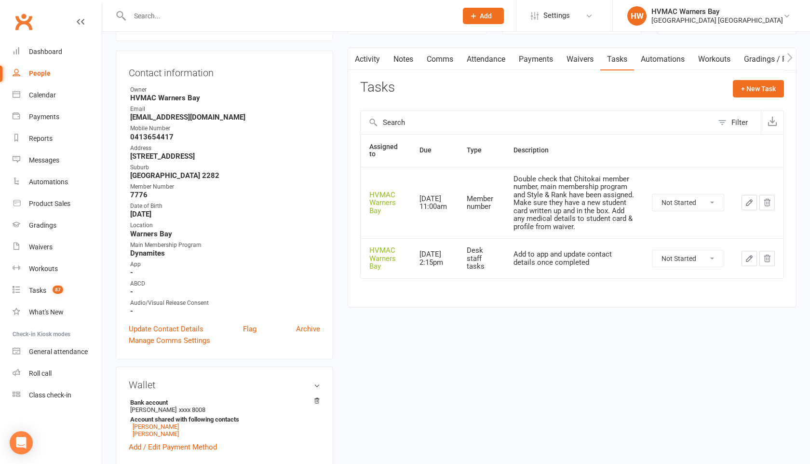
click at [680, 200] on select "Not Started In Progress Waiting Complete" at bounding box center [688, 202] width 71 height 16
select select "unstarted"
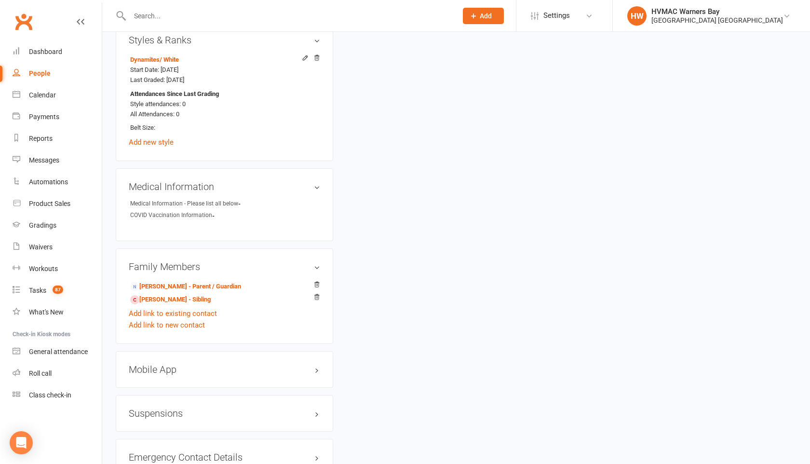
scroll to position [649, 0]
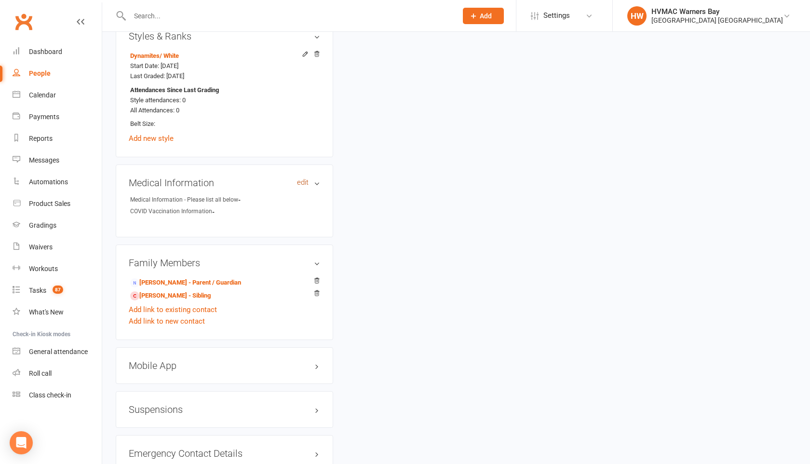
click at [302, 181] on link "edit" at bounding box center [303, 182] width 12 height 8
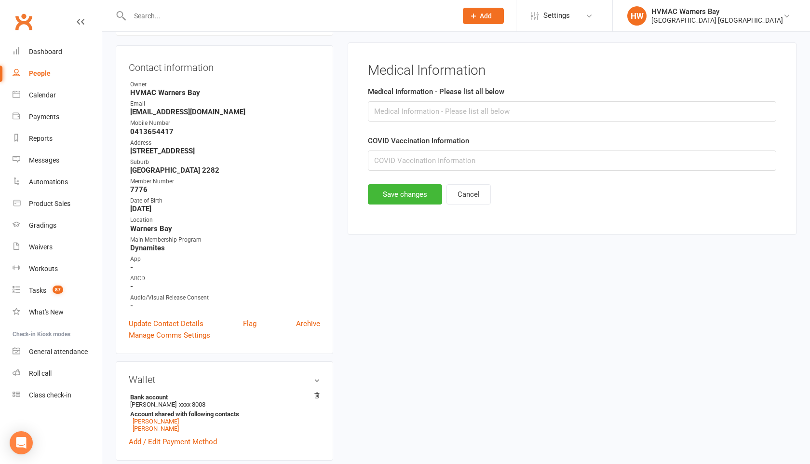
scroll to position [0, 0]
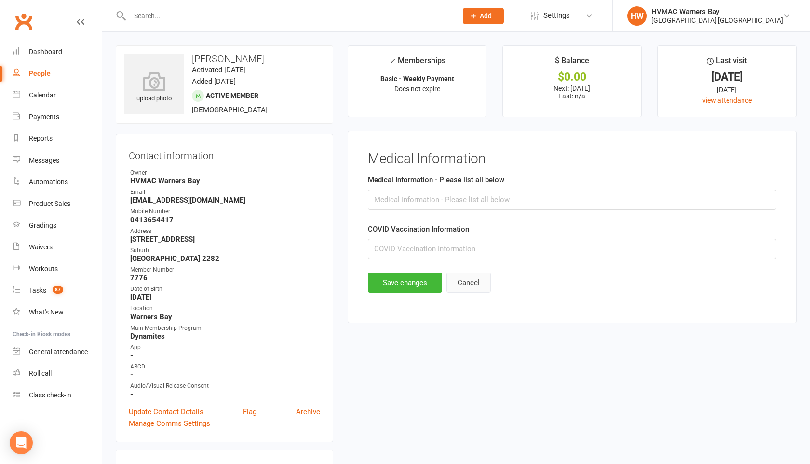
click at [464, 286] on button "Cancel" at bounding box center [469, 283] width 44 height 20
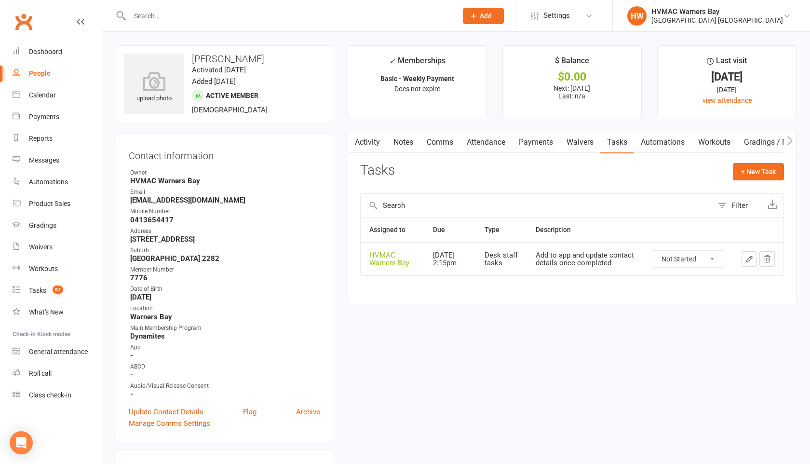
click at [583, 143] on link "Waivers" at bounding box center [580, 142] width 41 height 22
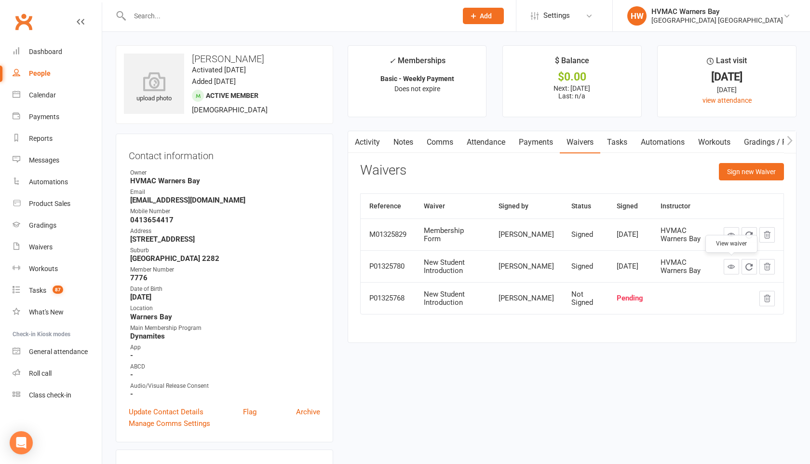
click at [731, 266] on icon at bounding box center [731, 266] width 7 height 7
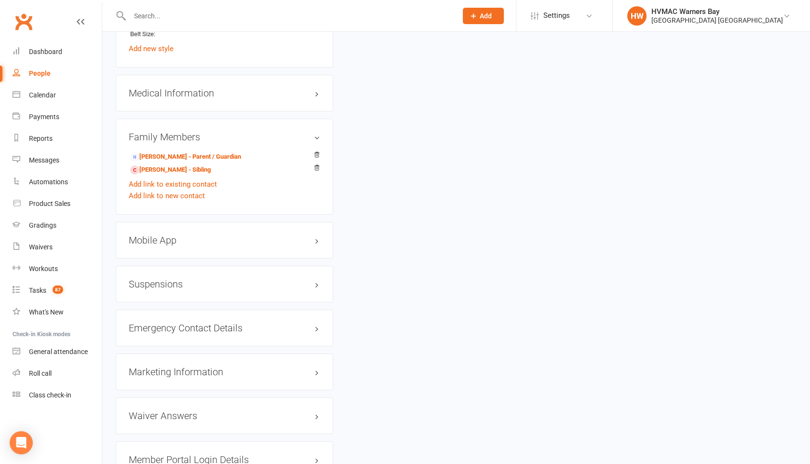
scroll to position [760, 0]
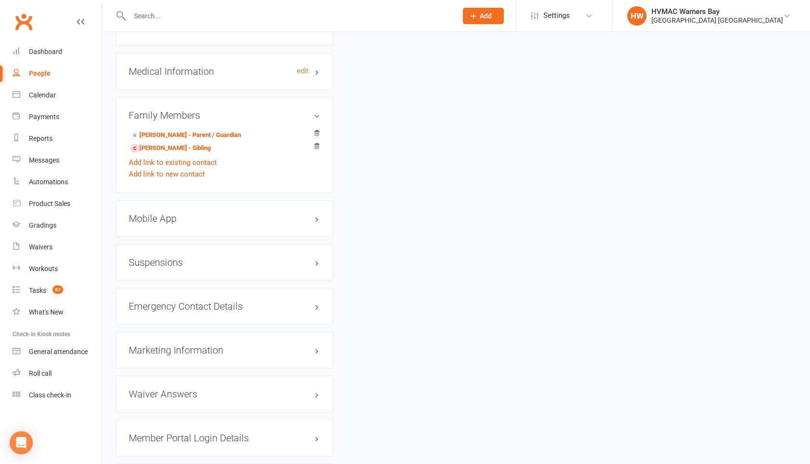
click at [303, 67] on link "edit" at bounding box center [303, 71] width 12 height 8
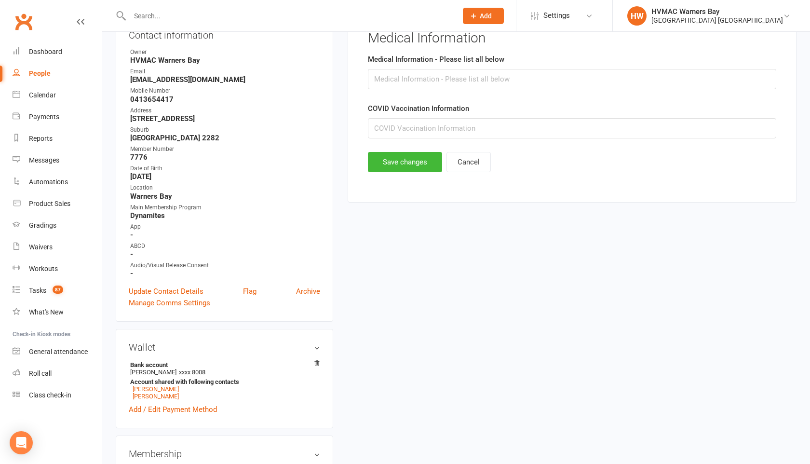
scroll to position [82, 0]
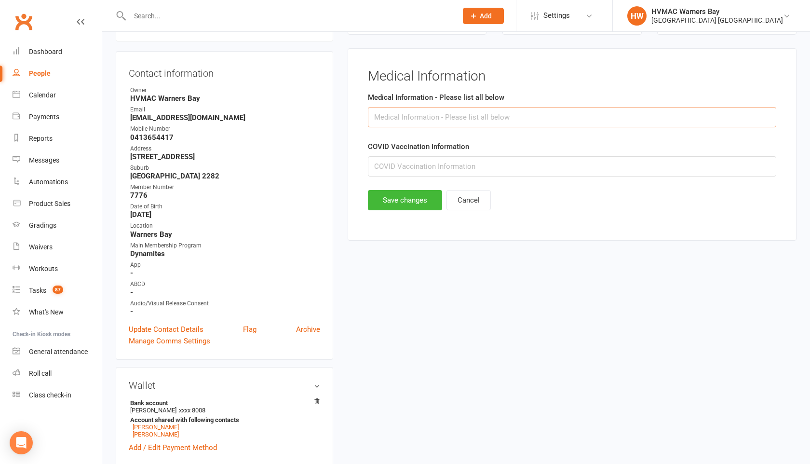
click at [401, 114] on input "text" at bounding box center [572, 117] width 409 height 20
drag, startPoint x: 459, startPoint y: 119, endPoint x: 399, endPoint y: 117, distance: 59.8
click at [399, 117] on input "Asthma just to be aware" at bounding box center [572, 117] width 409 height 20
click at [454, 115] on input "Asthma just to be aware" at bounding box center [572, 117] width 409 height 20
drag, startPoint x: 455, startPoint y: 115, endPoint x: 405, endPoint y: 121, distance: 50.5
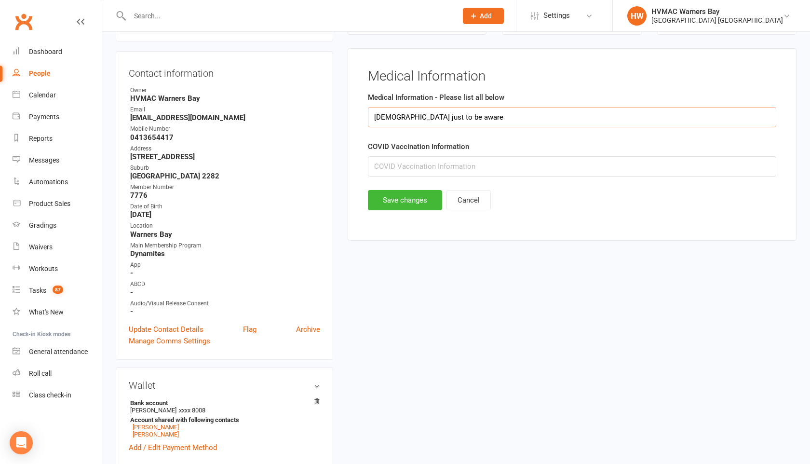
click at [405, 121] on input "Asthma just to be aware" at bounding box center [572, 117] width 409 height 20
type input "Asthma"
click at [414, 206] on button "Save changes" at bounding box center [405, 200] width 74 height 20
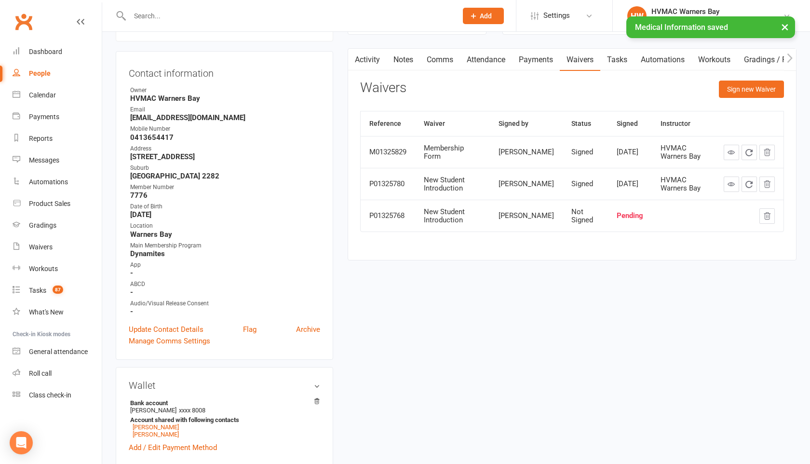
click at [766, 215] on icon "button" at bounding box center [767, 216] width 9 height 9
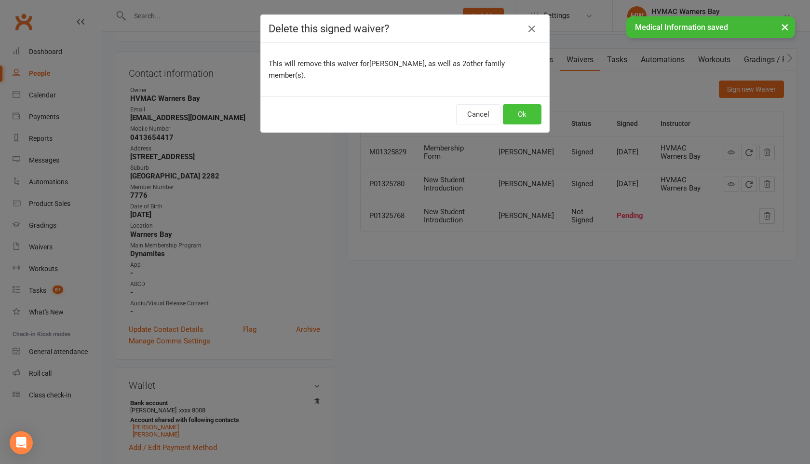
click at [519, 104] on button "Ok" at bounding box center [522, 114] width 39 height 20
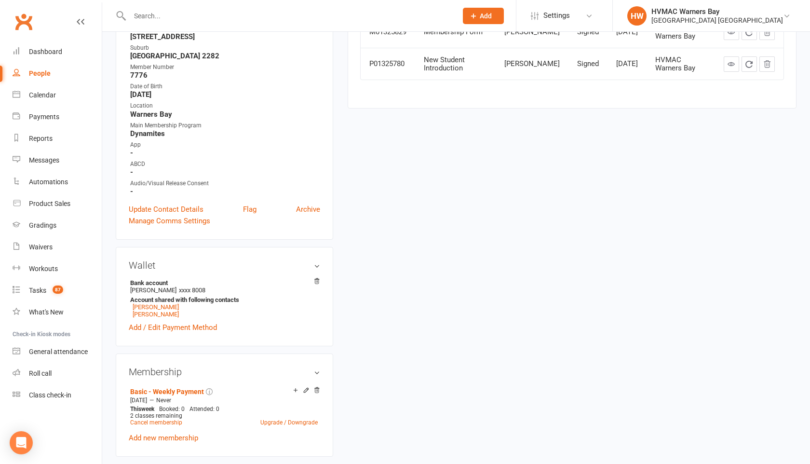
scroll to position [0, 0]
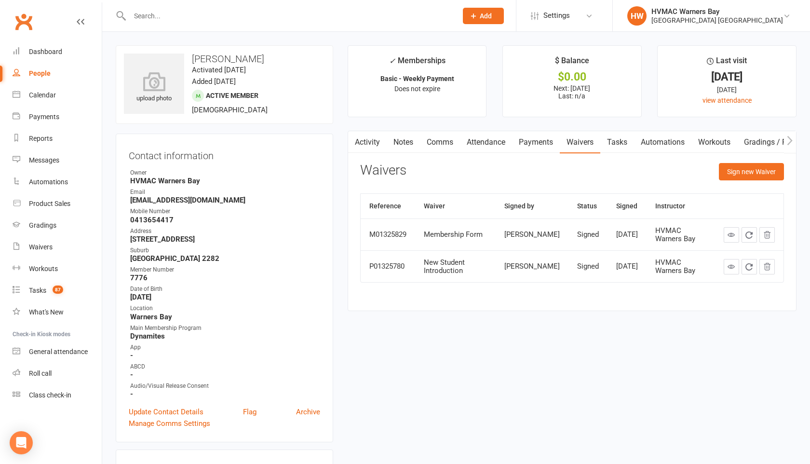
click at [139, 18] on input "text" at bounding box center [289, 16] width 324 height 14
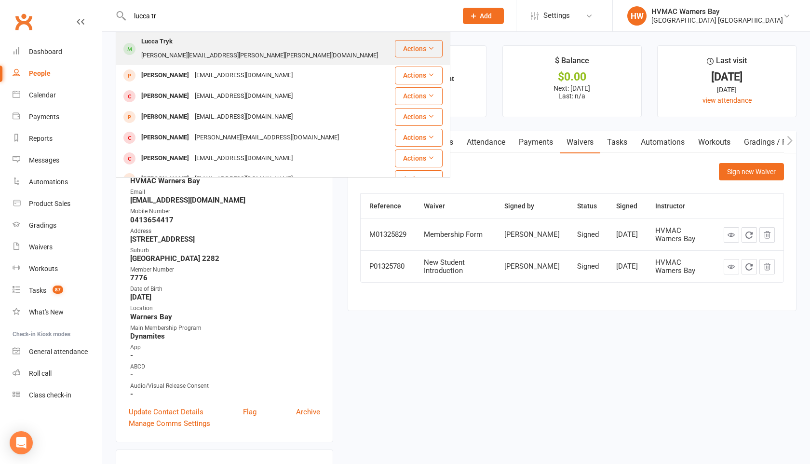
type input "lucca tr"
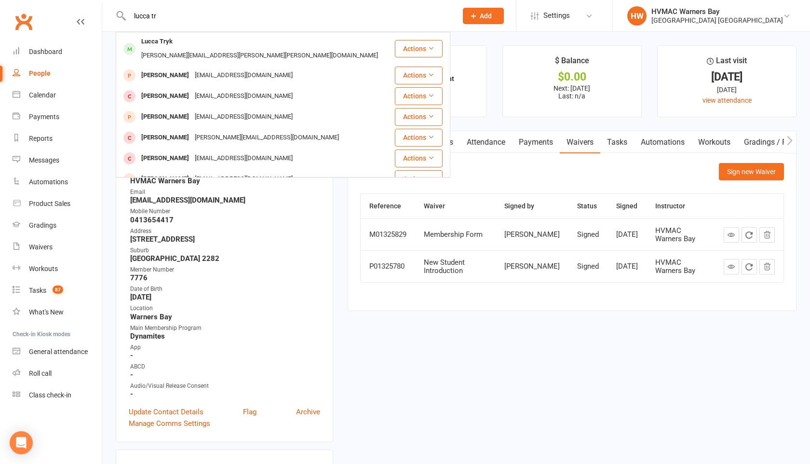
click at [146, 35] on div "Lucca Tryk Karen.michelle.tryk@gmail.com" at bounding box center [255, 49] width 277 height 32
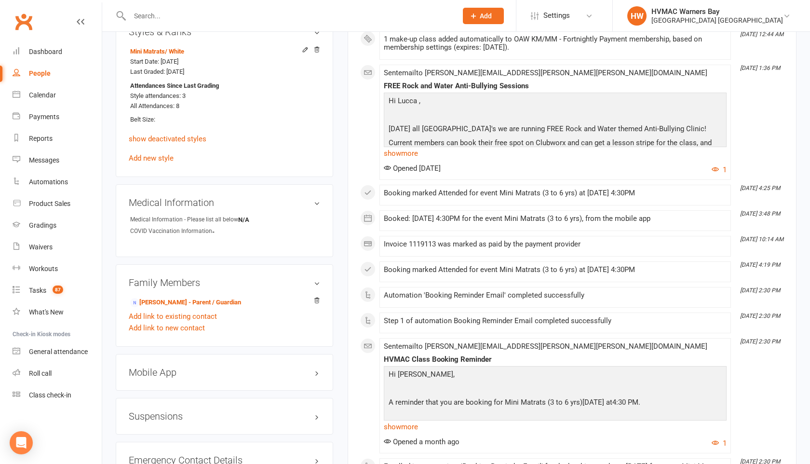
scroll to position [716, 0]
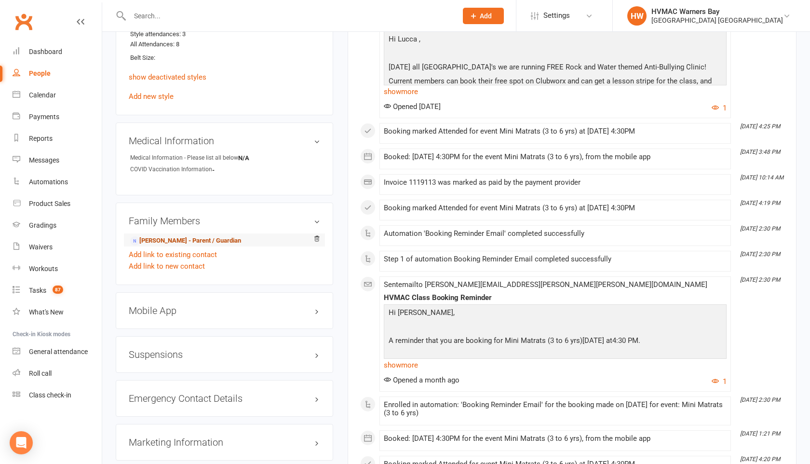
click at [194, 236] on link "Les Tryk - Parent / Guardian" at bounding box center [185, 241] width 111 height 10
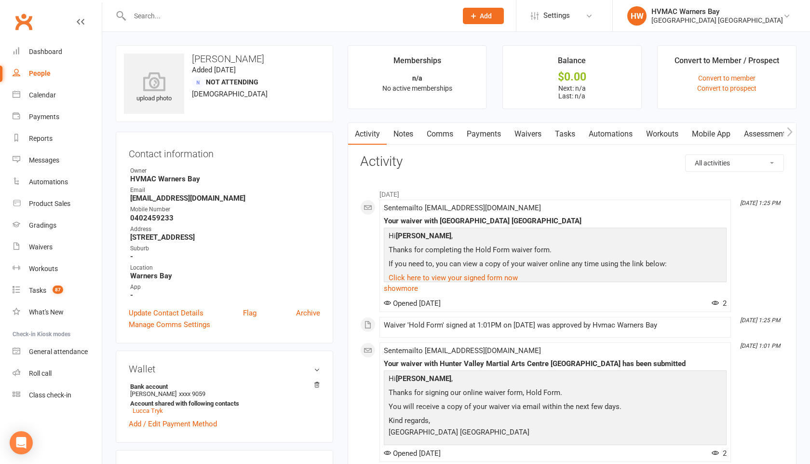
click at [522, 126] on link "Waivers" at bounding box center [528, 134] width 41 height 22
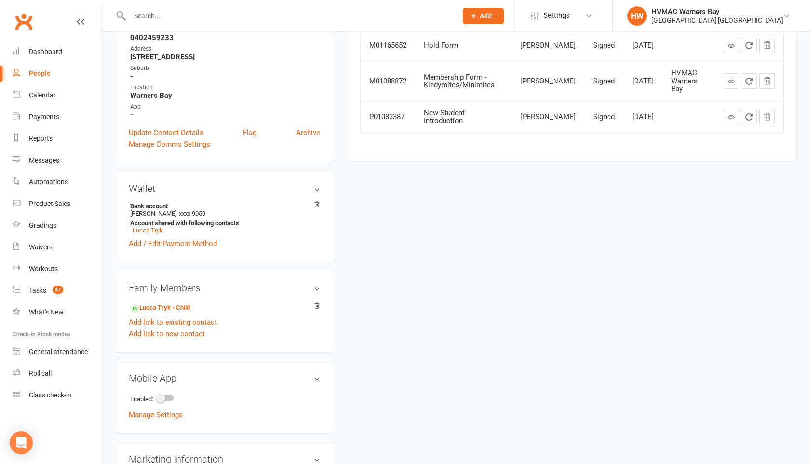
scroll to position [177, 0]
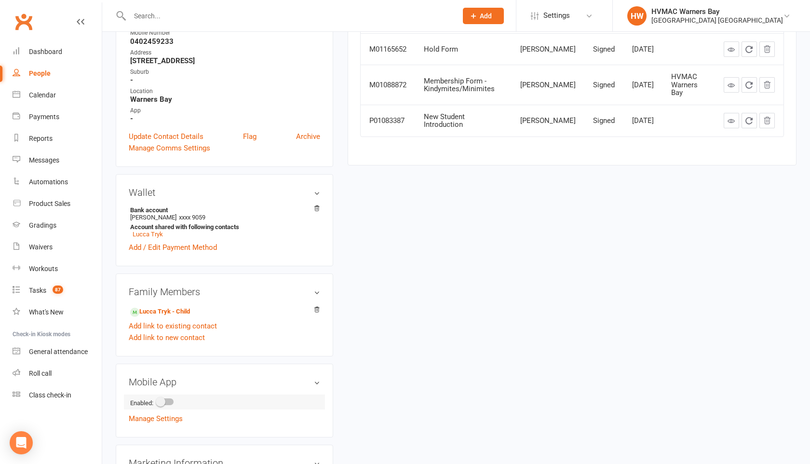
click at [167, 395] on li "Enabled:" at bounding box center [225, 402] width 192 height 15
click at [169, 401] on div at bounding box center [165, 401] width 16 height 7
click at [157, 400] on input "checkbox" at bounding box center [157, 400] width 0 height 0
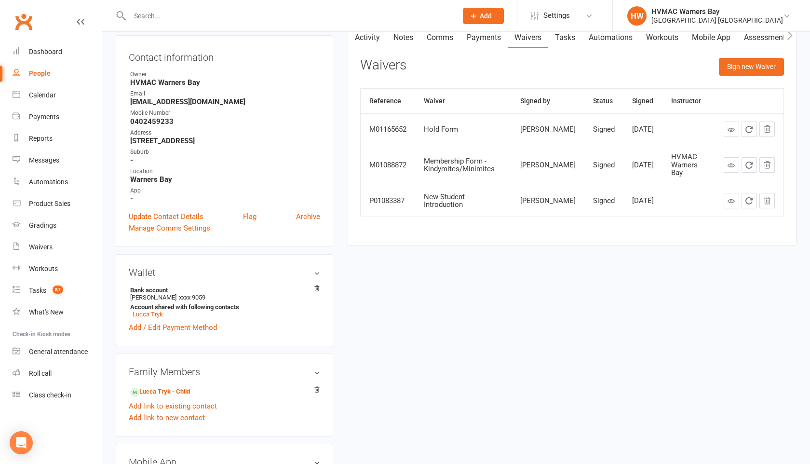
scroll to position [96, 0]
click at [161, 390] on link "Lucca Tryk - Child" at bounding box center [160, 393] width 60 height 10
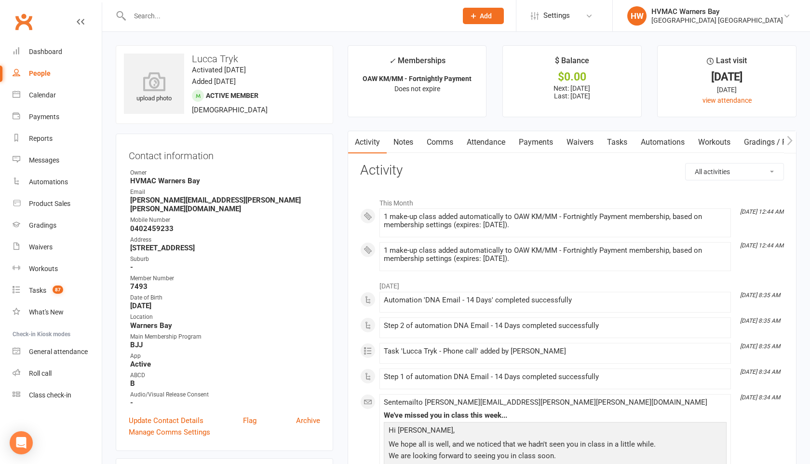
click at [785, 147] on button "button" at bounding box center [790, 142] width 12 height 22
click at [775, 141] on link "Mobile App" at bounding box center [782, 142] width 52 height 22
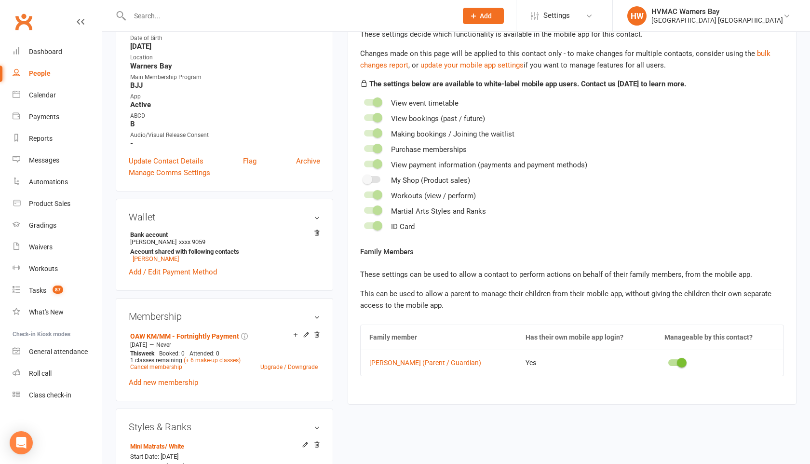
scroll to position [264, 0]
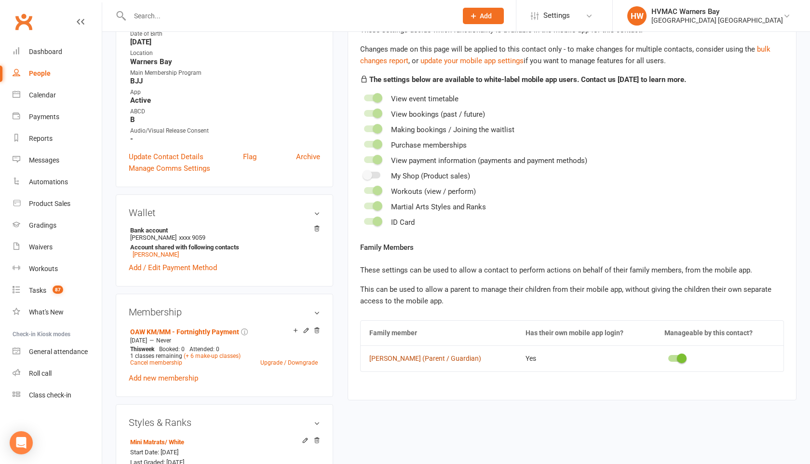
click at [395, 356] on link "Les Tryk (Parent / Guardian)" at bounding box center [439, 358] width 139 height 7
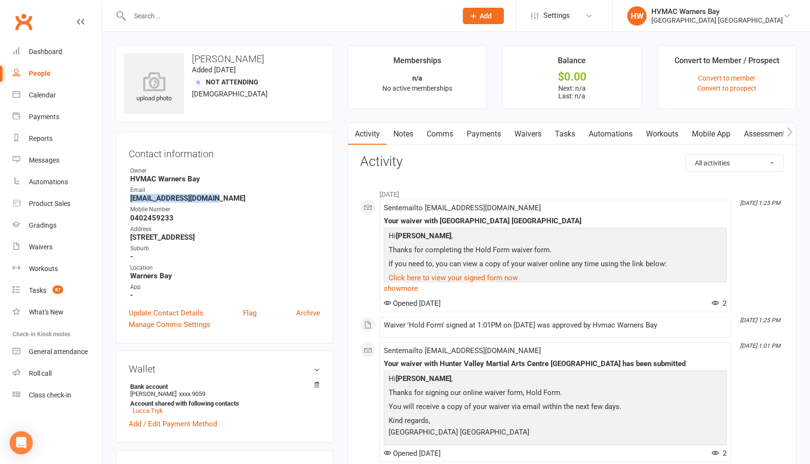
drag, startPoint x: 220, startPoint y: 201, endPoint x: 129, endPoint y: 197, distance: 90.8
click at [129, 197] on li "Email Les.tryk1982@gmail.com" at bounding box center [225, 194] width 192 height 17
copy strong "Les.tryk1982@gmail.com"
click at [178, 15] on input "text" at bounding box center [289, 16] width 324 height 14
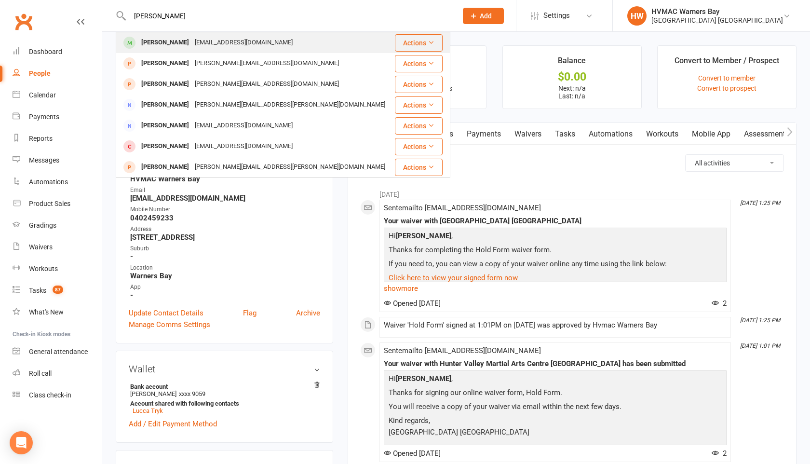
type input "nickolas"
click at [192, 41] on div "skywilson97@gmail.com" at bounding box center [244, 43] width 104 height 14
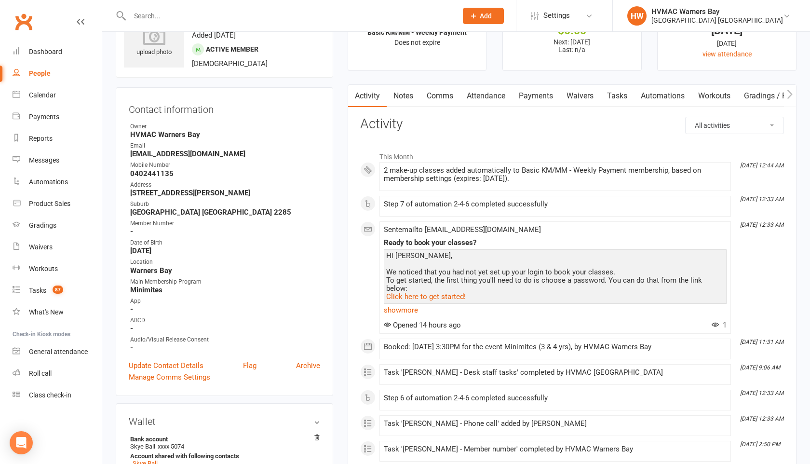
scroll to position [47, 0]
click at [419, 310] on link "show more" at bounding box center [555, 310] width 343 height 14
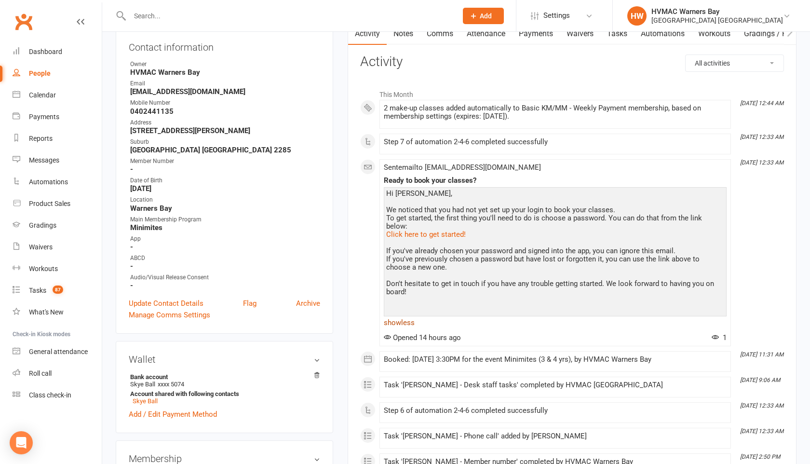
scroll to position [109, 0]
click at [167, 300] on link "Update Contact Details" at bounding box center [166, 303] width 75 height 12
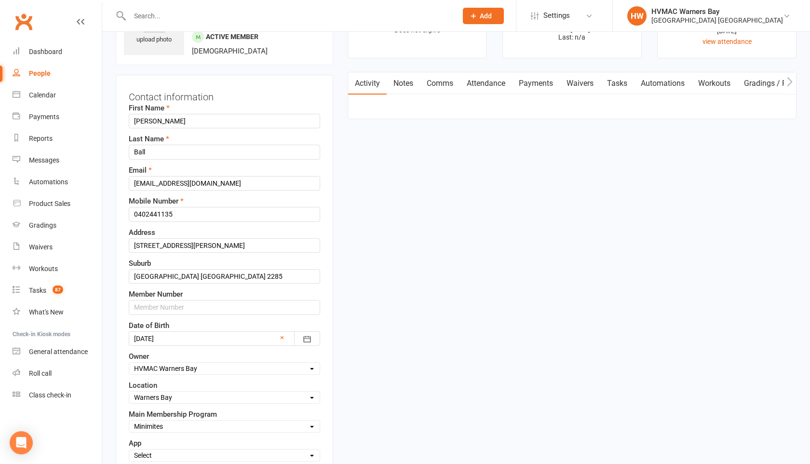
scroll to position [45, 0]
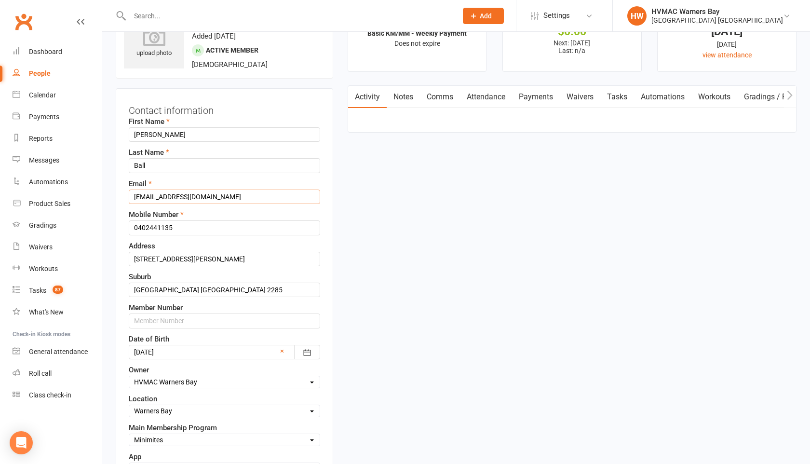
click at [144, 195] on input "skywilson97@gmail.com" at bounding box center [225, 197] width 192 height 14
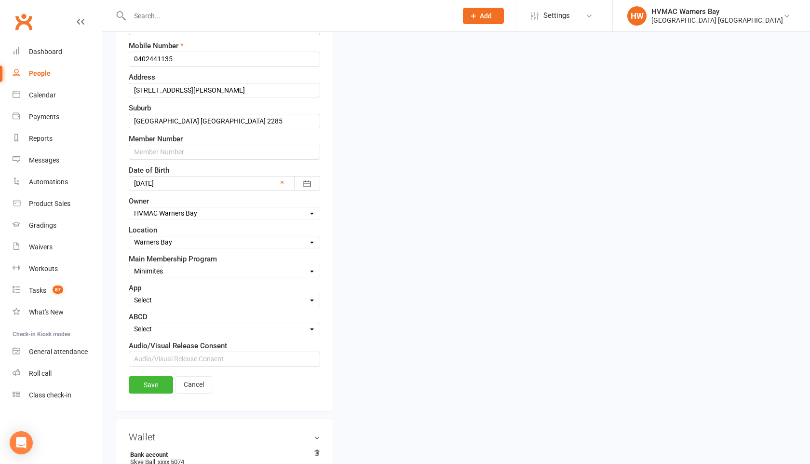
scroll to position [233, 0]
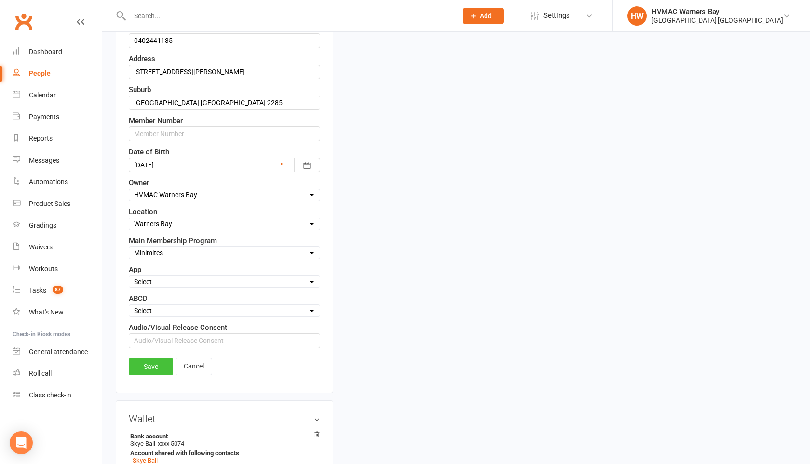
type input "skyewilson97@gmail.com"
click at [151, 368] on link "Save" at bounding box center [151, 366] width 44 height 17
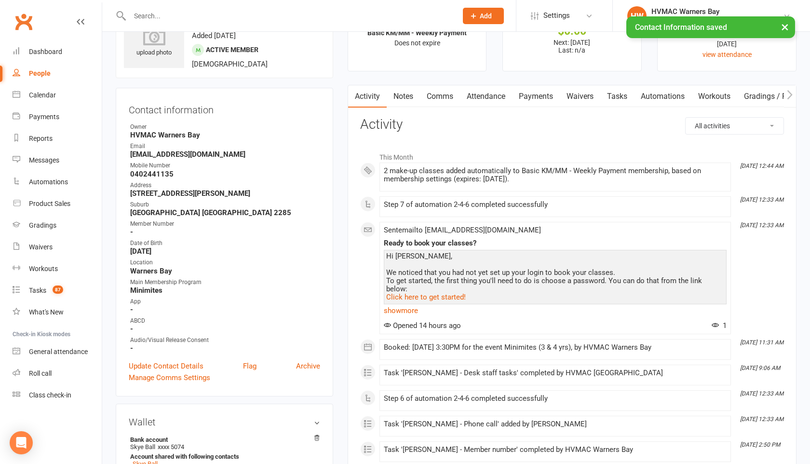
scroll to position [4, 0]
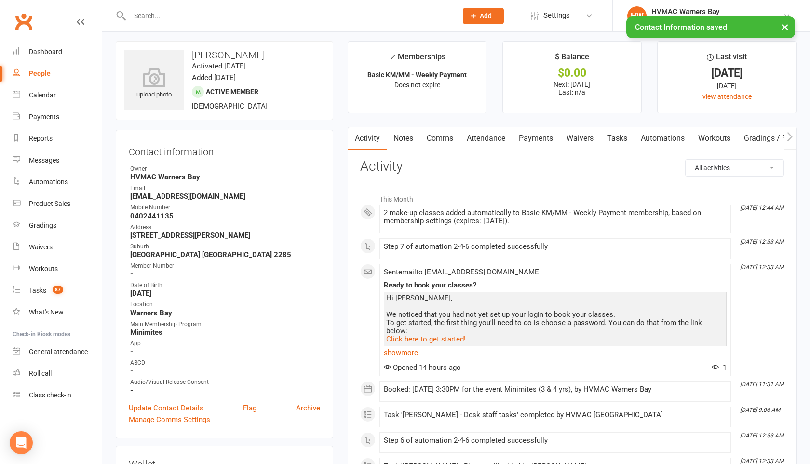
click at [587, 138] on link "Waivers" at bounding box center [580, 138] width 41 height 22
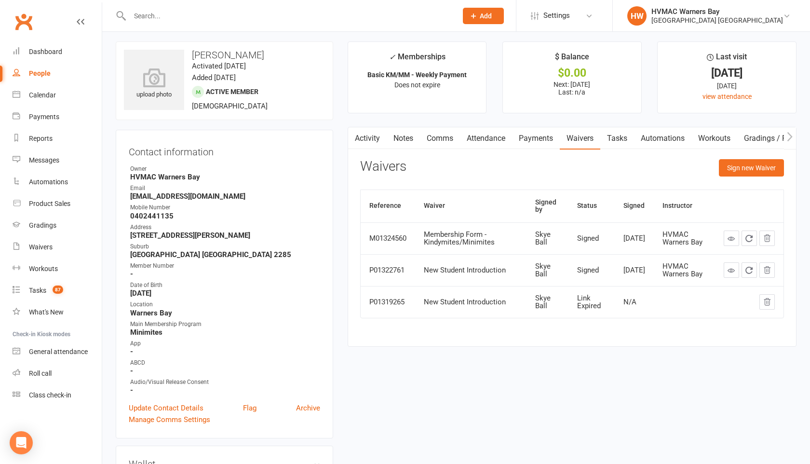
click at [799, 142] on main "✓ Memberships Basic KM/MM - Weekly Payment Does not expire $ Balance $0.00 Next…" at bounding box center [573, 198] width 464 height 315
click at [791, 137] on icon "button" at bounding box center [790, 136] width 5 height 9
click at [770, 138] on link "Mobile App" at bounding box center [782, 138] width 52 height 22
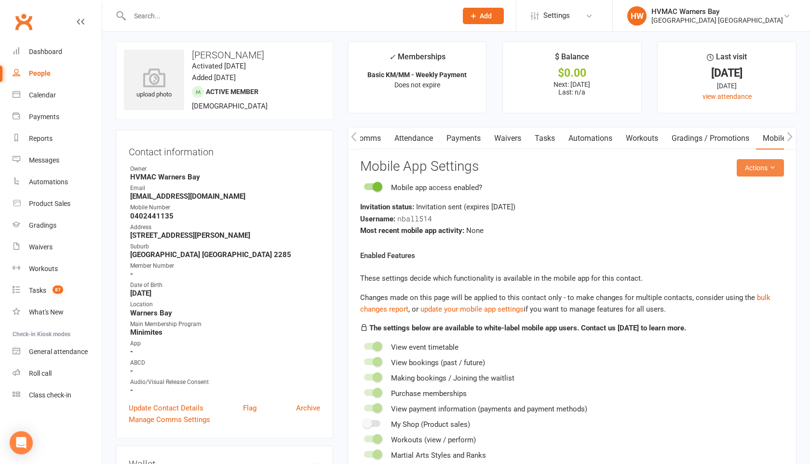
click at [771, 164] on icon at bounding box center [772, 167] width 7 height 7
click at [744, 185] on link "Send invitation email" at bounding box center [736, 189] width 96 height 19
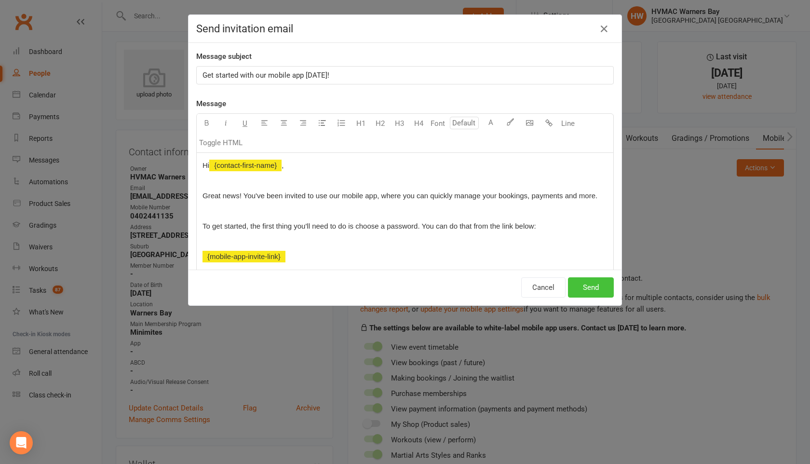
click at [590, 290] on button "Send" at bounding box center [591, 287] width 46 height 20
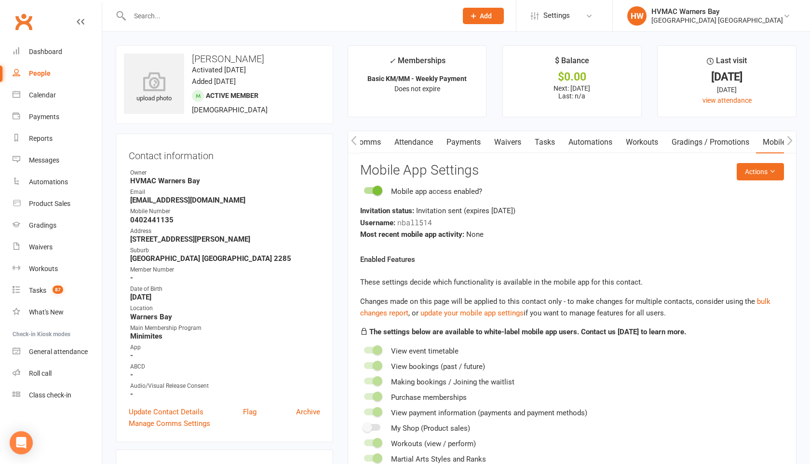
click at [353, 142] on icon "button" at bounding box center [354, 141] width 6 height 10
click at [771, 178] on button "Actions" at bounding box center [760, 171] width 47 height 17
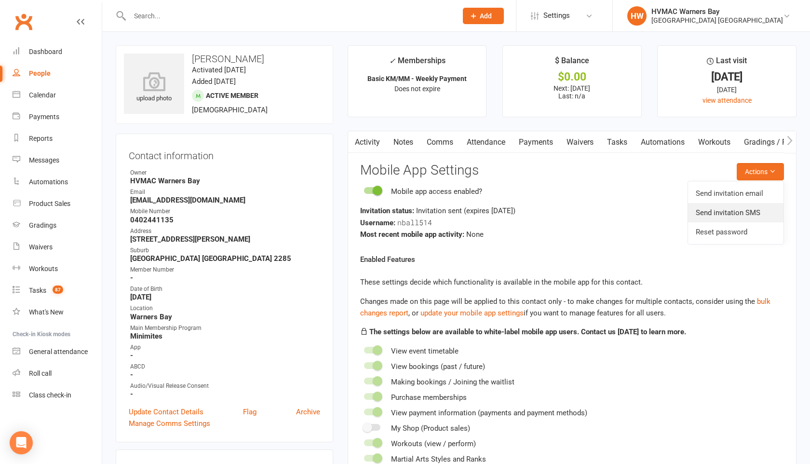
click at [730, 215] on link "Send invitation SMS" at bounding box center [736, 212] width 96 height 19
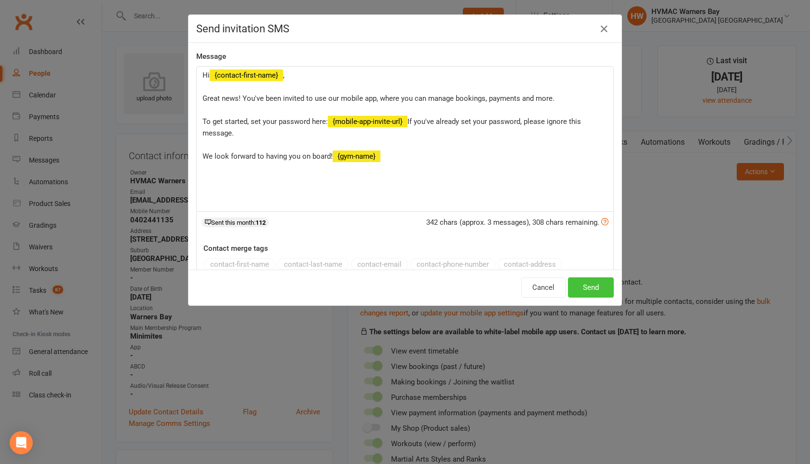
click at [580, 291] on button "Send" at bounding box center [591, 287] width 46 height 20
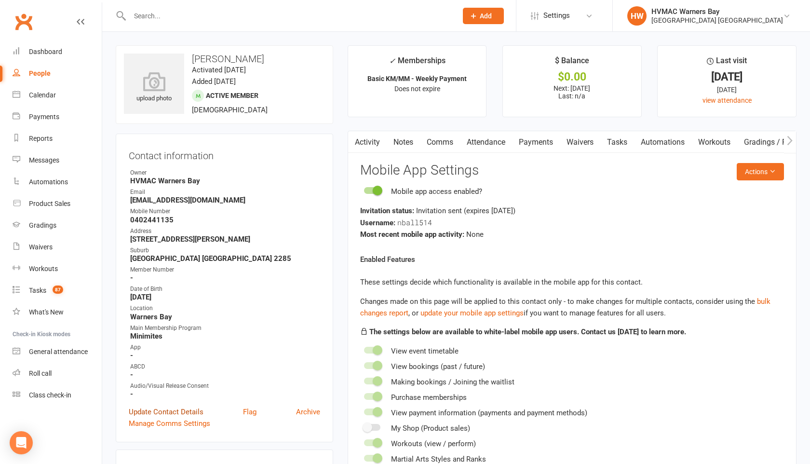
click at [183, 409] on link "Update Contact Details" at bounding box center [166, 412] width 75 height 12
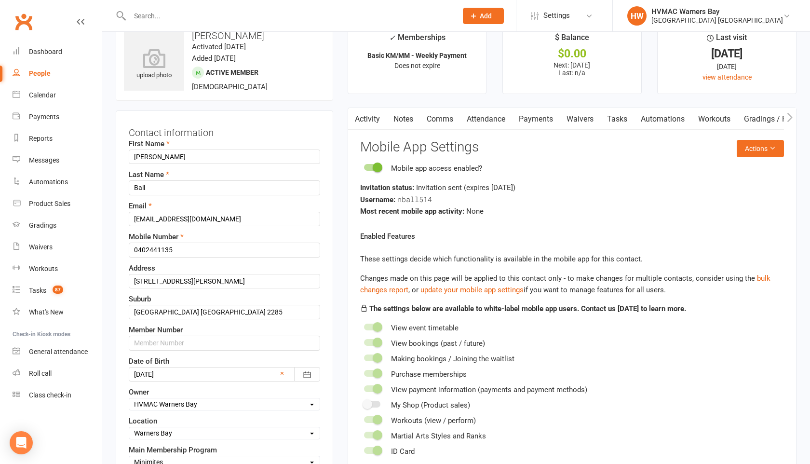
scroll to position [45, 0]
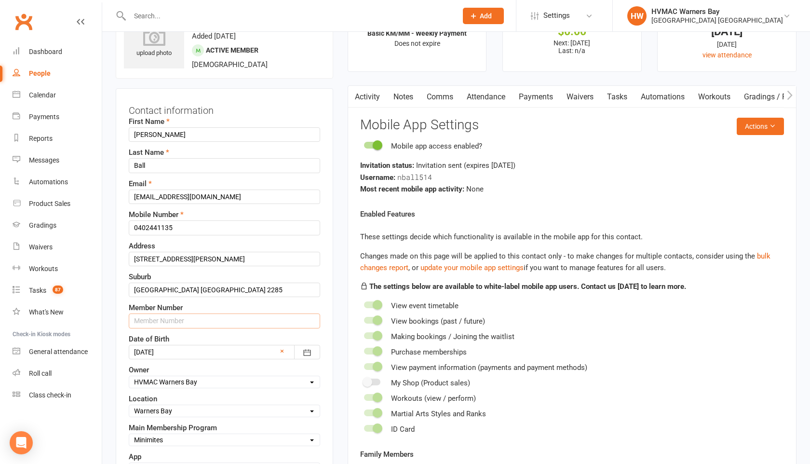
click at [147, 317] on input "text" at bounding box center [225, 321] width 192 height 14
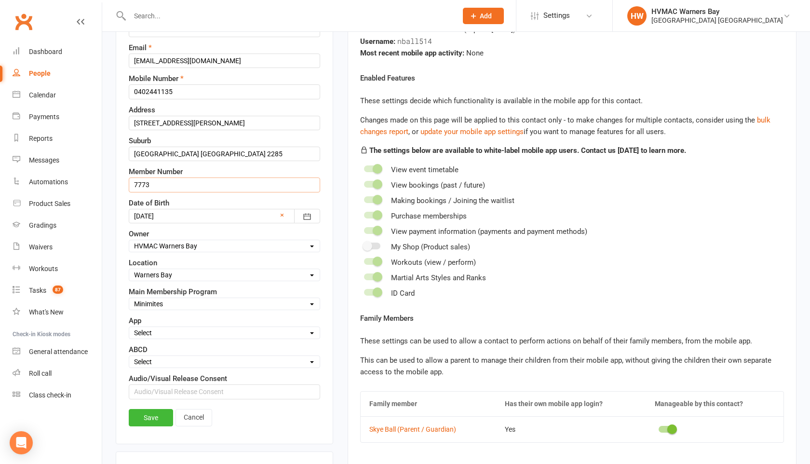
scroll to position [221, 0]
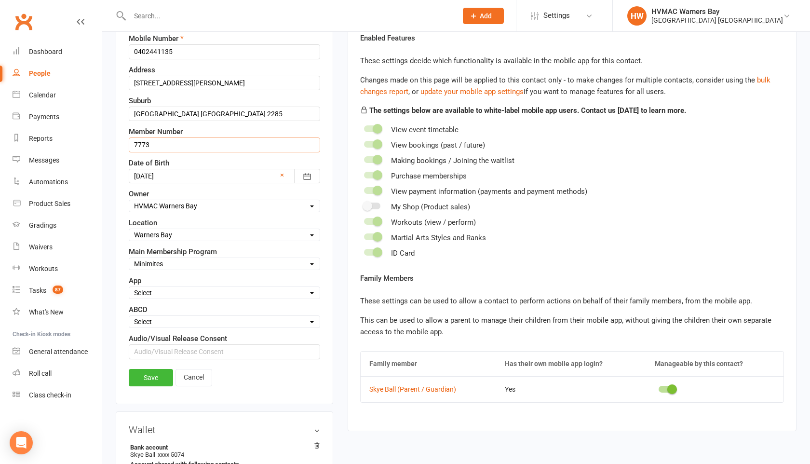
type input "7773"
click at [143, 374] on link "Save" at bounding box center [151, 377] width 44 height 17
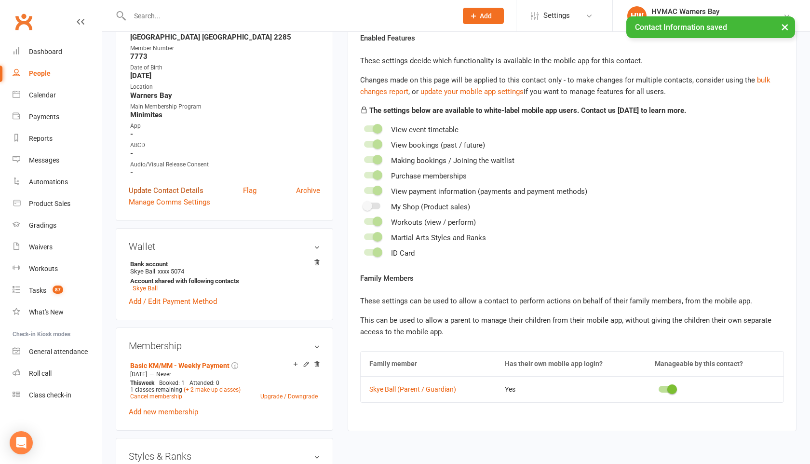
click at [171, 185] on link "Update Contact Details" at bounding box center [166, 191] width 75 height 12
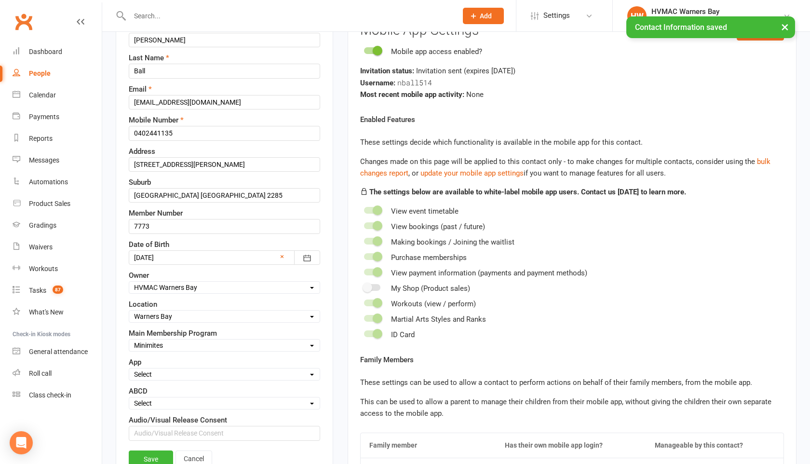
scroll to position [153, 0]
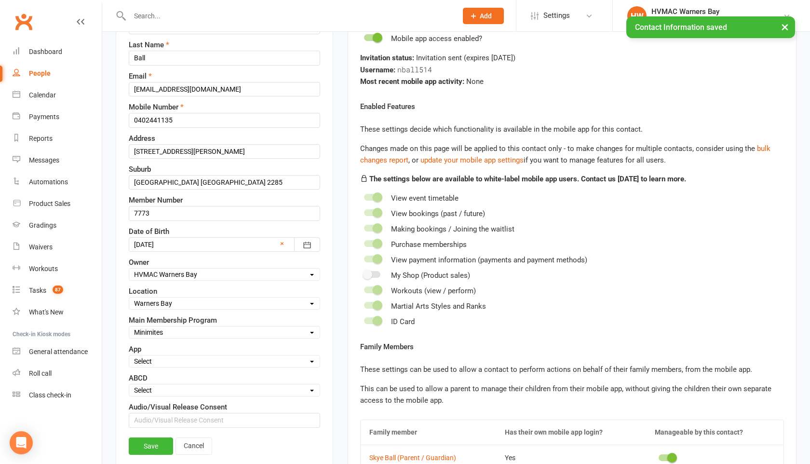
click at [172, 392] on select "Select A B C D" at bounding box center [224, 390] width 191 height 11
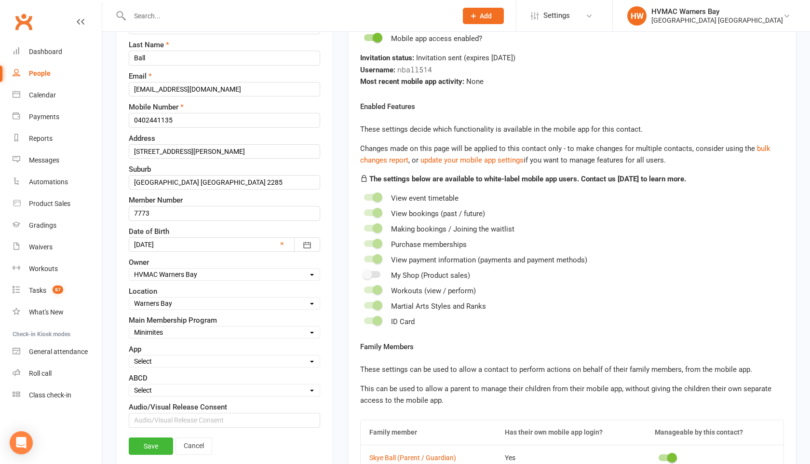
select select "B"
click at [154, 451] on link "Save" at bounding box center [151, 446] width 44 height 17
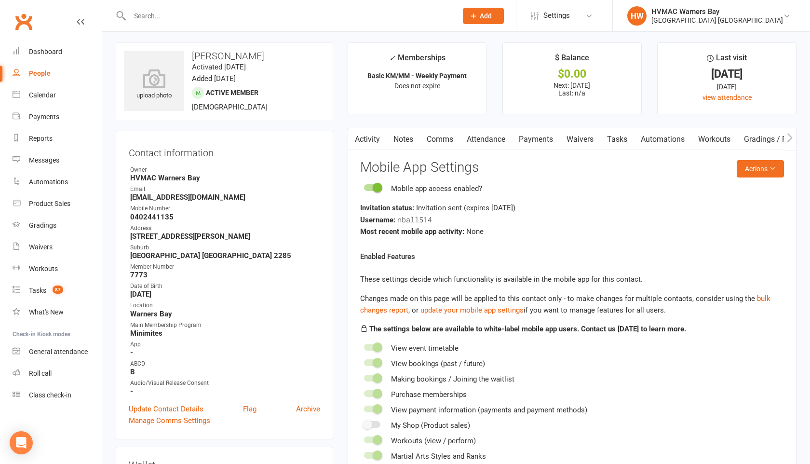
scroll to position [0, 0]
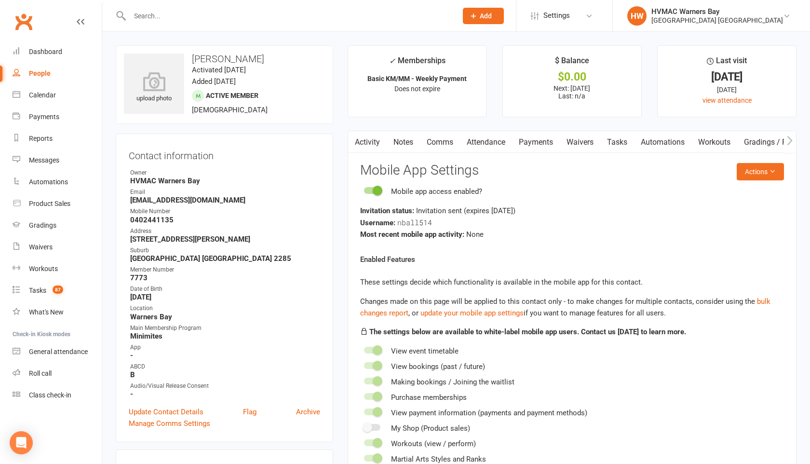
click at [364, 136] on link "Activity" at bounding box center [367, 142] width 39 height 22
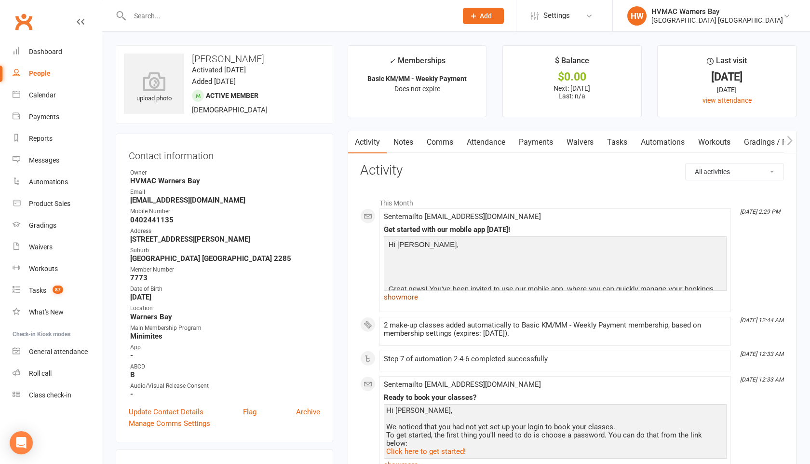
click at [410, 300] on link "show more" at bounding box center [555, 297] width 343 height 14
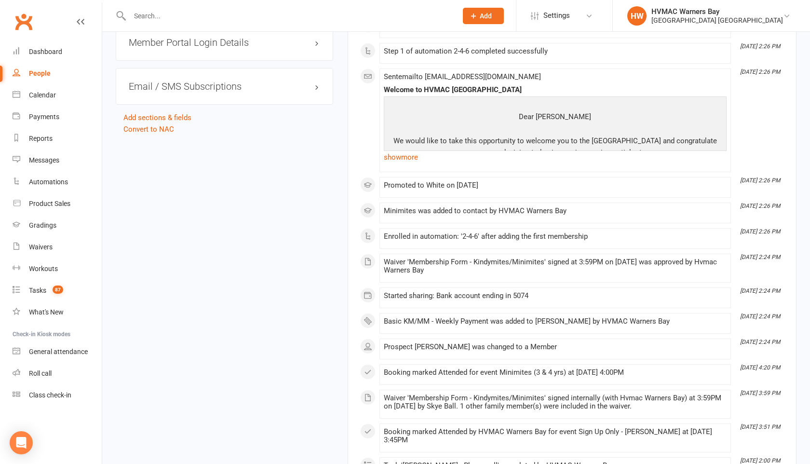
scroll to position [1189, 0]
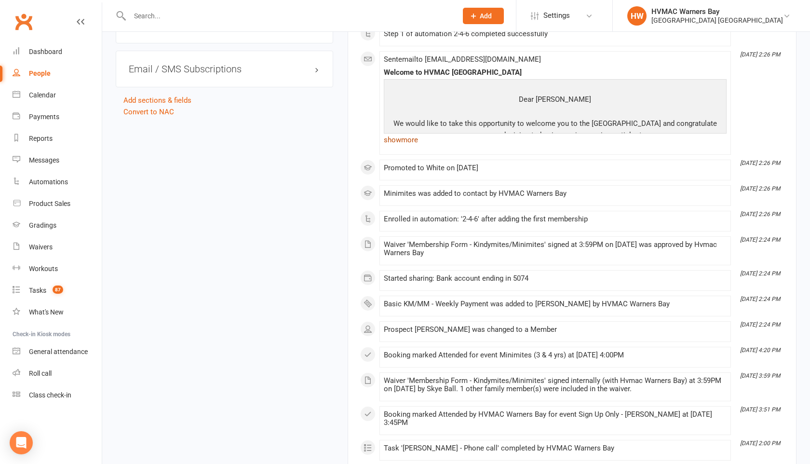
click at [404, 141] on link "show more" at bounding box center [555, 140] width 343 height 14
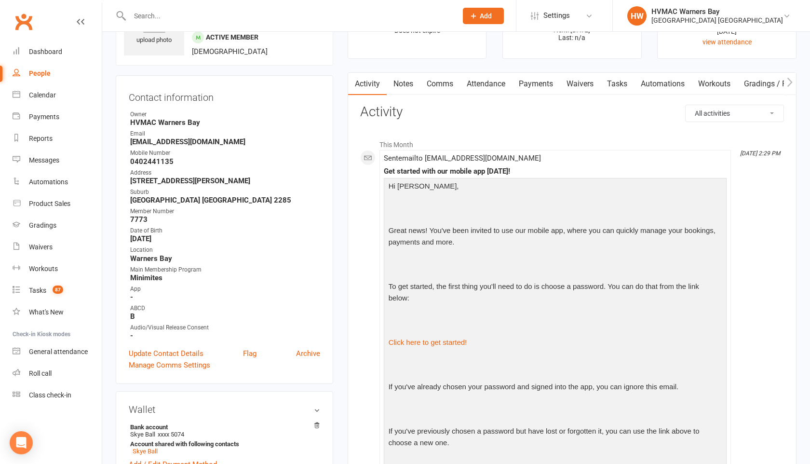
scroll to position [0, 0]
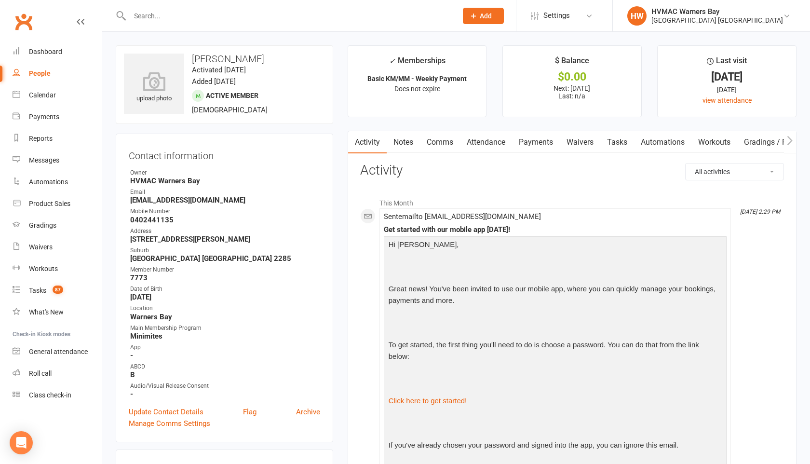
click at [406, 144] on link "Notes" at bounding box center [403, 142] width 33 height 22
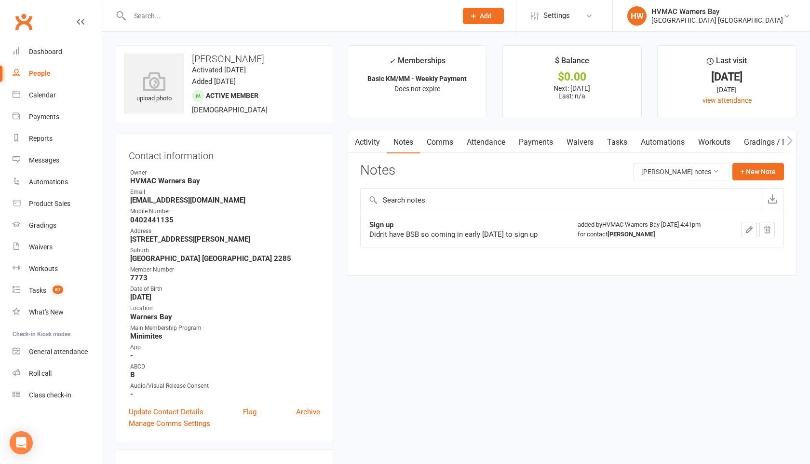
click at [373, 144] on link "Activity" at bounding box center [367, 142] width 39 height 22
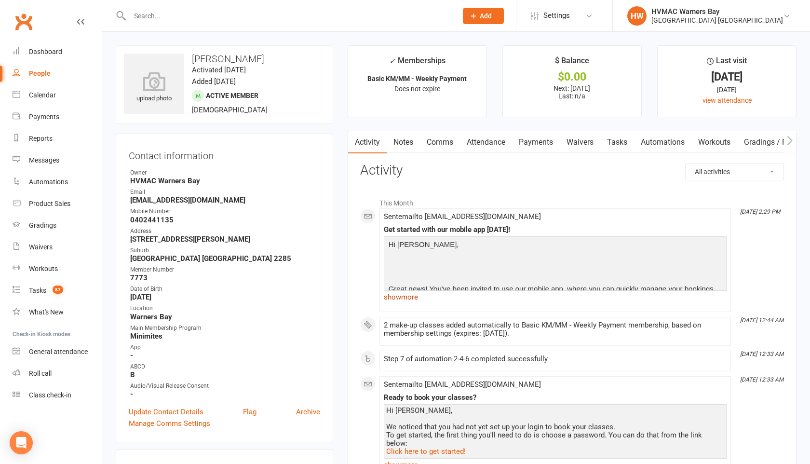
click at [417, 297] on link "show more" at bounding box center [555, 297] width 343 height 14
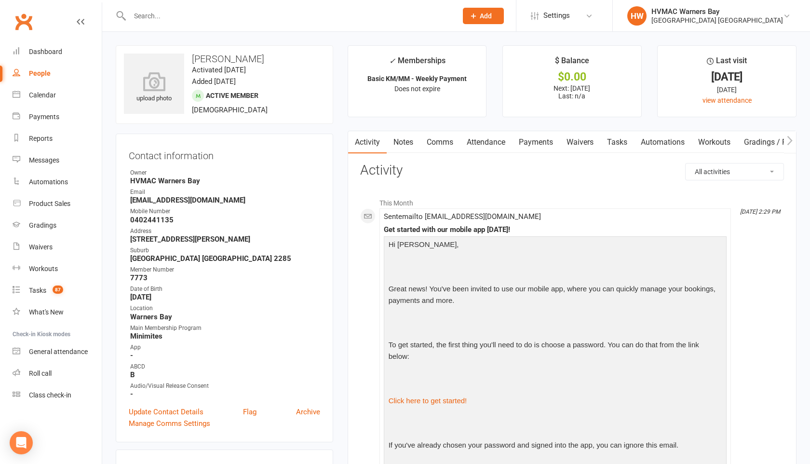
click at [160, 14] on input "text" at bounding box center [289, 16] width 324 height 14
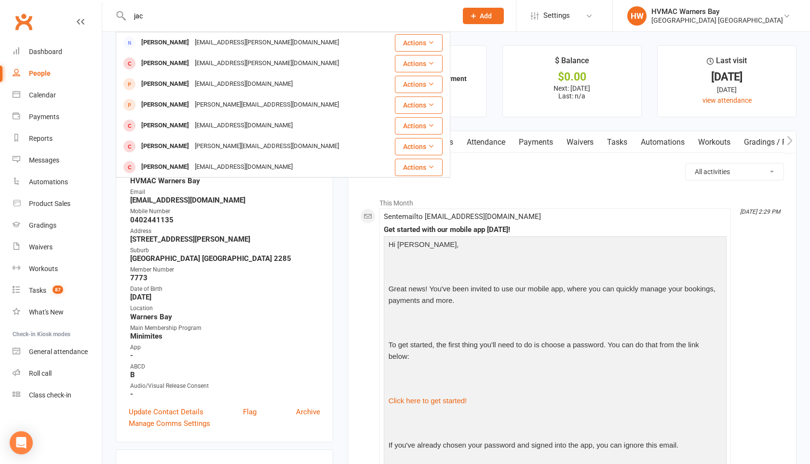
type input "jac"
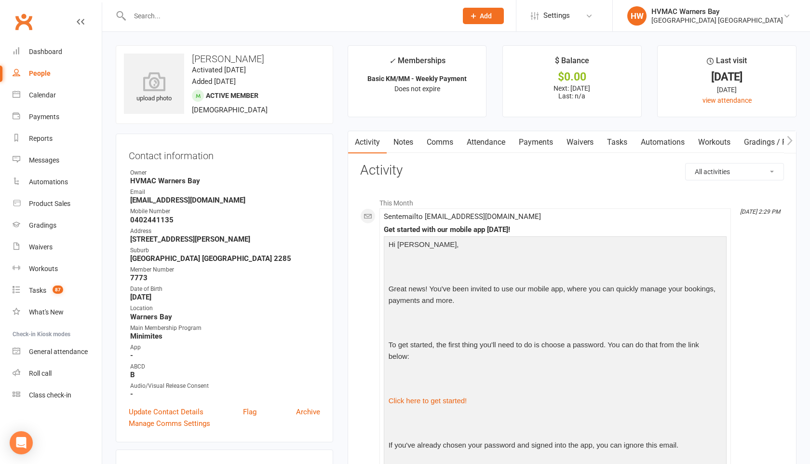
click at [161, 16] on input "text" at bounding box center [289, 16] width 324 height 14
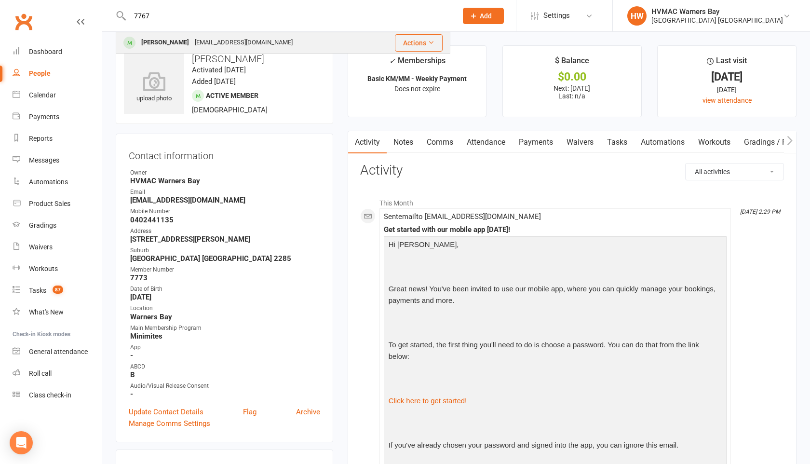
type input "7767"
click at [192, 38] on div "ellahird@gmail.com" at bounding box center [244, 43] width 104 height 14
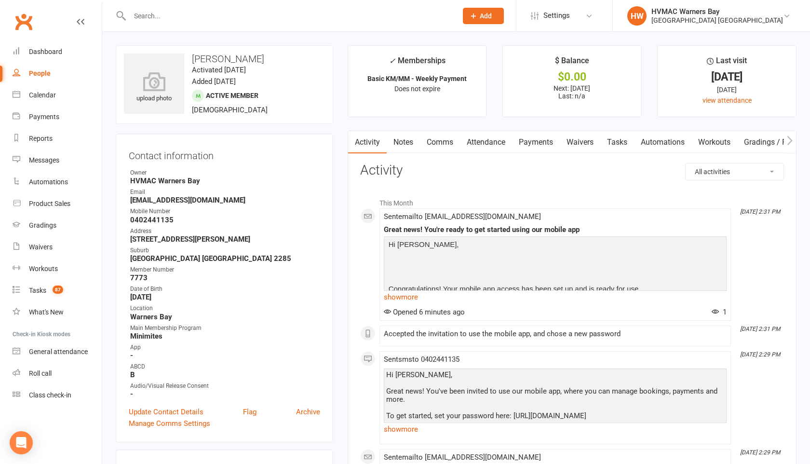
click at [139, 19] on input "text" at bounding box center [289, 16] width 324 height 14
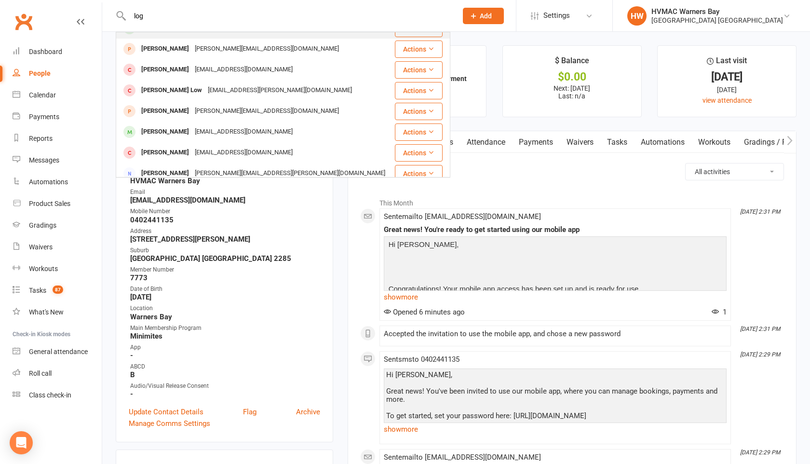
scroll to position [146, 0]
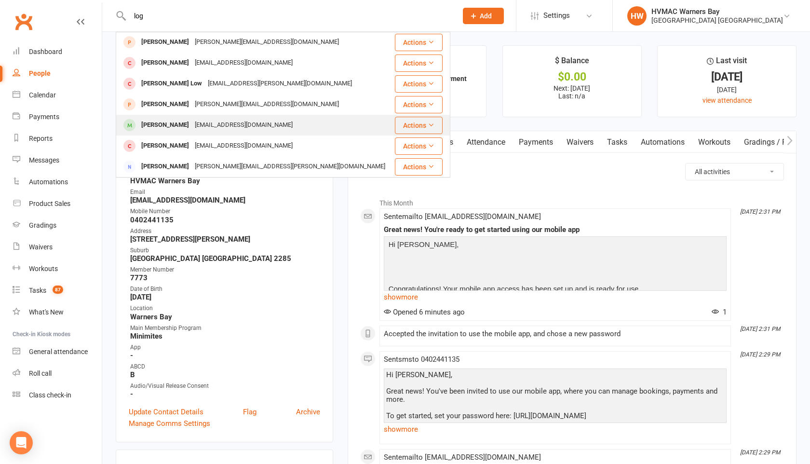
type input "log"
click at [176, 119] on div "Logan Wyatt" at bounding box center [165, 125] width 54 height 14
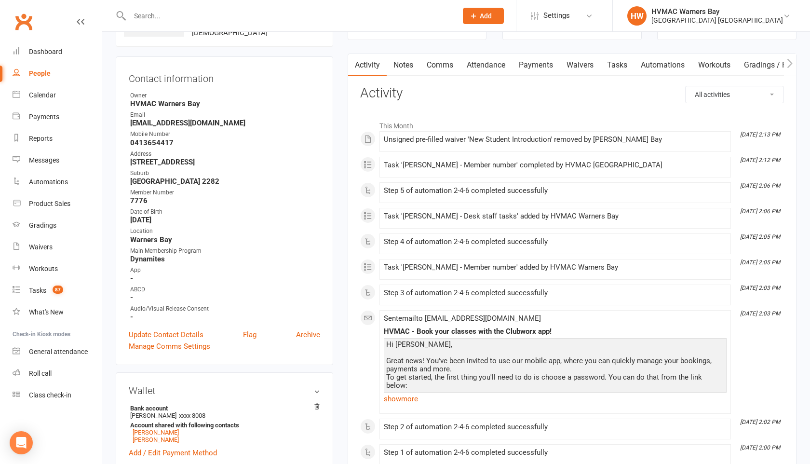
scroll to position [190, 0]
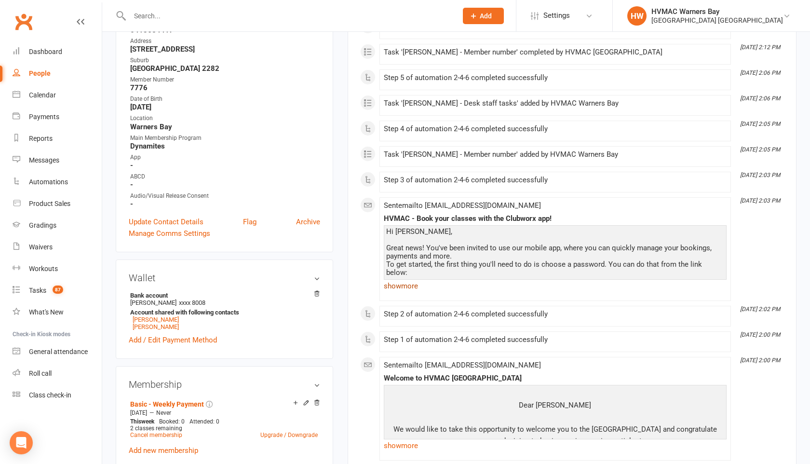
click at [403, 287] on link "show more" at bounding box center [555, 286] width 343 height 14
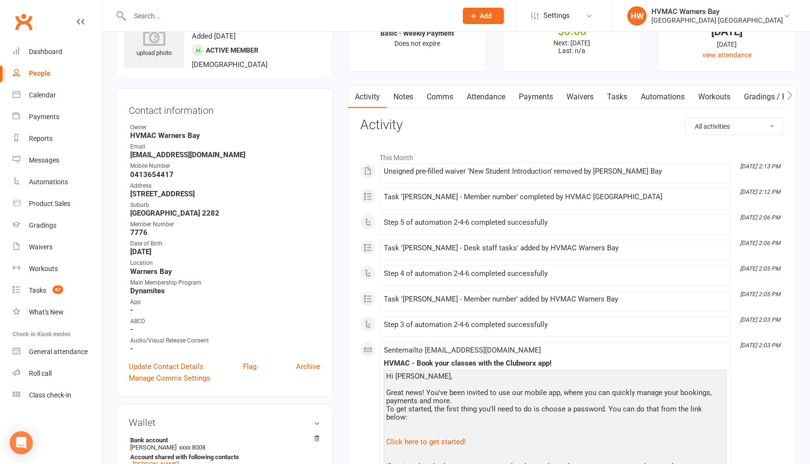
scroll to position [34, 0]
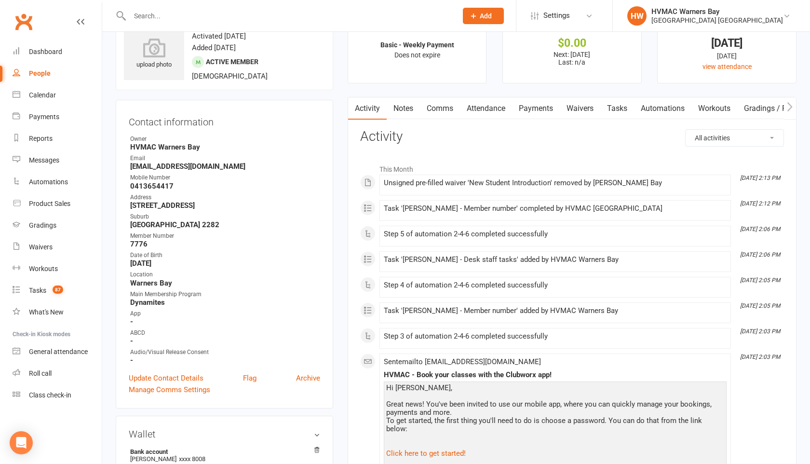
click at [499, 106] on link "Attendance" at bounding box center [486, 108] width 52 height 22
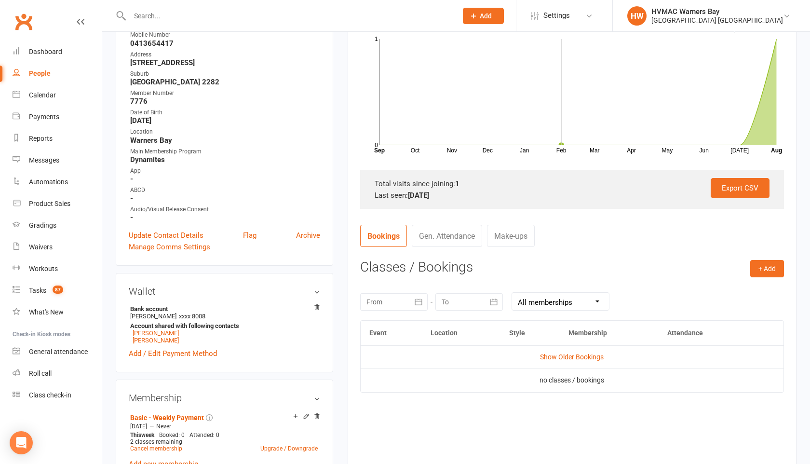
scroll to position [178, 0]
click at [773, 265] on button "+ Add" at bounding box center [768, 267] width 34 height 17
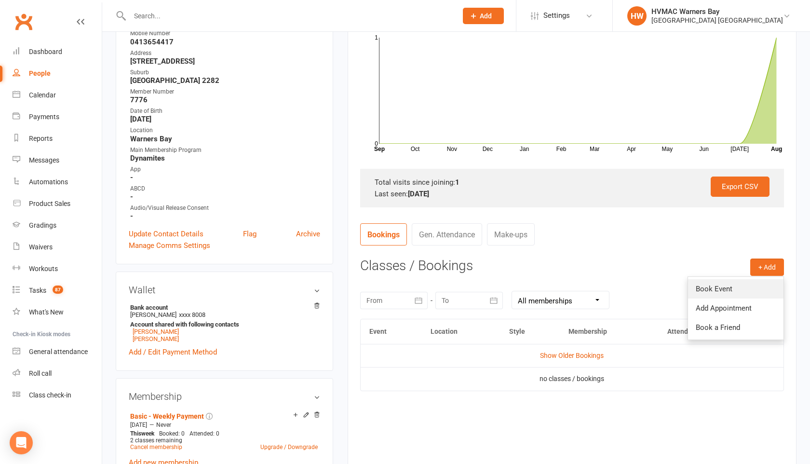
click at [714, 289] on link "Book Event" at bounding box center [736, 288] width 96 height 19
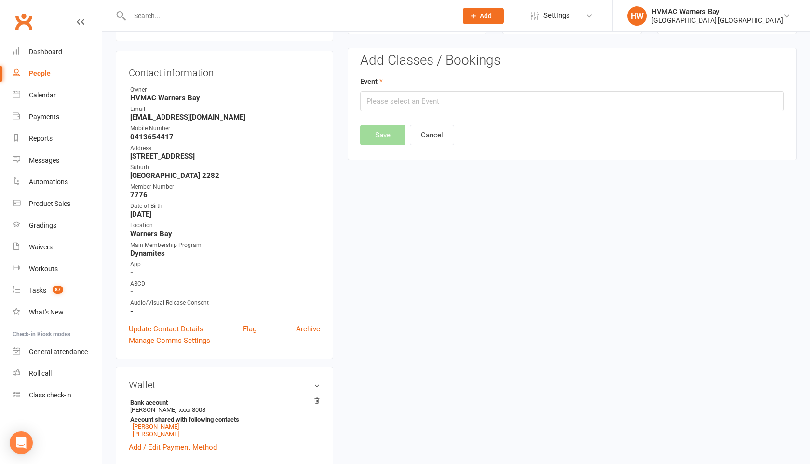
scroll to position [82, 0]
click at [404, 99] on input "text" at bounding box center [572, 102] width 424 height 20
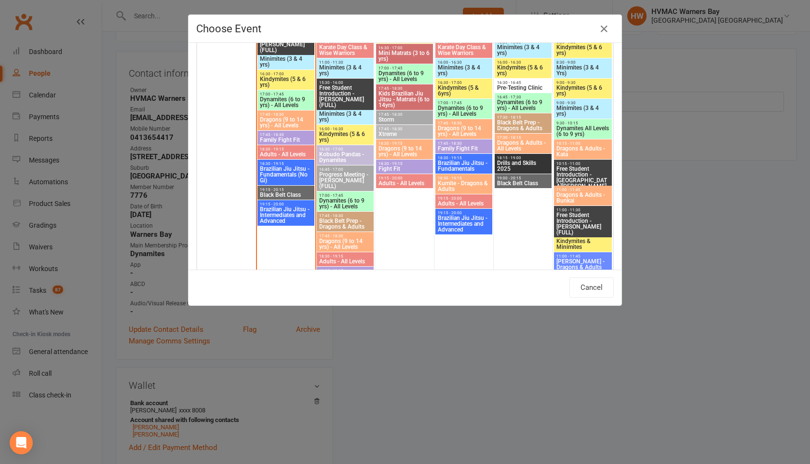
scroll to position [972, 0]
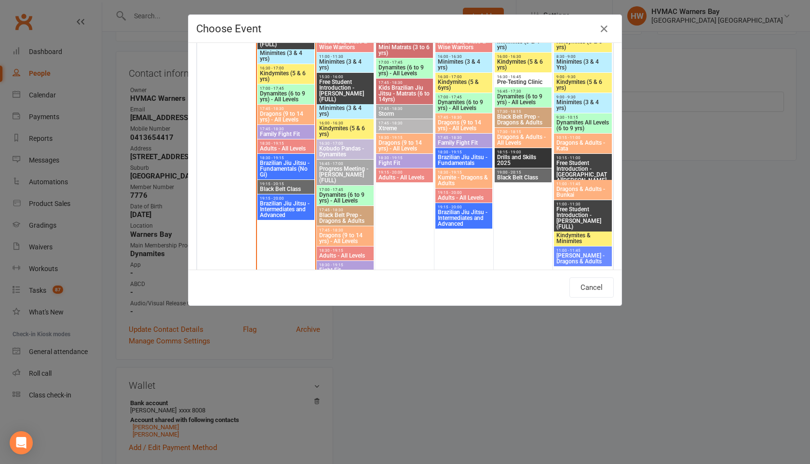
click at [285, 115] on span "Dragons (9 to 14 yrs) - All Levels" at bounding box center [286, 117] width 53 height 12
type input "Dragons (9 to 14 yrs) - All Levels - Aug 11, 2025 5:45:00 PM"
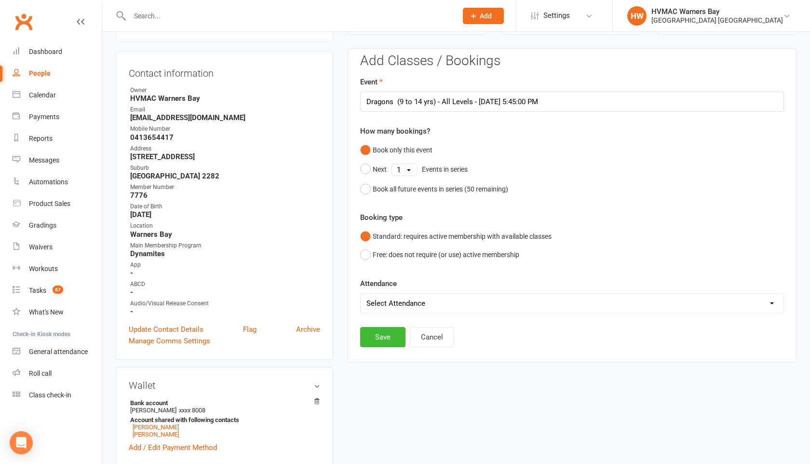
scroll to position [0, 0]
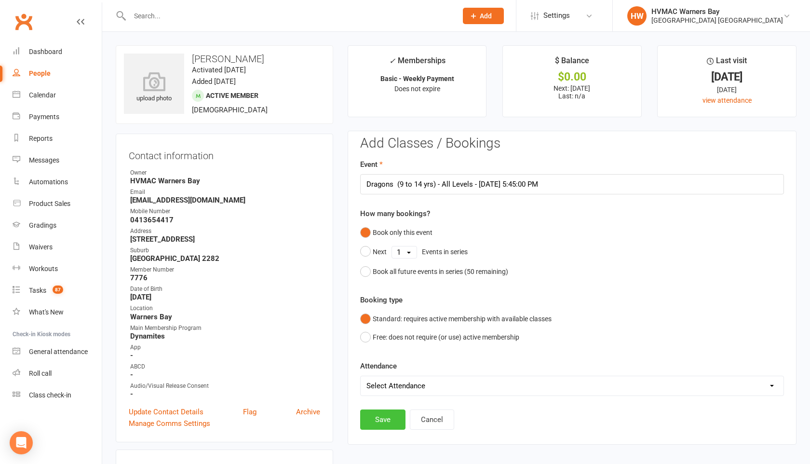
click at [383, 421] on button "Save" at bounding box center [382, 420] width 45 height 20
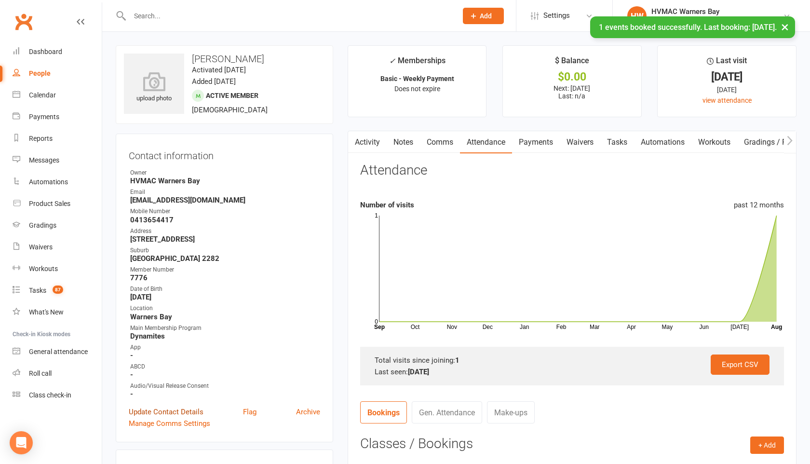
click at [157, 407] on link "Update Contact Details" at bounding box center [166, 412] width 75 height 12
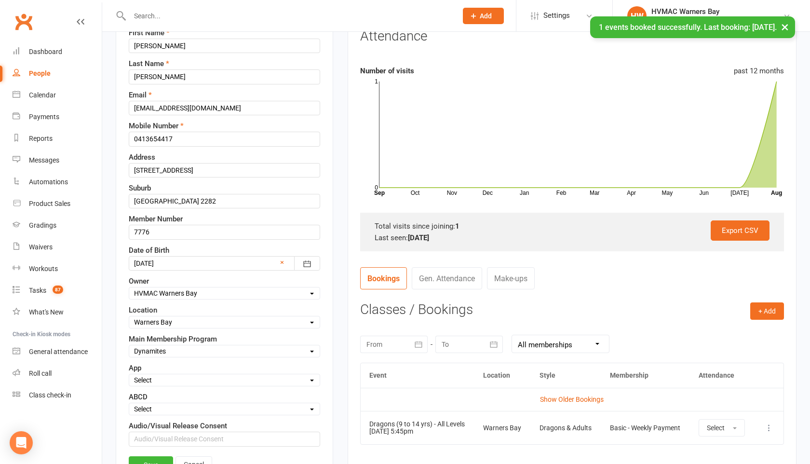
scroll to position [158, 0]
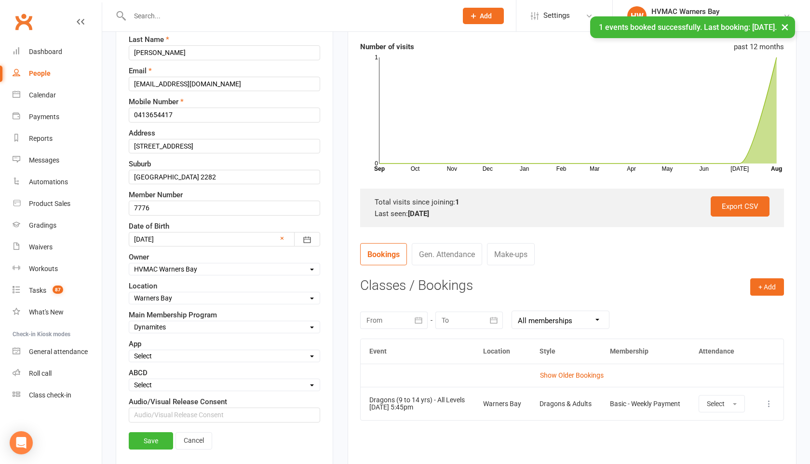
click at [194, 329] on select "Select Minimites Dynamites Kindymites Dragons Adults Fight Fit BJJ Kobudo Kinde…" at bounding box center [224, 327] width 191 height 11
select select "Dragons"
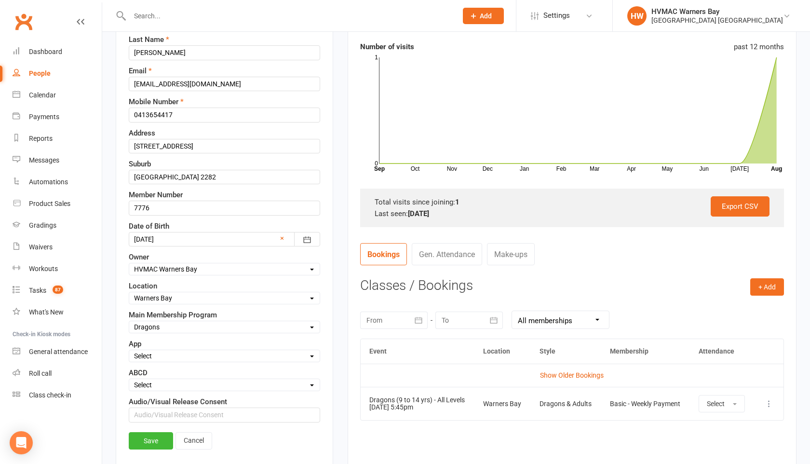
click at [151, 440] on link "Save" at bounding box center [151, 440] width 44 height 17
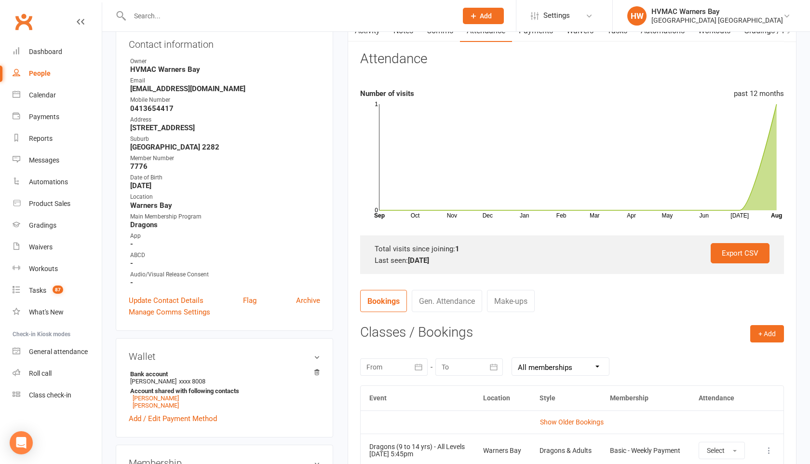
scroll to position [138, 0]
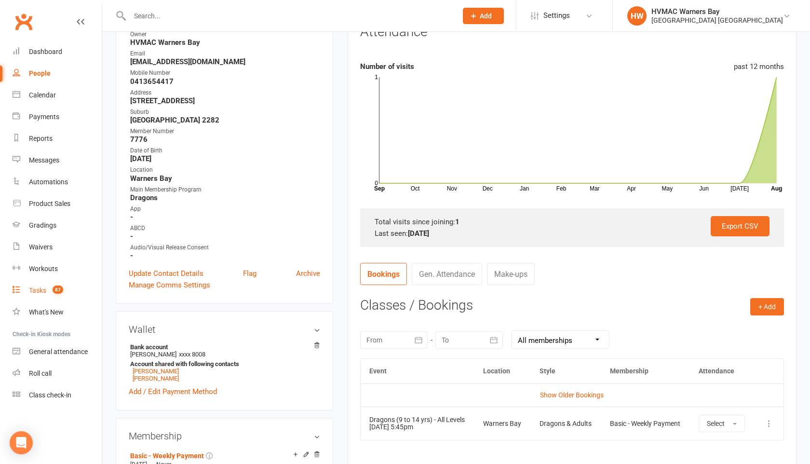
click at [35, 285] on link "Tasks 87" at bounding box center [57, 291] width 89 height 22
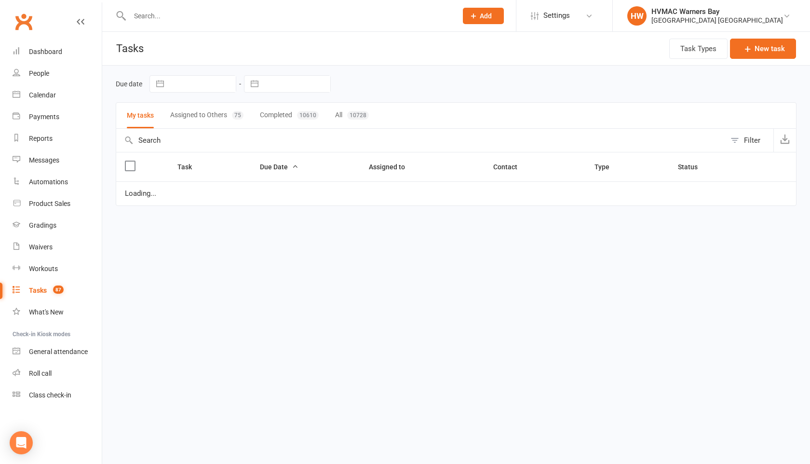
select select "started"
select select "waiting"
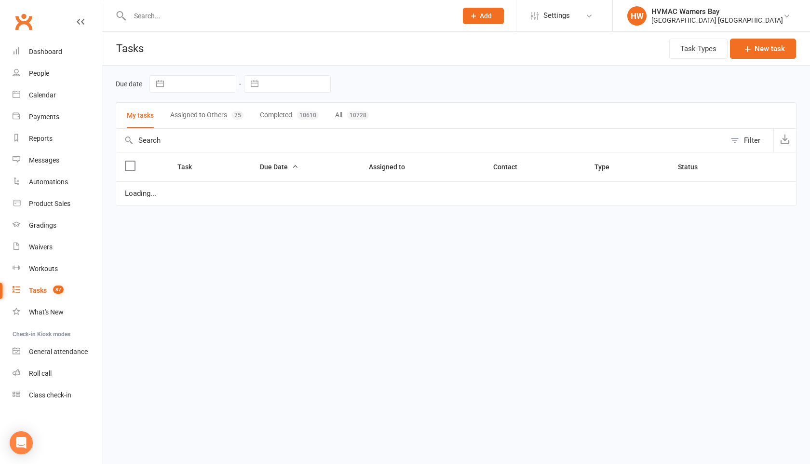
select select "started"
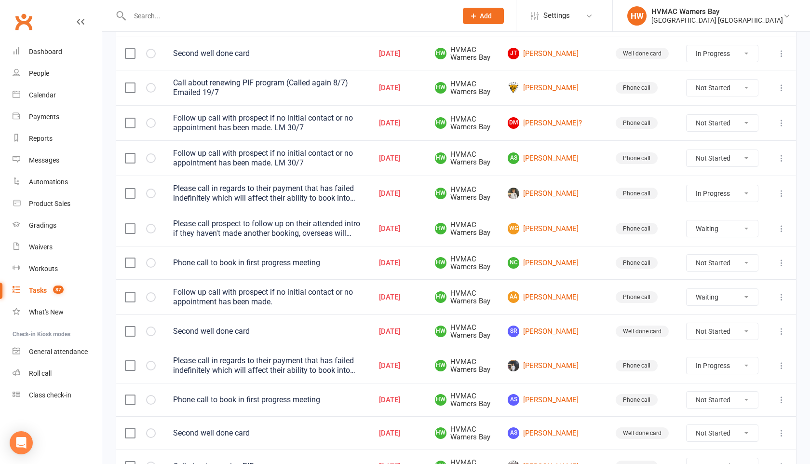
scroll to position [210, 0]
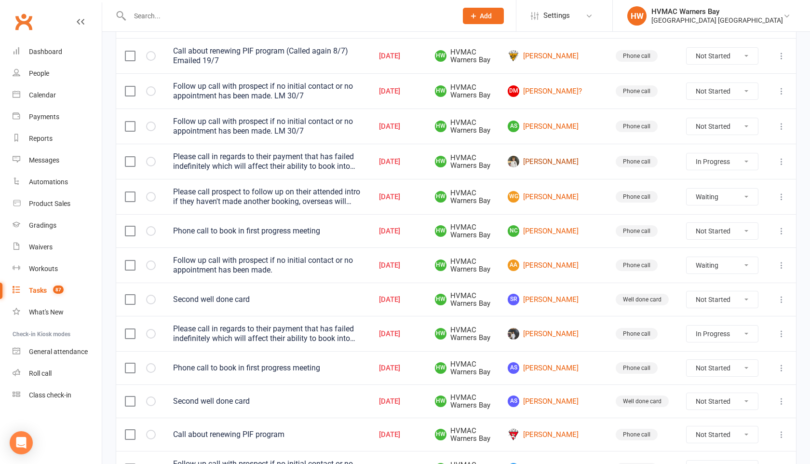
click at [558, 162] on link "Jaxon Osborne" at bounding box center [553, 162] width 91 height 12
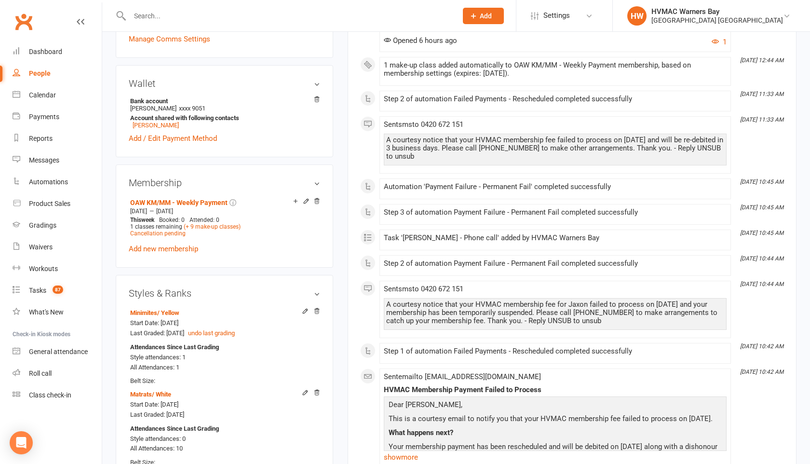
scroll to position [381, 0]
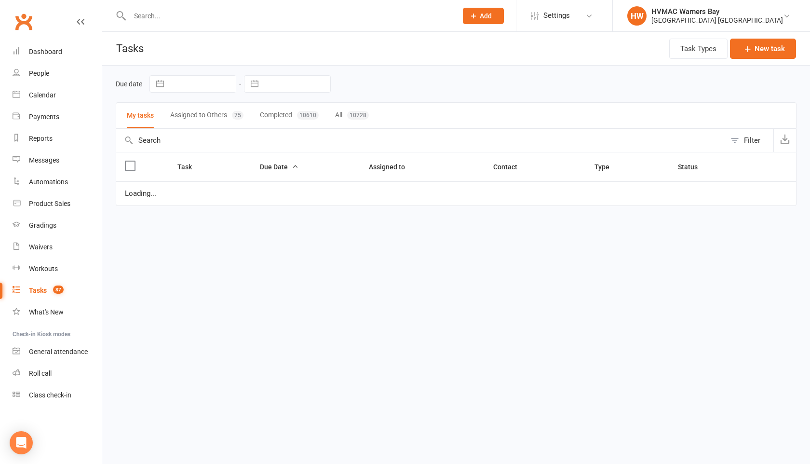
select select "started"
select select "waiting"
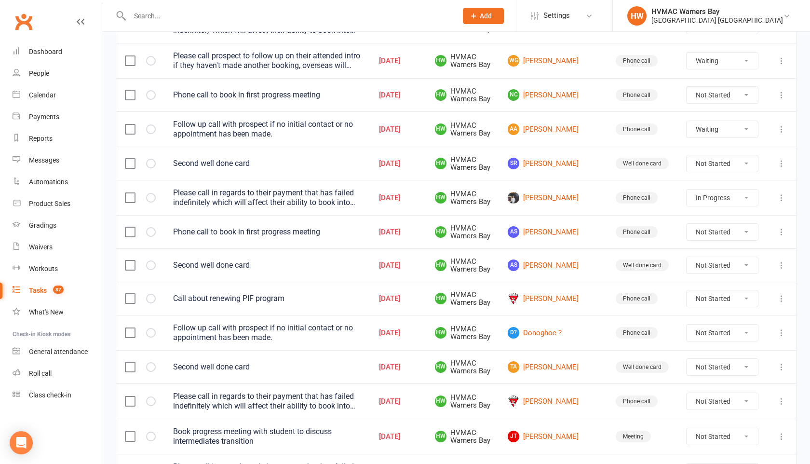
scroll to position [348, 0]
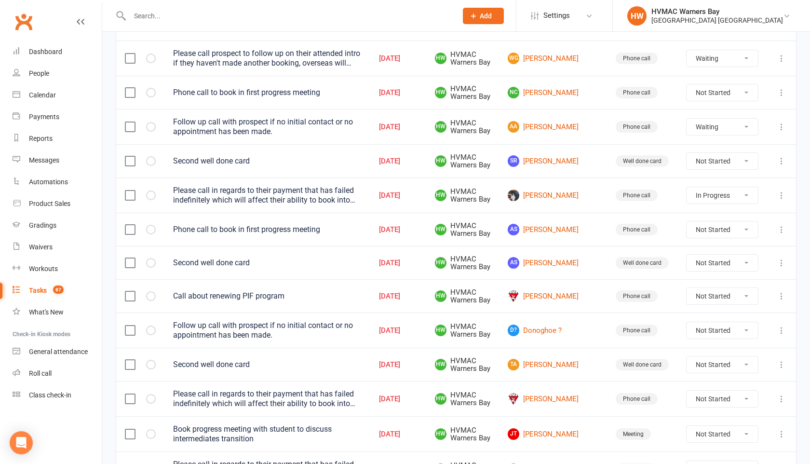
click at [690, 200] on select "Not Started In Progress Waiting Complete" at bounding box center [722, 195] width 71 height 16
select select "started"
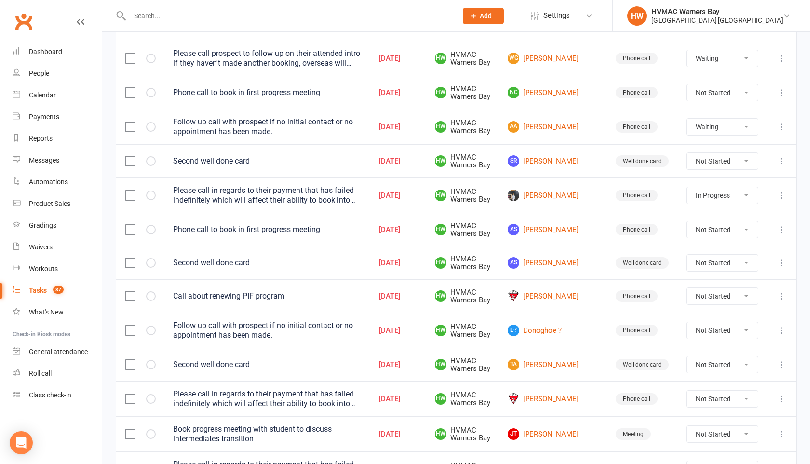
select select "waiting"
select select "started"
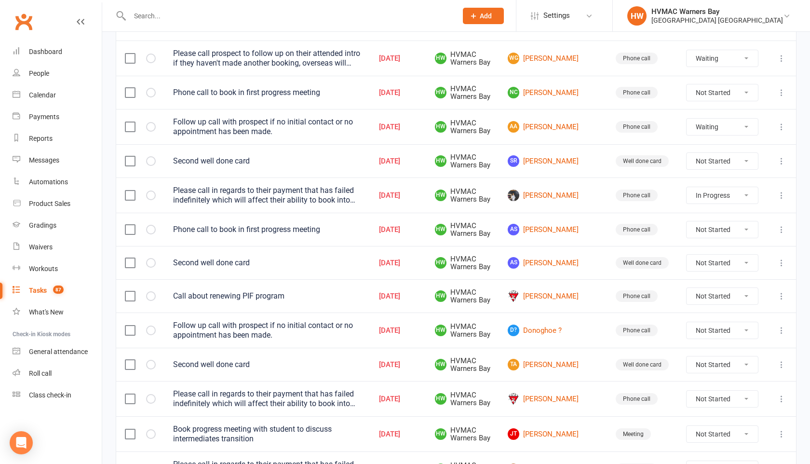
select select "started"
select select "waiting"
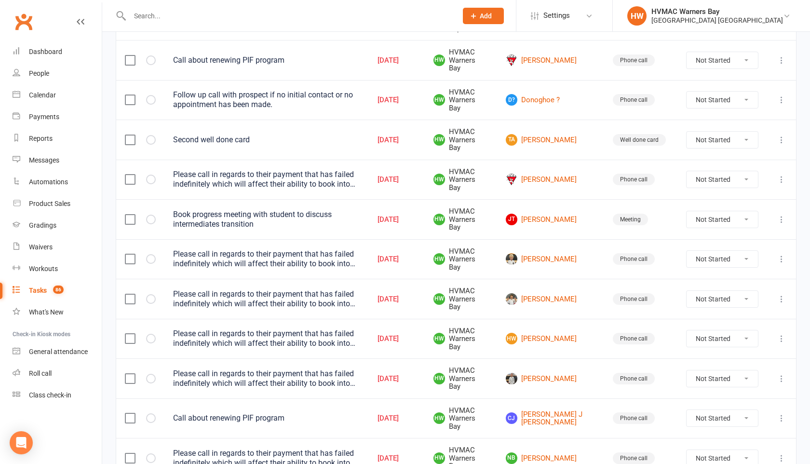
scroll to position [659, 0]
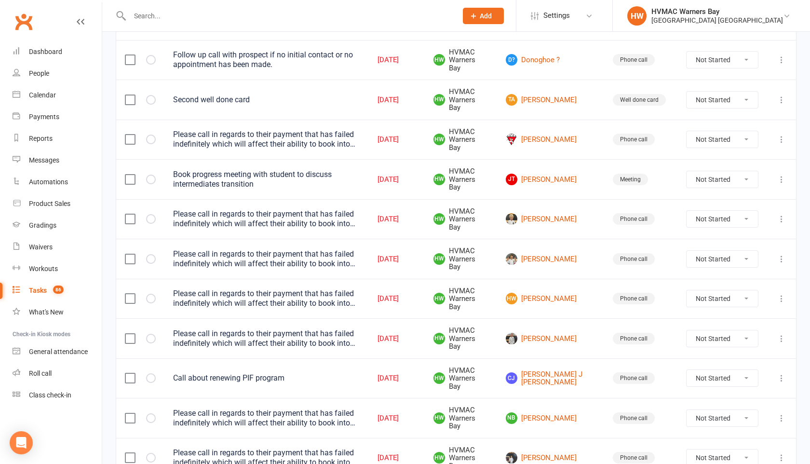
click at [707, 370] on select "Not Started In Progress Waiting Complete" at bounding box center [722, 378] width 71 height 16
select select "unstarted"
select select "started"
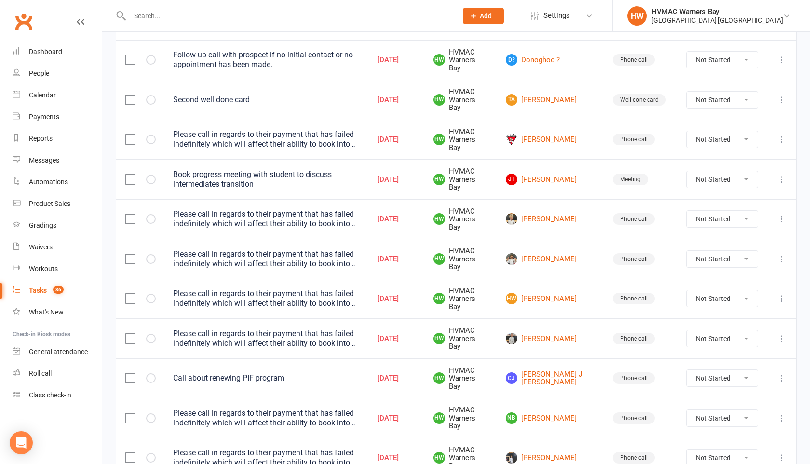
select select "waiting"
select select "started"
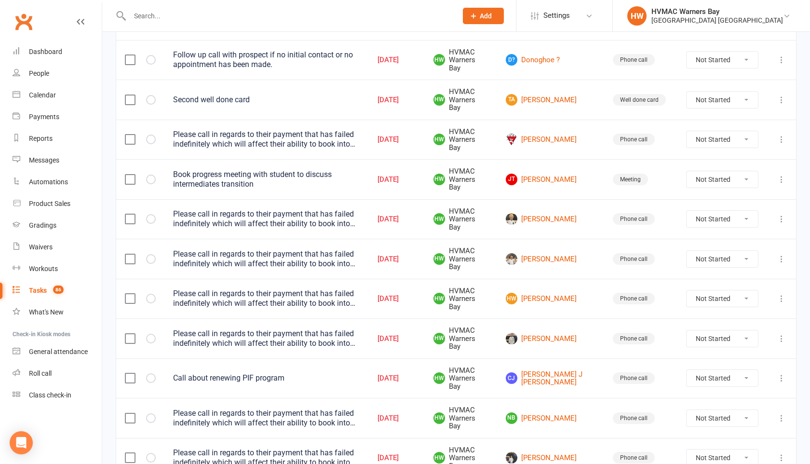
select select "started"
select select "waiting"
select select "started"
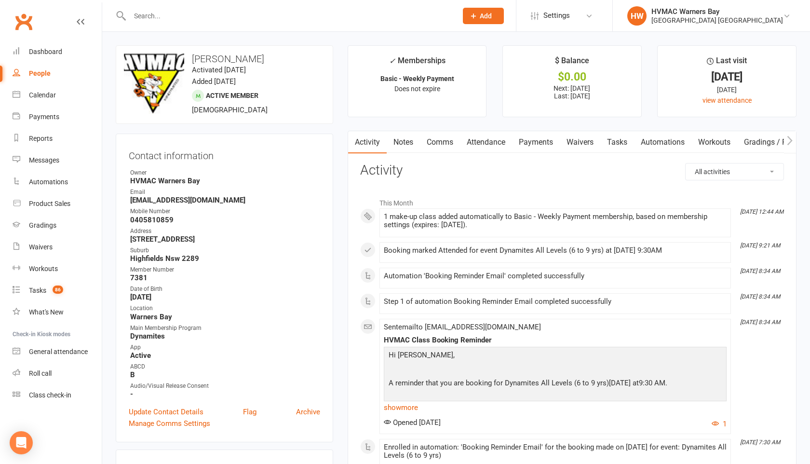
click at [621, 142] on link "Tasks" at bounding box center [618, 142] width 34 height 22
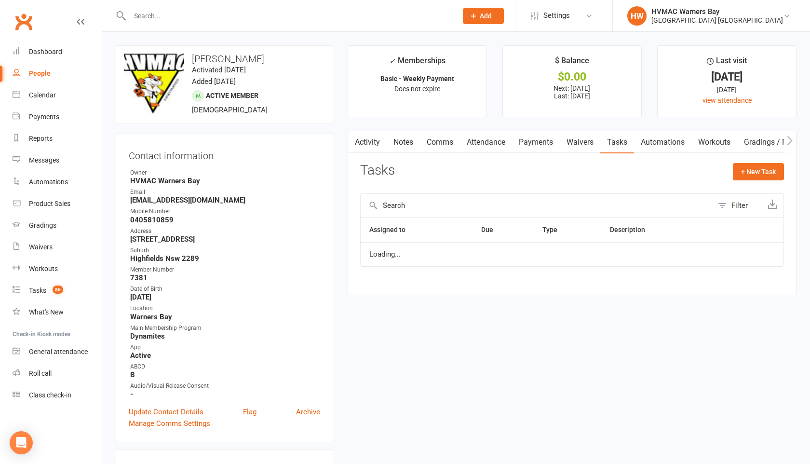
select select "started"
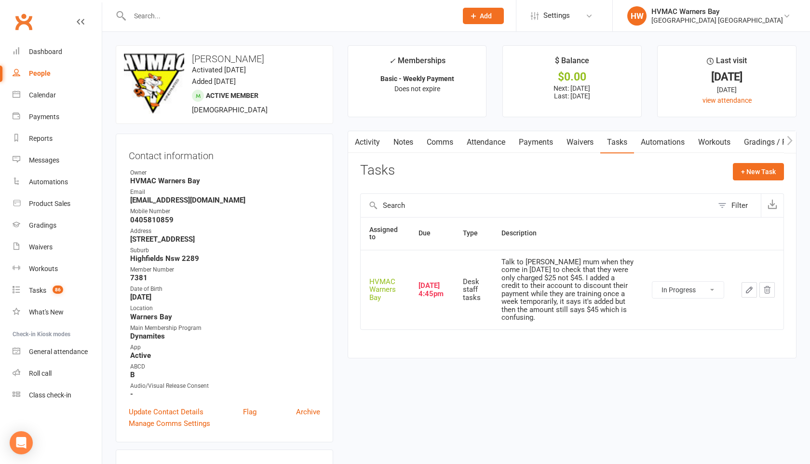
click at [228, 10] on input "text" at bounding box center [289, 16] width 324 height 14
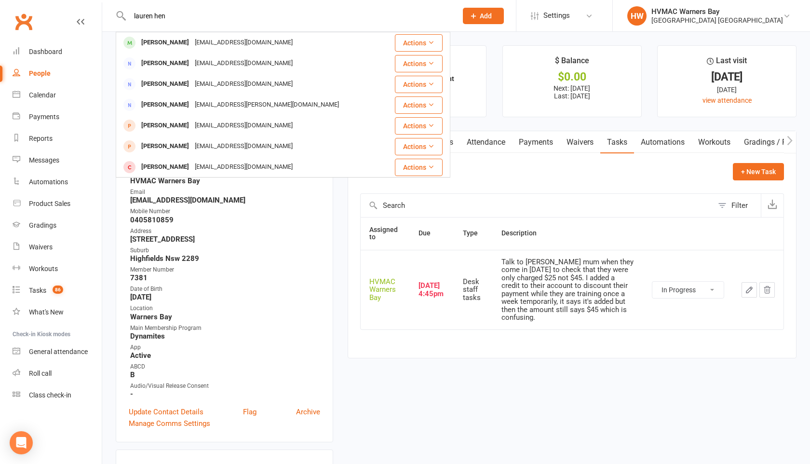
type input "lauren hen"
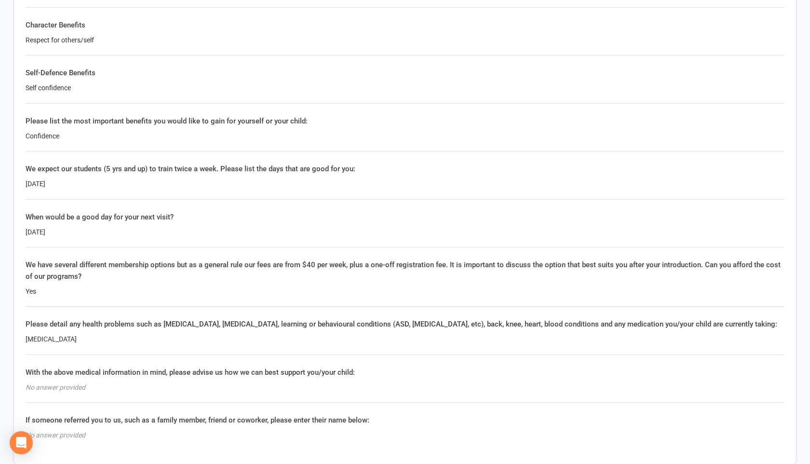
scroll to position [1182, 0]
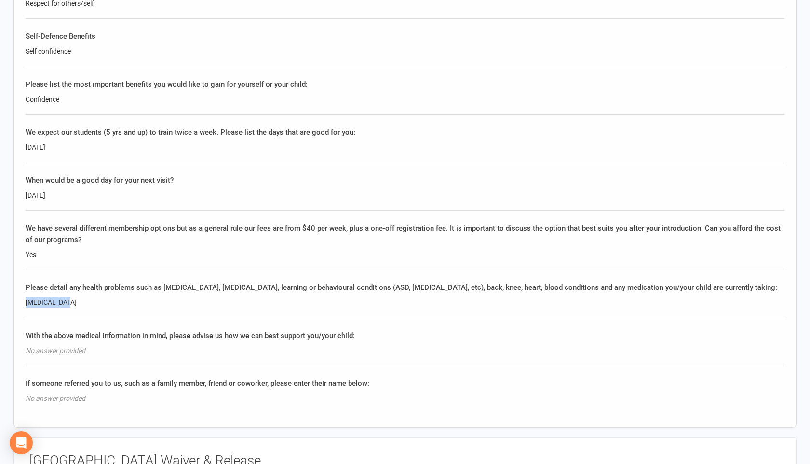
drag, startPoint x: 70, startPoint y: 299, endPoint x: 19, endPoint y: 297, distance: 51.2
click at [19, 297] on div "Questionnaire How did you hear about us? How did you hear about us? Internet Do…" at bounding box center [405, 33] width 783 height 789
copy div "Speech delay"
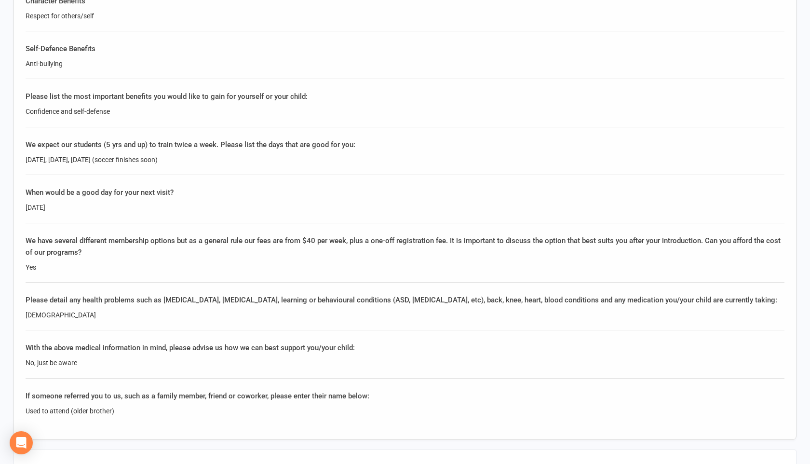
scroll to position [1510, 0]
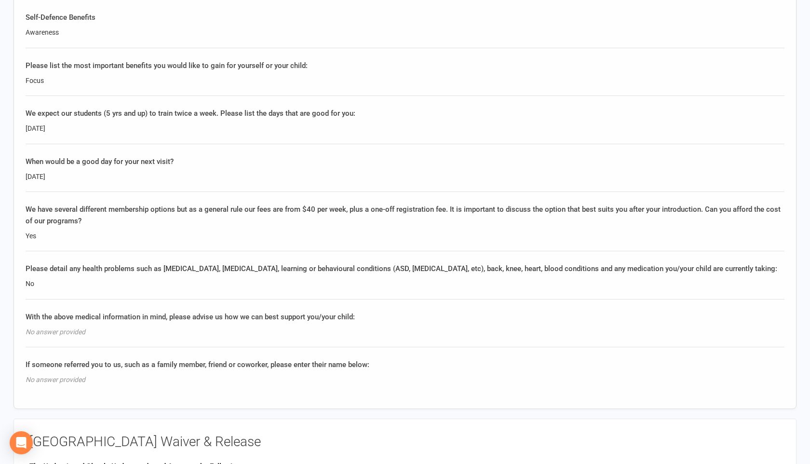
scroll to position [1204, 0]
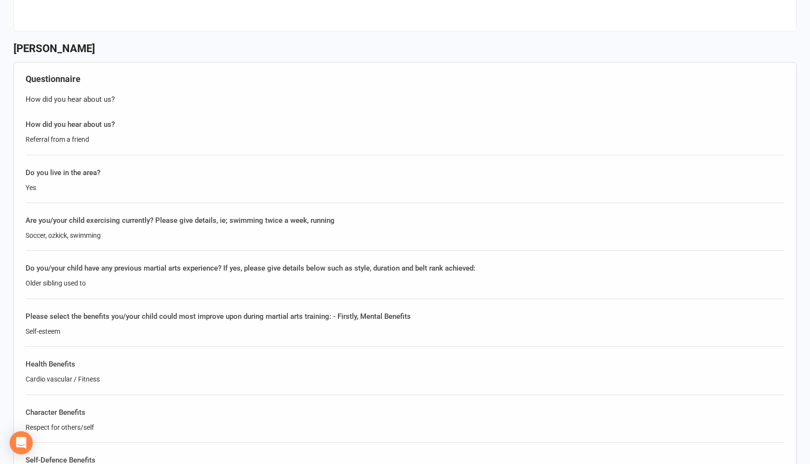
scroll to position [920, 0]
